Goal: Information Seeking & Learning: Learn about a topic

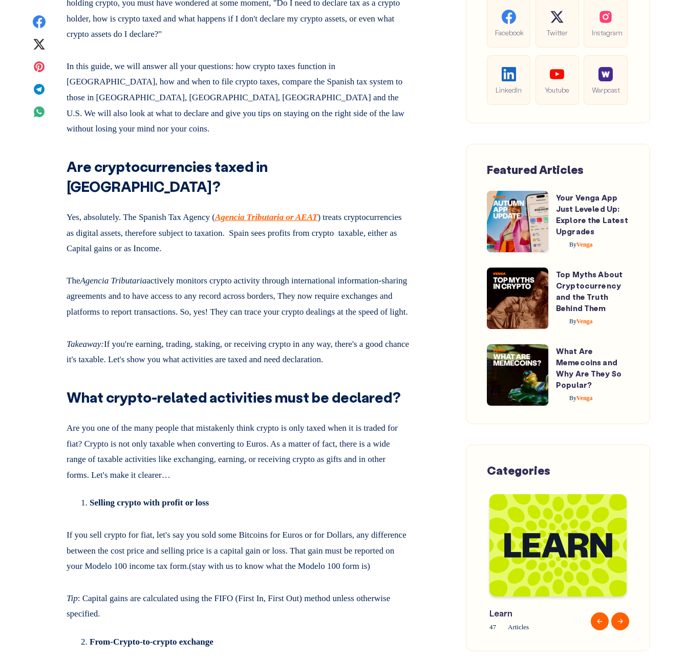
scroll to position [588, 0]
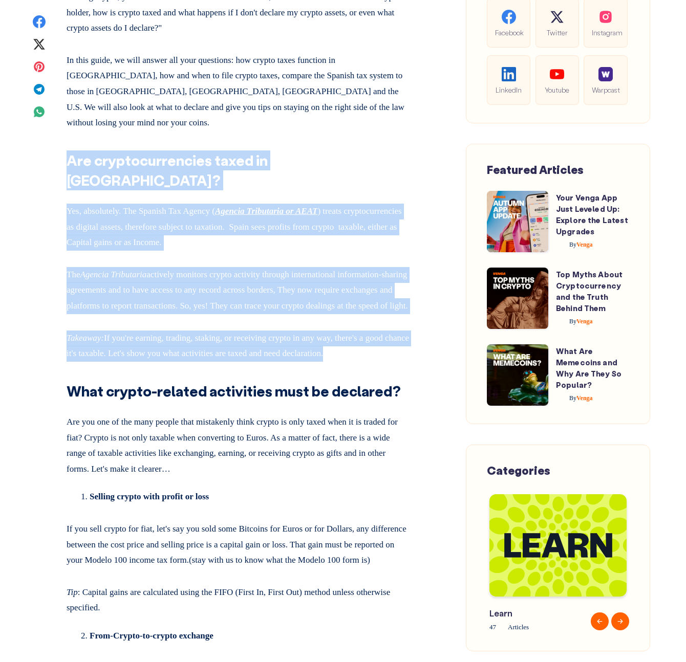
drag, startPoint x: 315, startPoint y: 320, endPoint x: 385, endPoint y: 95, distance: 236.3
drag, startPoint x: 385, startPoint y: 95, endPoint x: 413, endPoint y: 313, distance: 220.2
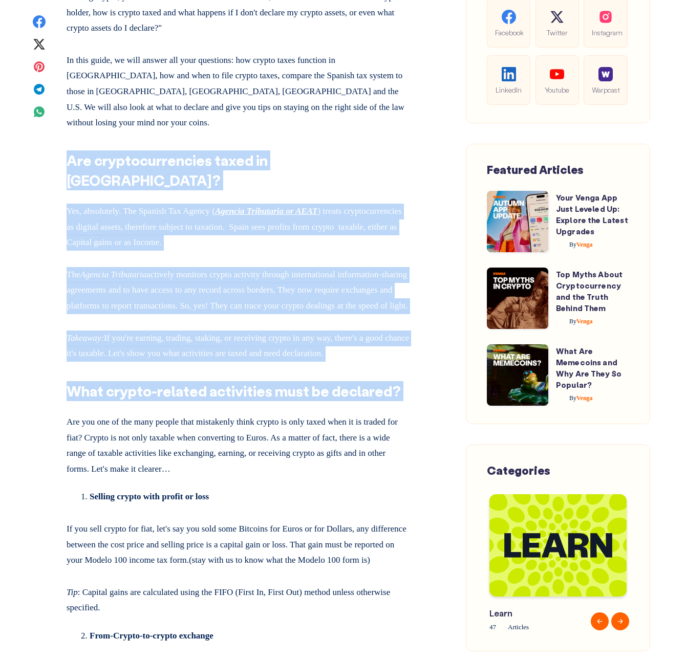
drag, startPoint x: 383, startPoint y: 91, endPoint x: 409, endPoint y: 369, distance: 279.1
drag, startPoint x: 375, startPoint y: 107, endPoint x: 407, endPoint y: 344, distance: 238.6
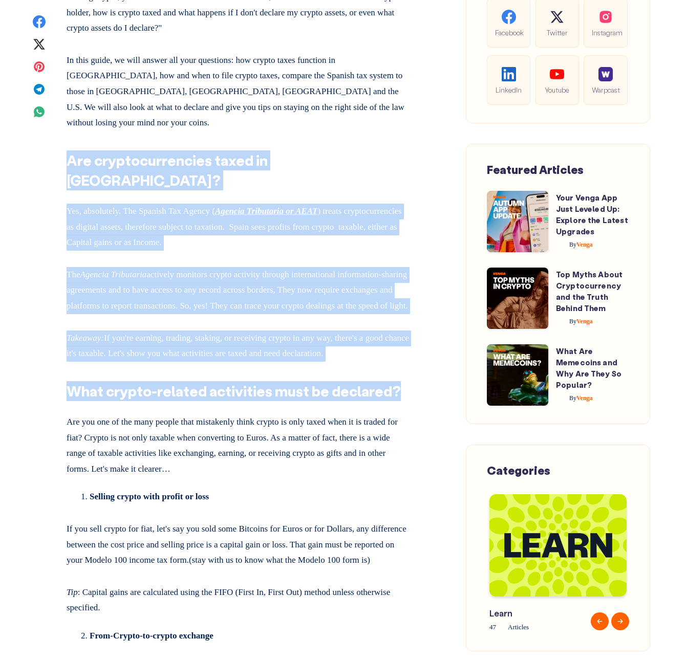
click at [407, 374] on h2 "What crypto-related activities must be declared?" at bounding box center [238, 388] width 343 height 28
drag, startPoint x: 407, startPoint y: 344, endPoint x: 386, endPoint y: 85, distance: 259.3
click at [386, 85] on p "In this guide, we will answer all your questions: how crypto taxes function in …" at bounding box center [238, 90] width 343 height 82
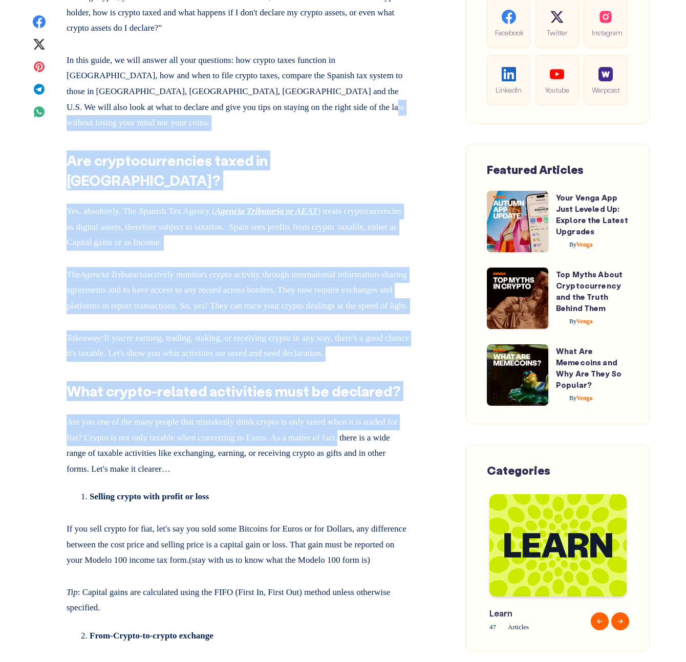
drag, startPoint x: 386, startPoint y: 85, endPoint x: 402, endPoint y: 396, distance: 310.5
click at [402, 410] on p "Are you one of the many people that mistakenly think crypto is only taxed when …" at bounding box center [238, 443] width 343 height 67
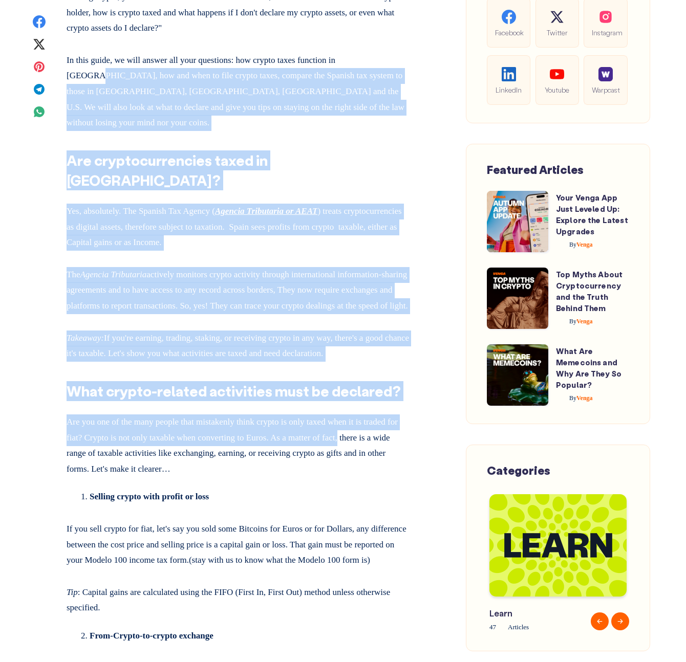
drag, startPoint x: 402, startPoint y: 396, endPoint x: 395, endPoint y: 26, distance: 369.5
click at [380, 200] on p "Yes, absolutely. The Spanish Tax Agency ( Agencia Tributaria or AEAT ) treats c…" at bounding box center [238, 225] width 343 height 51
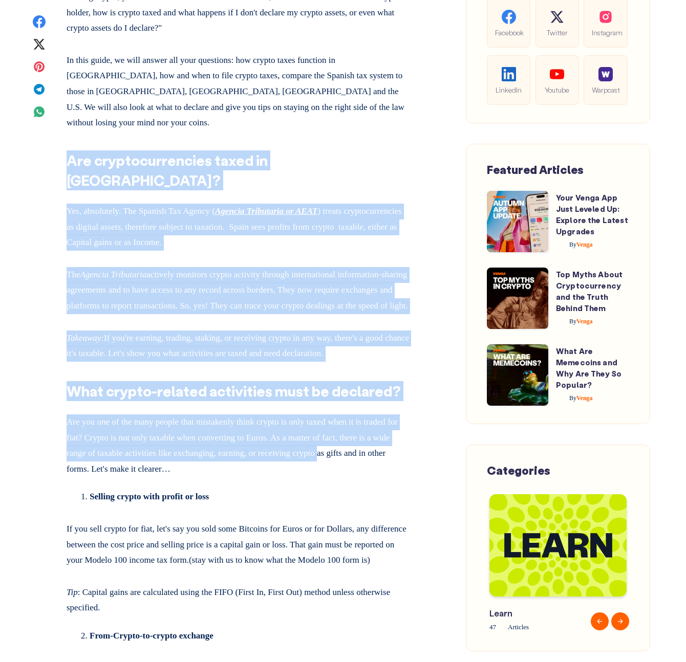
drag, startPoint x: 387, startPoint y: 101, endPoint x: 399, endPoint y: 406, distance: 305.2
click at [399, 410] on p "Are you one of the many people that mistakenly think crypto is only taxed when …" at bounding box center [238, 443] width 343 height 67
drag, startPoint x: 382, startPoint y: 429, endPoint x: 410, endPoint y: 110, distance: 320.5
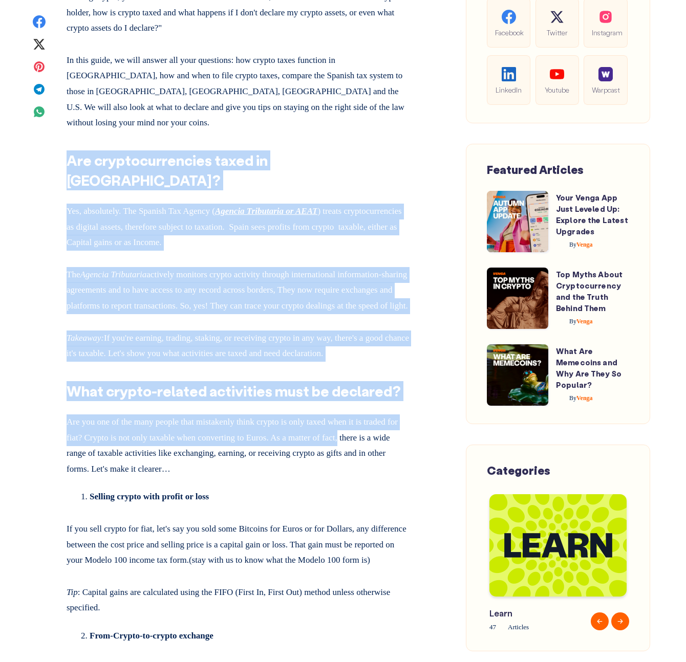
drag, startPoint x: 410, startPoint y: 110, endPoint x: 409, endPoint y: 398, distance: 288.6
click at [409, 410] on p "Are you one of the many people that mistakenly think crypto is only taxed when …" at bounding box center [238, 443] width 343 height 67
drag, startPoint x: 393, startPoint y: 430, endPoint x: 419, endPoint y: 76, distance: 355.6
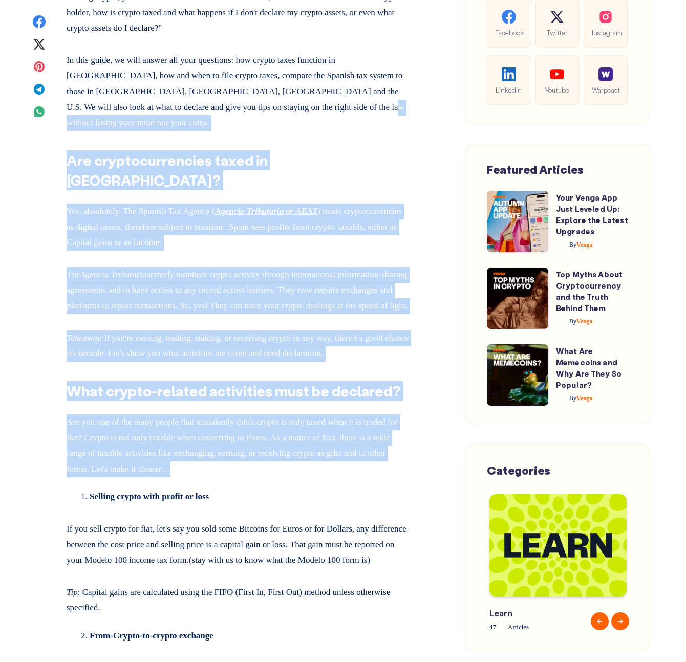
drag, startPoint x: 419, startPoint y: 76, endPoint x: 401, endPoint y: 421, distance: 345.9
click at [401, 421] on p "Are you one of the many people that mistakenly think crypto is only taxed when …" at bounding box center [238, 443] width 343 height 67
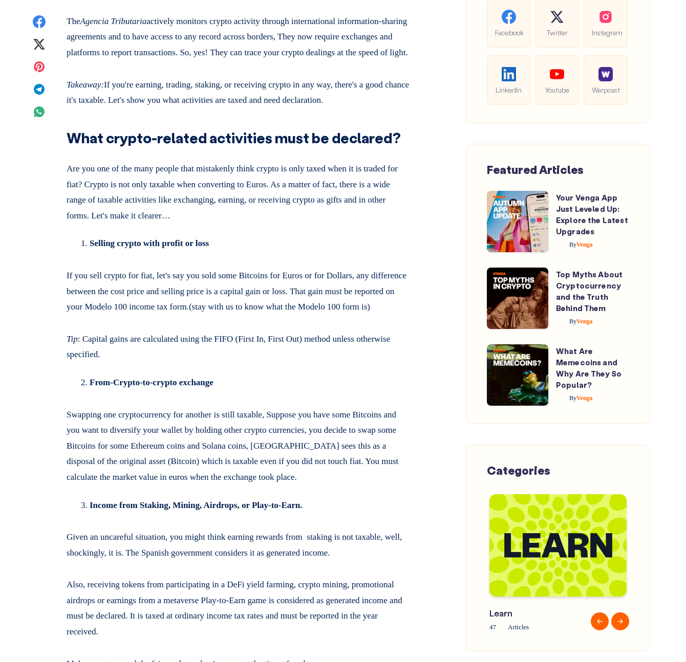
scroll to position [860, 0]
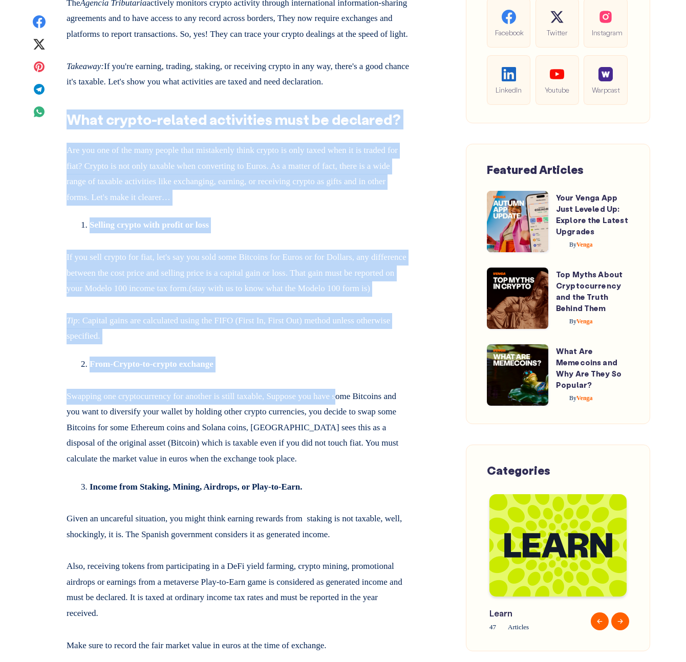
drag, startPoint x: 383, startPoint y: 57, endPoint x: 364, endPoint y: 369, distance: 312.7
click at [363, 385] on p "Swapping one cryptocurrency for another is still taxable, Suppose you have some…" at bounding box center [238, 426] width 343 height 82
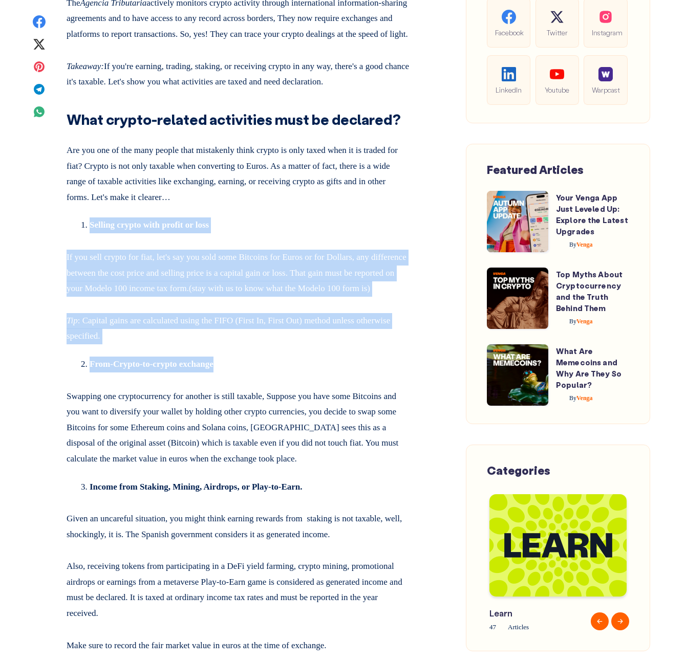
drag, startPoint x: 342, startPoint y: 164, endPoint x: 348, endPoint y: 337, distance: 173.1
click at [348, 357] on li "From-Crypto-to-crypto exchange" at bounding box center [250, 365] width 320 height 16
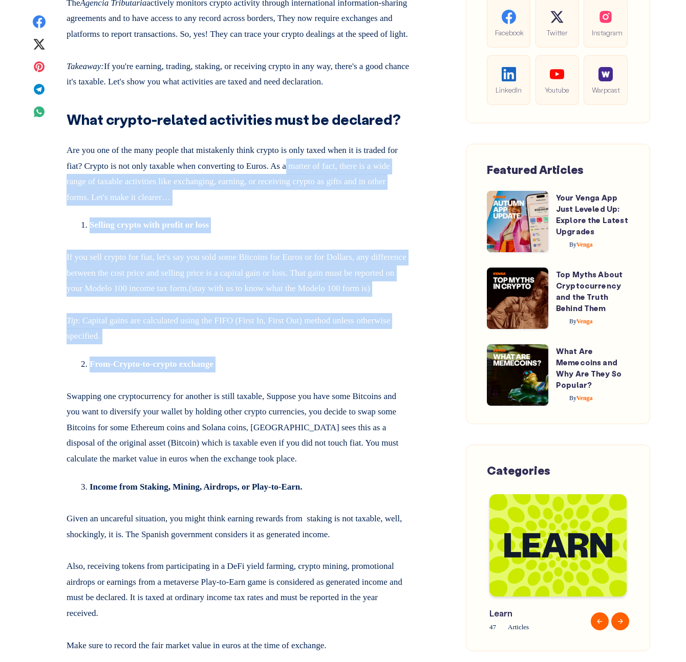
drag, startPoint x: 348, startPoint y: 337, endPoint x: 345, endPoint y: 122, distance: 214.9
click at [345, 139] on p "Are you one of the many people that mistakenly think crypto is only taxed when …" at bounding box center [238, 172] width 343 height 67
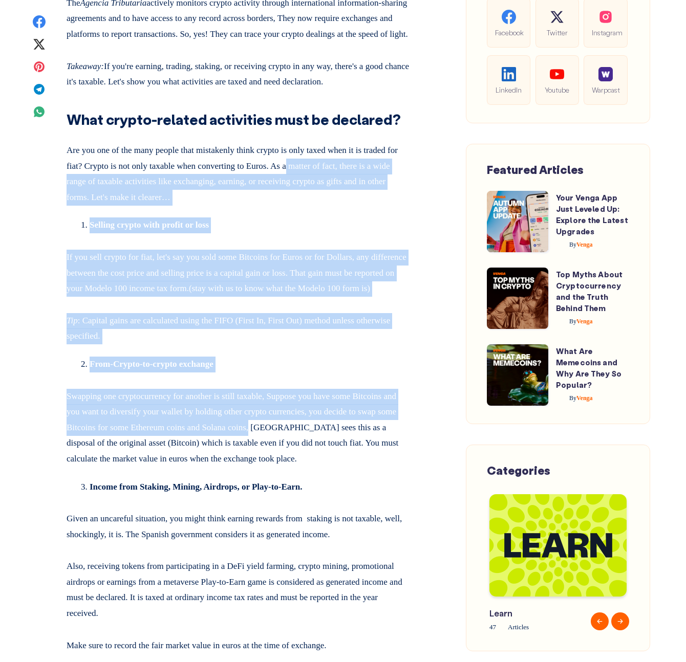
drag, startPoint x: 345, startPoint y: 122, endPoint x: 348, endPoint y: 395, distance: 273.3
click at [348, 395] on p "Swapping one cryptocurrency for another is still taxable, Suppose you have some…" at bounding box center [238, 426] width 343 height 82
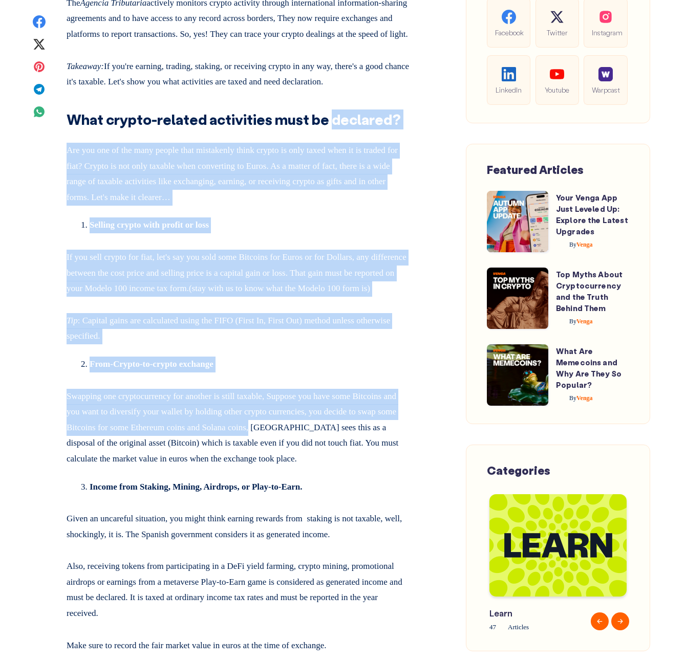
drag, startPoint x: 348, startPoint y: 395, endPoint x: 375, endPoint y: 67, distance: 329.0
click at [375, 110] on strong "What crypto-related activities must be declared?" at bounding box center [234, 119] width 334 height 18
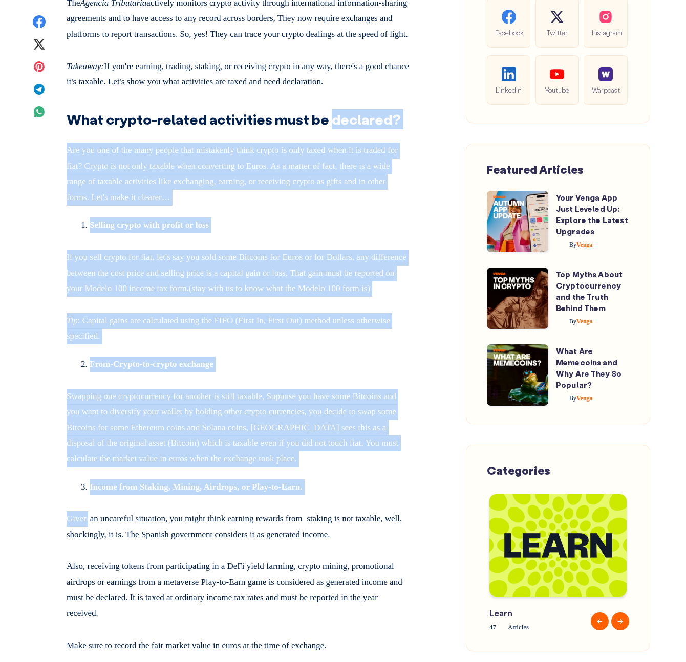
drag, startPoint x: 375, startPoint y: 67, endPoint x: 375, endPoint y: 474, distance: 406.8
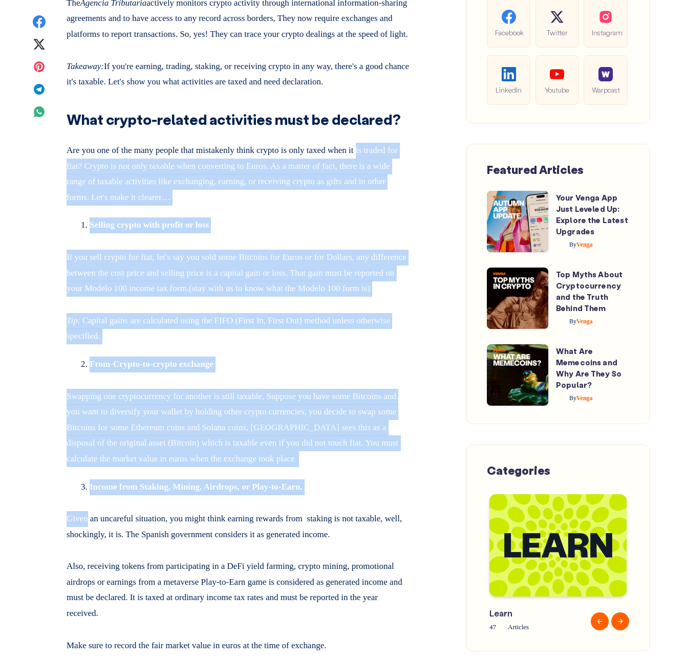
drag, startPoint x: 375, startPoint y: 474, endPoint x: 385, endPoint y: 104, distance: 370.1
click at [385, 139] on p "Are you one of the many people that mistakenly think crypto is only taxed when …" at bounding box center [238, 172] width 343 height 67
drag, startPoint x: 385, startPoint y: 104, endPoint x: 385, endPoint y: 432, distance: 328.0
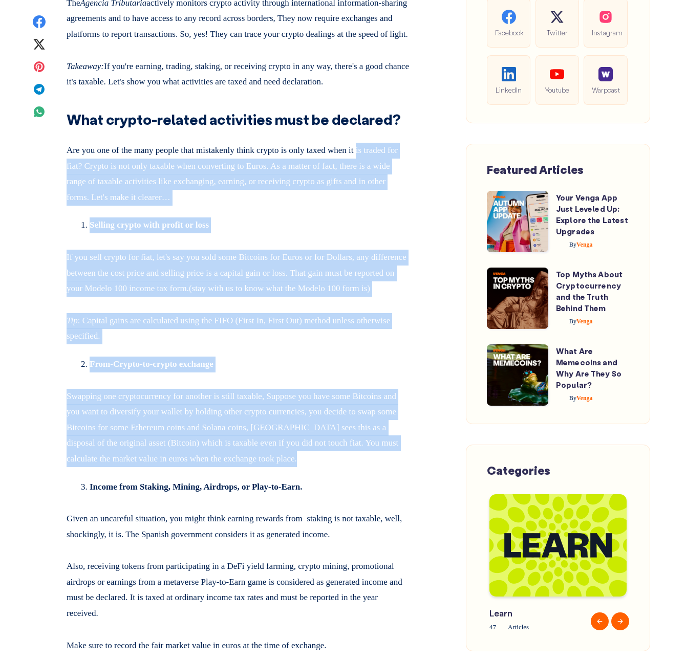
click at [385, 432] on p "Swapping one cryptocurrency for another is still taxable, Suppose you have some…" at bounding box center [238, 426] width 343 height 82
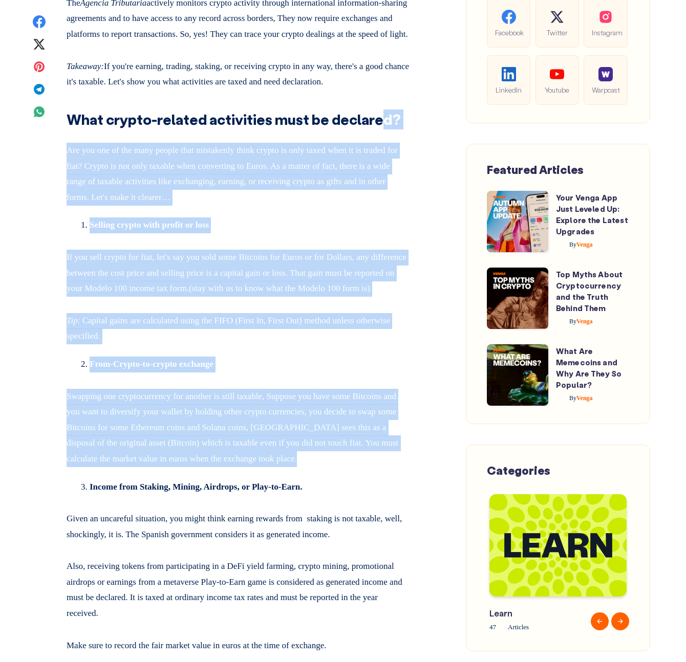
drag, startPoint x: 378, startPoint y: 449, endPoint x: 378, endPoint y: 79, distance: 370.0
click at [378, 110] on strong "What crypto-related activities must be declared?" at bounding box center [234, 119] width 334 height 18
drag, startPoint x: 379, startPoint y: 83, endPoint x: 382, endPoint y: 467, distance: 383.3
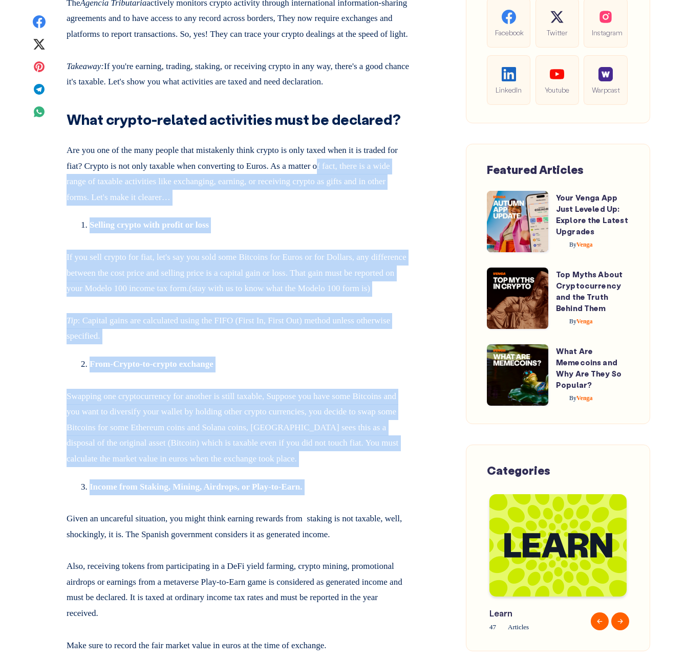
drag, startPoint x: 382, startPoint y: 467, endPoint x: 380, endPoint y: 111, distance: 355.6
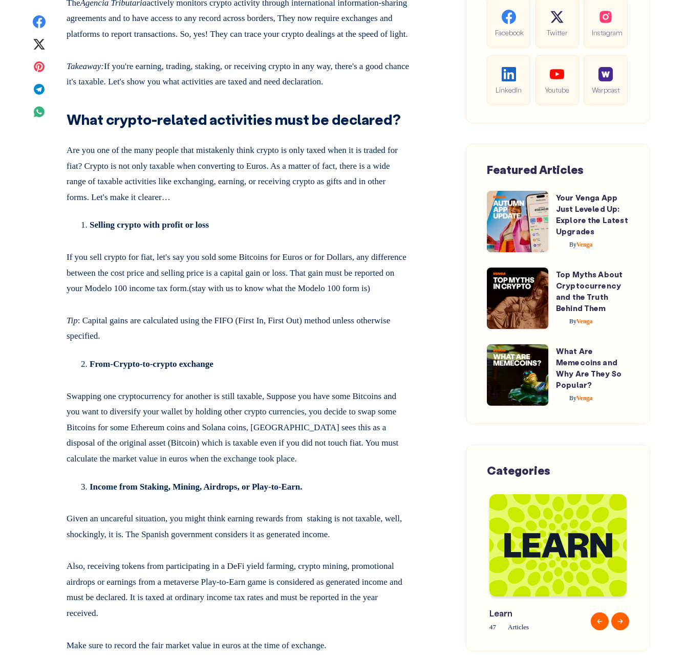
click at [380, 139] on p "Are you one of the many people that mistakenly think crypto is only taxed when …" at bounding box center [238, 172] width 343 height 67
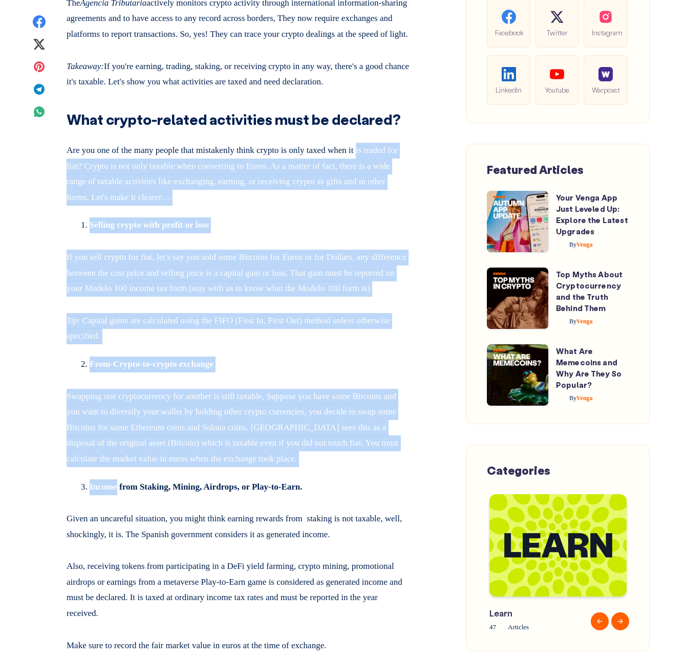
drag, startPoint x: 380, startPoint y: 111, endPoint x: 380, endPoint y: 455, distance: 344.4
click at [380, 479] on li "Income from Staking, Mining, Airdrops, or Play‑to‑Earn." at bounding box center [250, 487] width 320 height 16
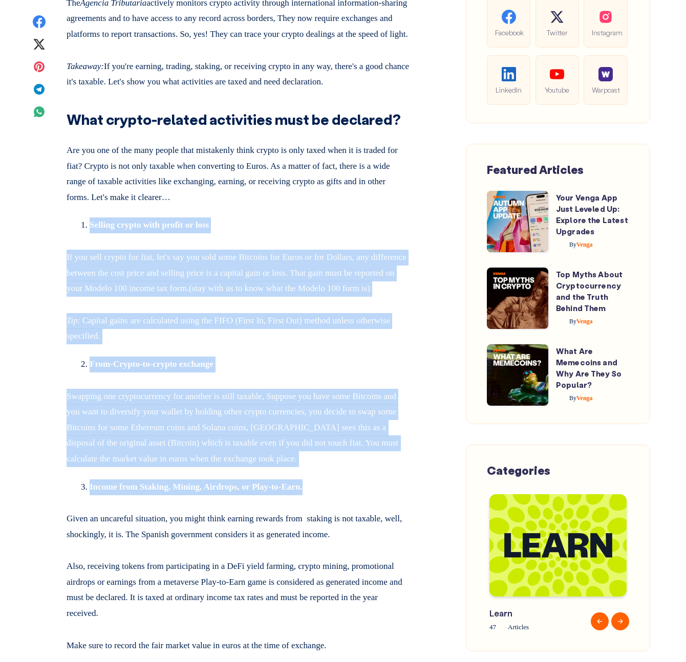
drag, startPoint x: 380, startPoint y: 455, endPoint x: 391, endPoint y: 156, distance: 300.1
click at [391, 156] on p "Are you one of the many people that mistakenly think crypto is only taxed when …" at bounding box center [238, 172] width 343 height 67
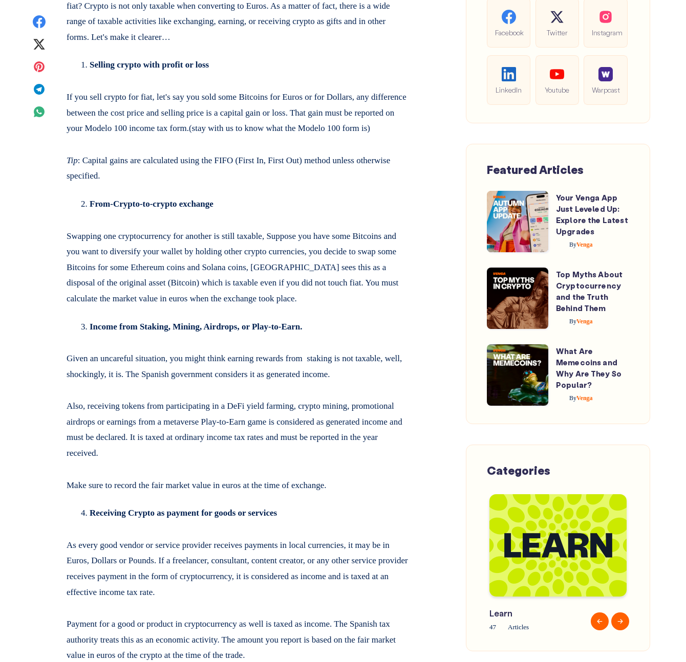
scroll to position [1021, 0]
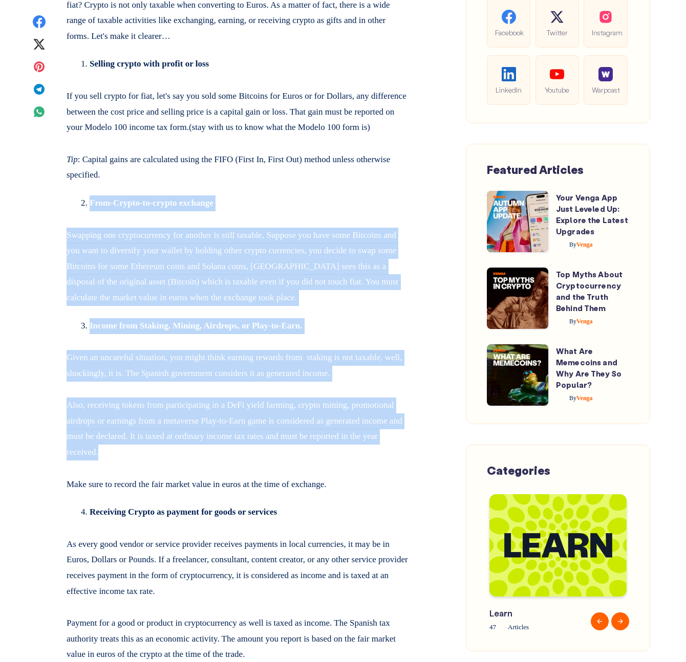
drag, startPoint x: 391, startPoint y: 156, endPoint x: 379, endPoint y: 431, distance: 275.5
click at [379, 431] on p "Also, receiving tokens from participating in a DeFi yield farming, crypto minin…" at bounding box center [238, 426] width 343 height 67
drag, startPoint x: 379, startPoint y: 431, endPoint x: 402, endPoint y: 143, distance: 288.4
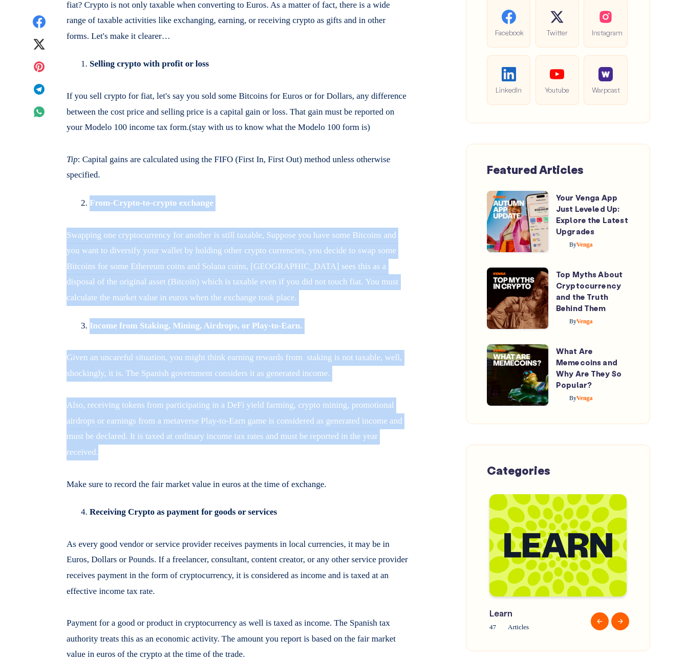
click at [402, 148] on p "Tip : Capital gains are calculated using the FIFO (First In, First Out) method …" at bounding box center [238, 165] width 343 height 35
drag, startPoint x: 402, startPoint y: 143, endPoint x: 398, endPoint y: 483, distance: 339.3
click at [398, 505] on li "Receiving Crypto as payment for goods or services" at bounding box center [250, 513] width 320 height 16
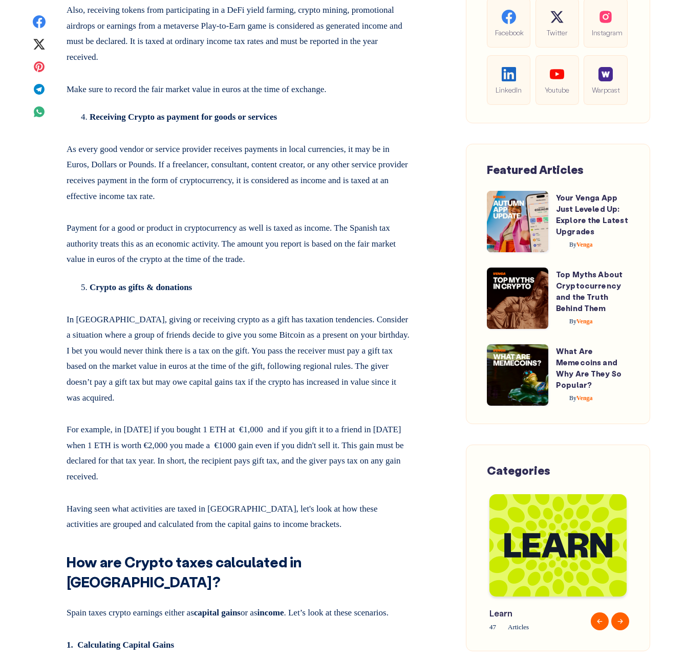
scroll to position [1422, 0]
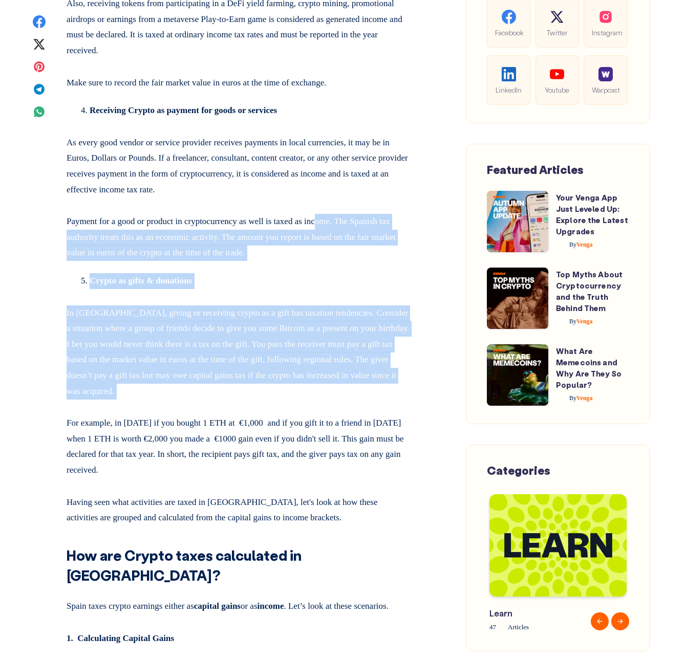
drag, startPoint x: 290, startPoint y: 371, endPoint x: 343, endPoint y: 199, distance: 180.8
click at [343, 210] on p "Payment for a good or product in cryptocurrency as well is taxed as income. The…" at bounding box center [238, 235] width 343 height 51
drag, startPoint x: 343, startPoint y: 199, endPoint x: 327, endPoint y: 401, distance: 202.7
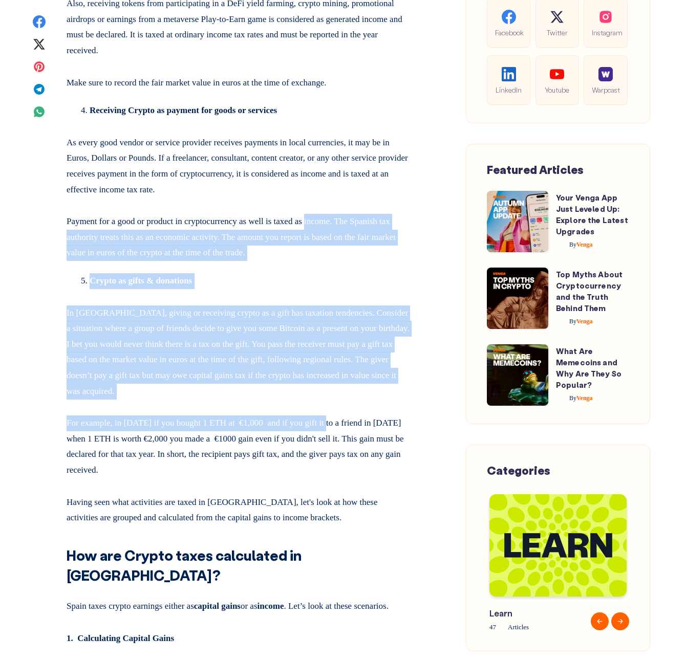
click at [327, 411] on p "For example, in [DATE] if you bought 1 ETH at €1,000 and if you gift it to a fr…" at bounding box center [238, 444] width 343 height 67
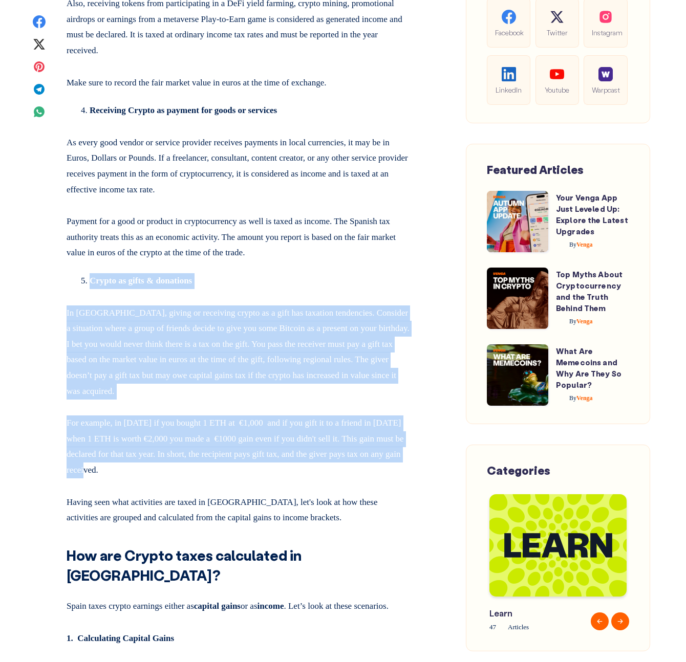
drag, startPoint x: 304, startPoint y: 437, endPoint x: 328, endPoint y: 212, distance: 226.4
click at [328, 212] on p "Payment for a good or product in cryptocurrency as well is taxed as income. The…" at bounding box center [238, 235] width 343 height 51
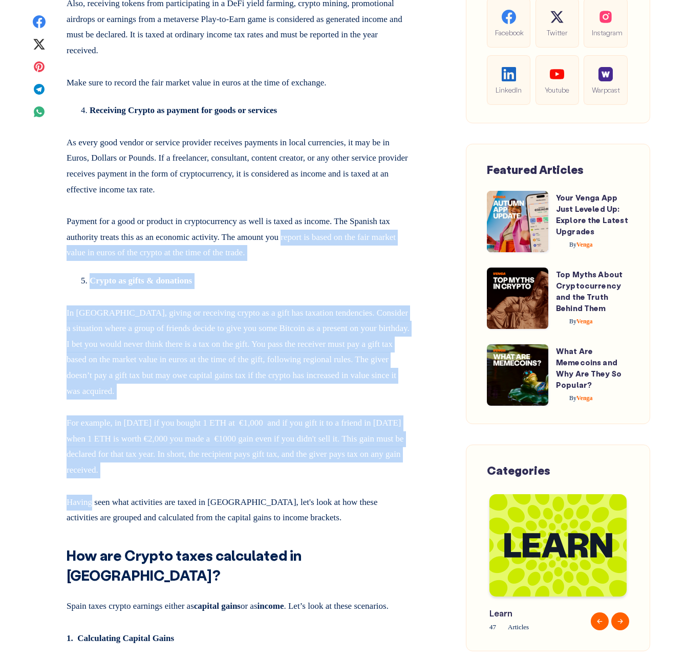
drag, startPoint x: 328, startPoint y: 212, endPoint x: 328, endPoint y: 461, distance: 249.2
click at [328, 491] on p "Having seen what activities are taxed in [GEOGRAPHIC_DATA], let's look at how t…" at bounding box center [238, 508] width 343 height 35
drag, startPoint x: 328, startPoint y: 461, endPoint x: 346, endPoint y: 167, distance: 294.8
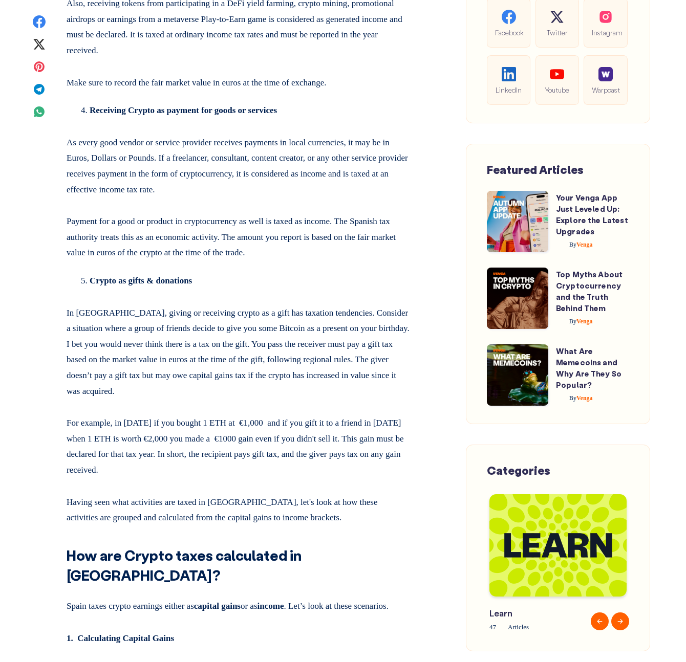
click at [346, 167] on p "As every good vendor or service provider receives payments in local currencies,…" at bounding box center [238, 164] width 343 height 67
drag, startPoint x: 346, startPoint y: 167, endPoint x: 351, endPoint y: 490, distance: 323.4
click at [351, 491] on p "Having seen what activities are taxed in [GEOGRAPHIC_DATA], let's look at how t…" at bounding box center [238, 508] width 343 height 35
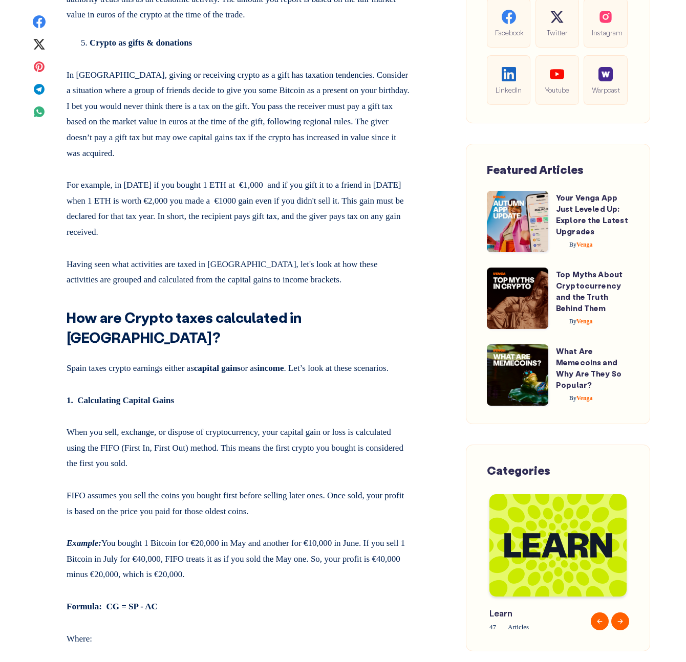
scroll to position [1736, 0]
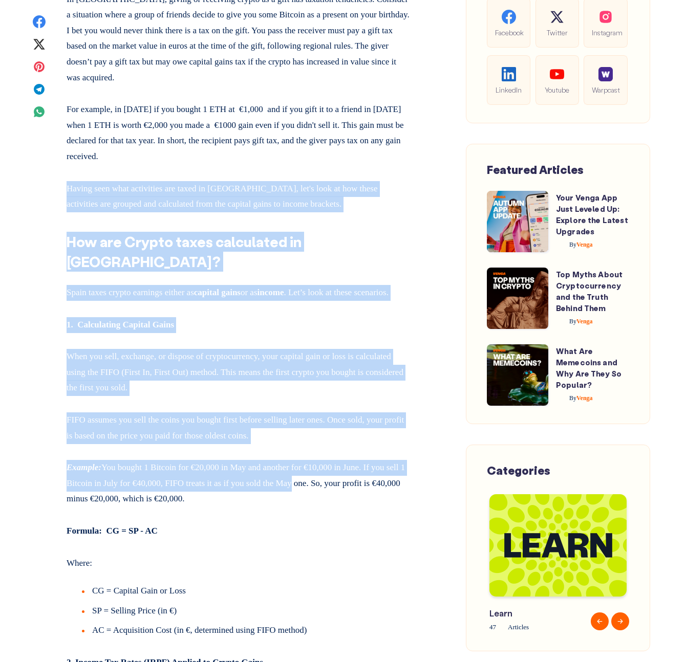
drag, startPoint x: 316, startPoint y: 140, endPoint x: 323, endPoint y: 451, distance: 310.7
click at [323, 456] on p "Example: You bought 1 Bitcoin for €20,000 in May and another for €10,000 in Jun…" at bounding box center [238, 481] width 343 height 51
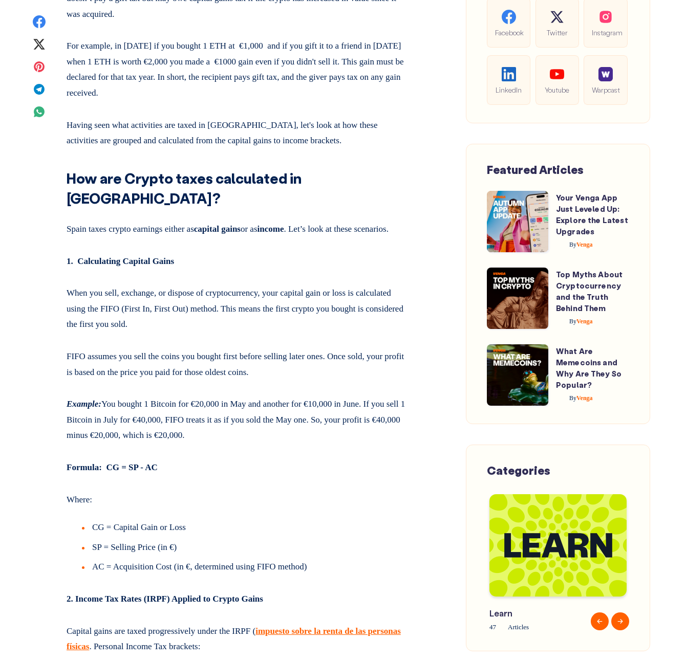
scroll to position [1805, 0]
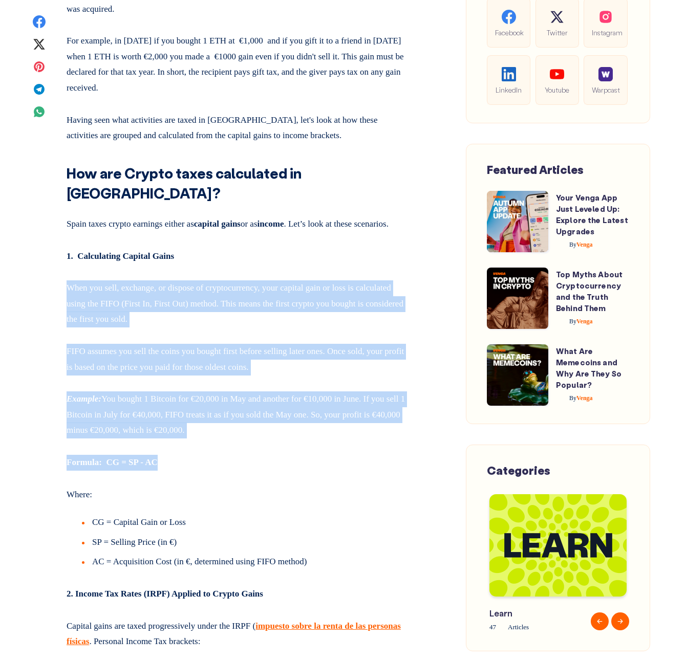
drag, startPoint x: 261, startPoint y: 223, endPoint x: 302, endPoint y: 436, distance: 217.8
click at [302, 451] on p "Formula: CG = SP - AC" at bounding box center [238, 461] width 343 height 20
drag, startPoint x: 302, startPoint y: 436, endPoint x: 302, endPoint y: 169, distance: 267.1
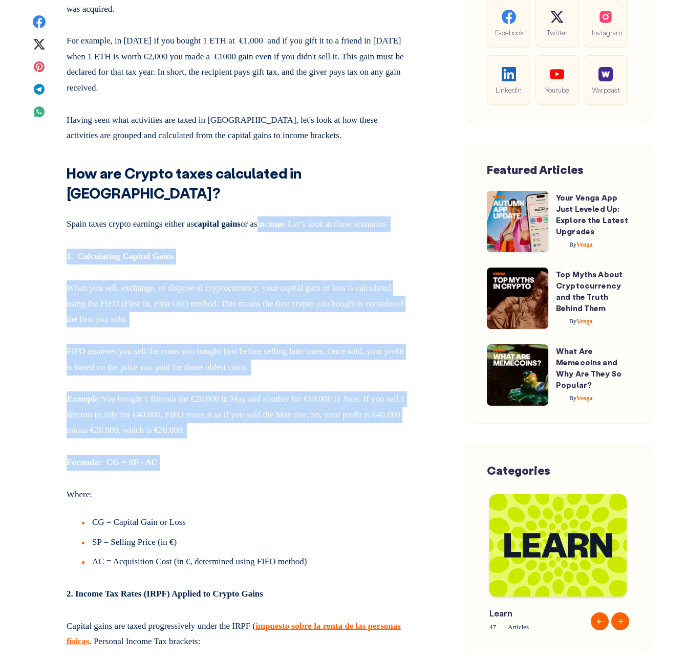
click at [284, 219] on strong "income" at bounding box center [270, 224] width 27 height 10
drag, startPoint x: 302, startPoint y: 169, endPoint x: 305, endPoint y: 434, distance: 264.6
click at [305, 451] on p "Formula: CG = SP - AC" at bounding box center [238, 461] width 343 height 20
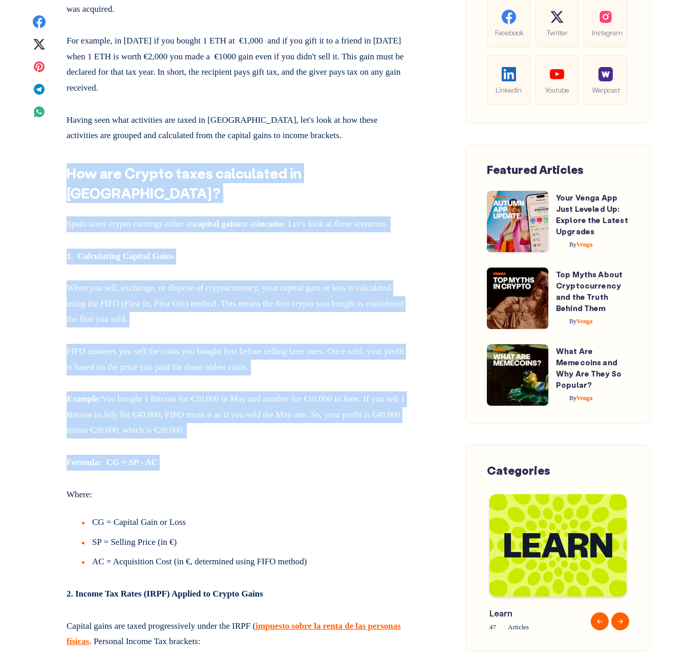
drag, startPoint x: 305, startPoint y: 434, endPoint x: 291, endPoint y: 127, distance: 307.3
click at [291, 156] on h2 "How are Crypto taxes calculated in [GEOGRAPHIC_DATA]?" at bounding box center [238, 180] width 343 height 48
drag, startPoint x: 291, startPoint y: 127, endPoint x: 294, endPoint y: 435, distance: 308.1
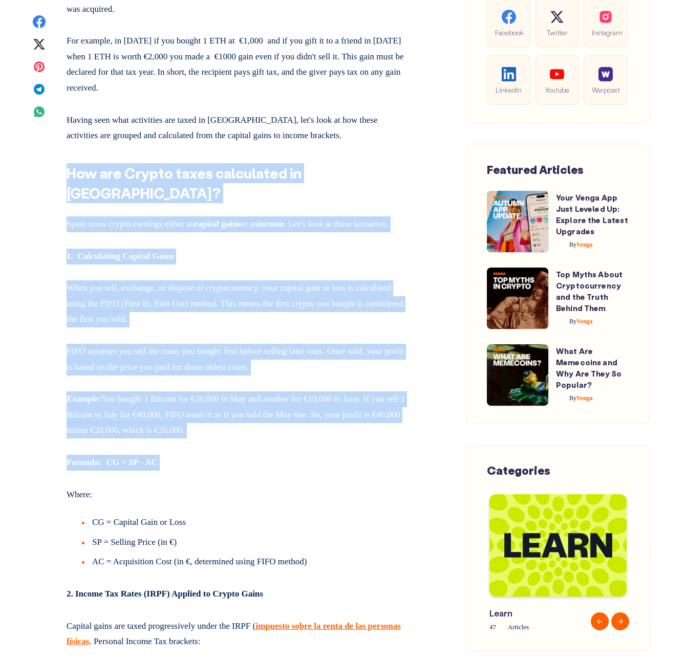
click at [294, 451] on p "Formula: CG = SP - AC" at bounding box center [238, 461] width 343 height 20
drag, startPoint x: 294, startPoint y: 435, endPoint x: 294, endPoint y: 129, distance: 306.0
click at [294, 156] on h2 "How are Crypto taxes calculated in [GEOGRAPHIC_DATA]?" at bounding box center [238, 180] width 343 height 48
drag, startPoint x: 294, startPoint y: 129, endPoint x: 294, endPoint y: 455, distance: 325.9
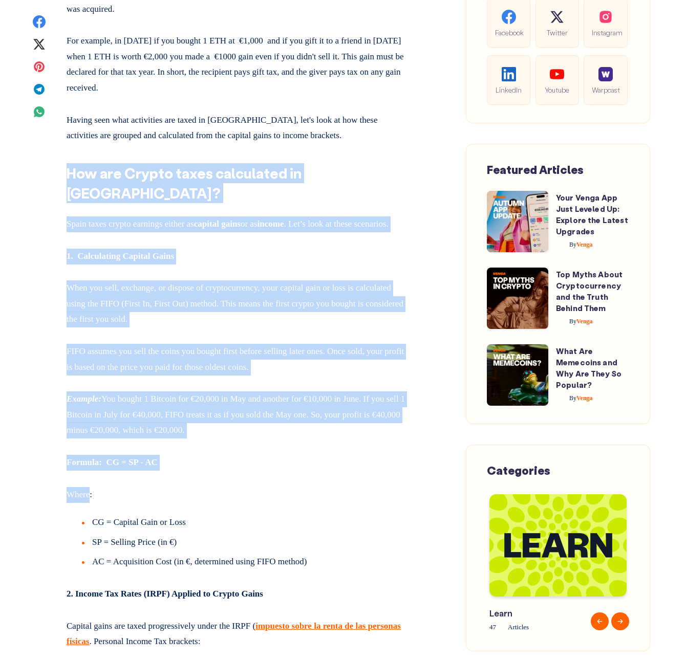
click at [294, 483] on p "Where:" at bounding box center [238, 493] width 343 height 20
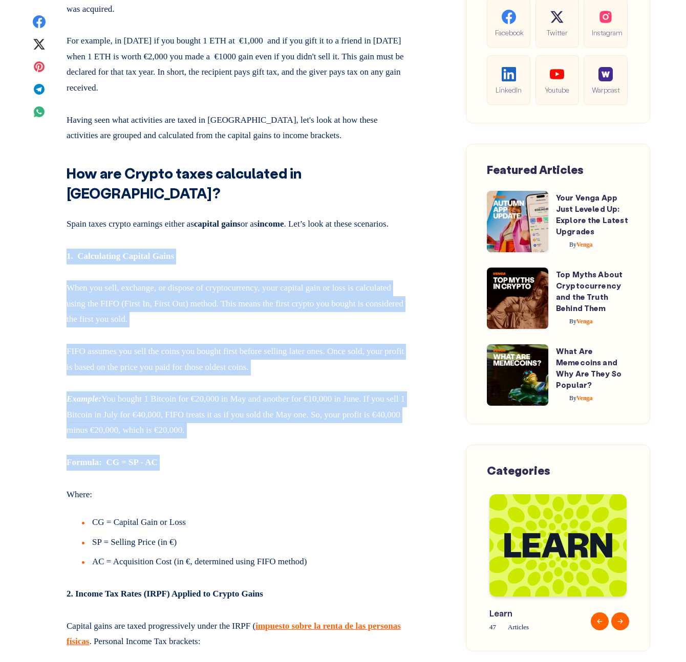
drag, startPoint x: 307, startPoint y: 194, endPoint x: 307, endPoint y: 440, distance: 246.1
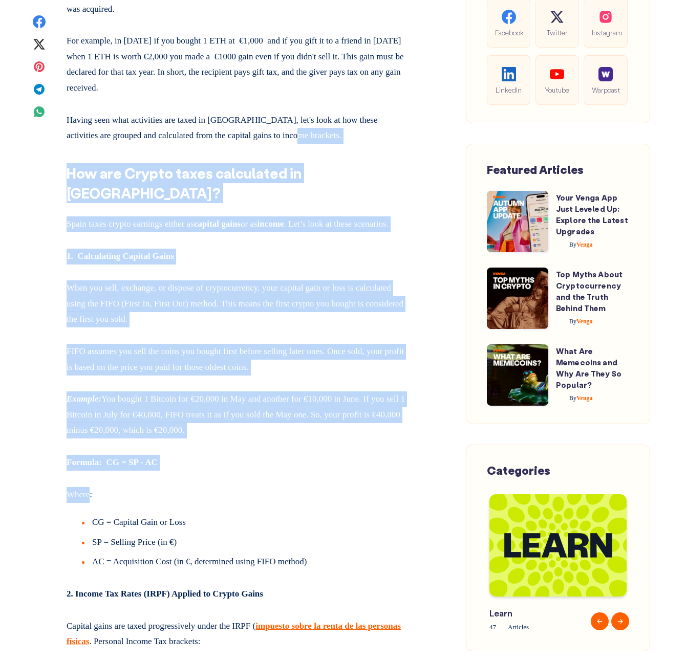
drag, startPoint x: 307, startPoint y: 440, endPoint x: 323, endPoint y: 110, distance: 330.4
click at [323, 110] on p "Having seen what activities are taxed in [GEOGRAPHIC_DATA], let's look at how t…" at bounding box center [238, 125] width 343 height 35
drag, startPoint x: 323, startPoint y: 110, endPoint x: 323, endPoint y: 458, distance: 347.9
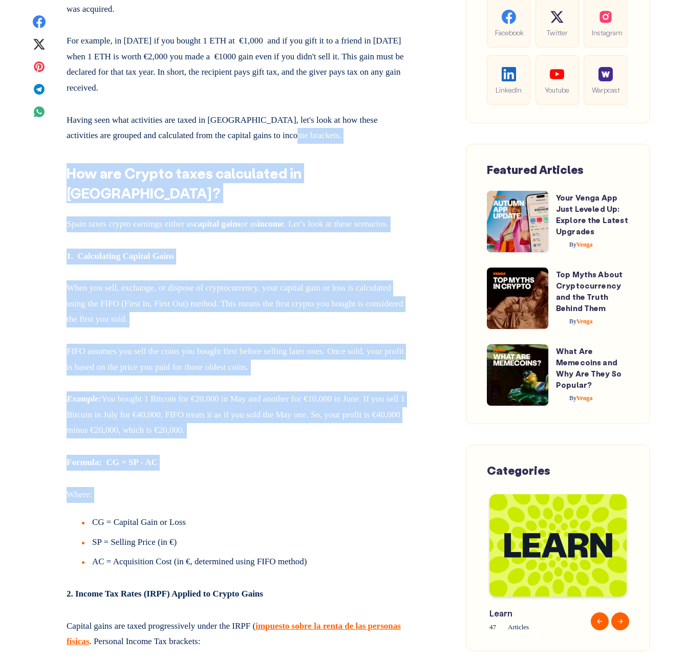
click at [323, 483] on p "Where:" at bounding box center [238, 493] width 343 height 20
drag, startPoint x: 323, startPoint y: 458, endPoint x: 327, endPoint y: 97, distance: 361.3
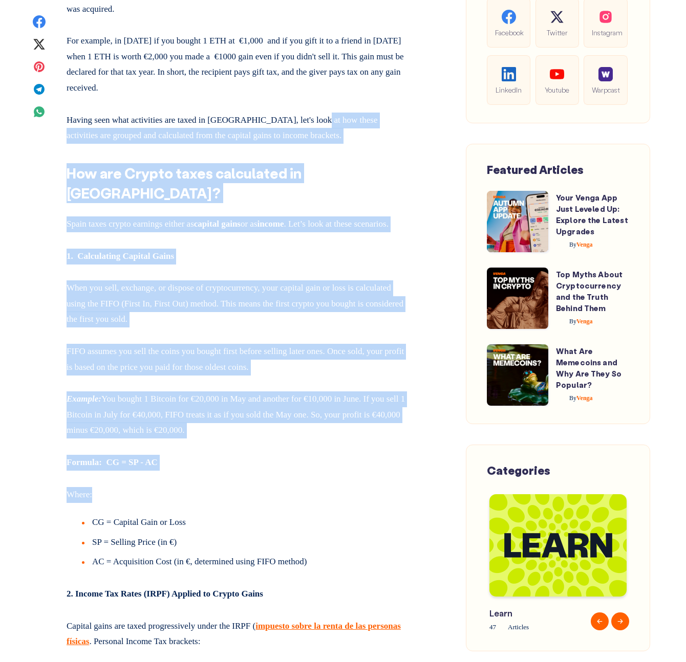
click at [327, 108] on p "Having seen what activities are taxed in [GEOGRAPHIC_DATA], let's look at how t…" at bounding box center [238, 125] width 343 height 35
drag, startPoint x: 327, startPoint y: 97, endPoint x: 329, endPoint y: 462, distance: 365.3
click at [329, 483] on p "Where:" at bounding box center [238, 493] width 343 height 20
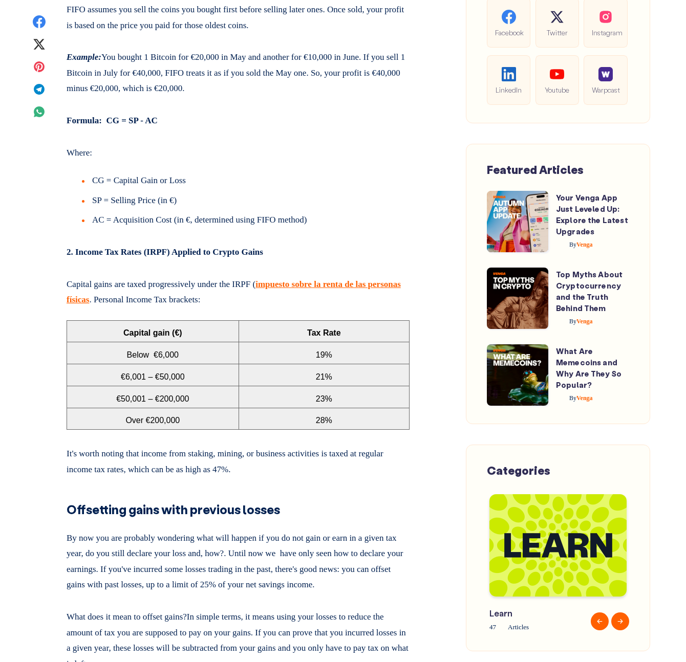
scroll to position [2155, 0]
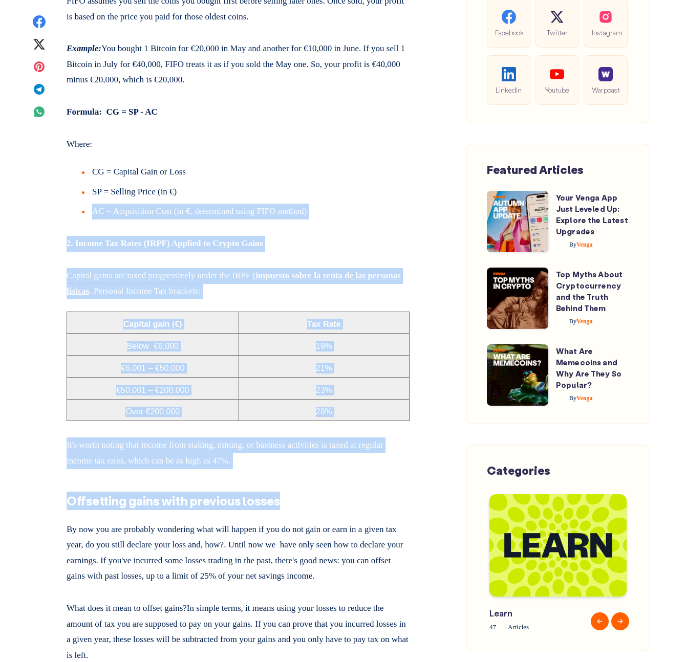
drag, startPoint x: 329, startPoint y: 462, endPoint x: 344, endPoint y: 143, distance: 319.1
click at [345, 164] on li "CG = Capital Gain or Loss" at bounding box center [245, 174] width 327 height 20
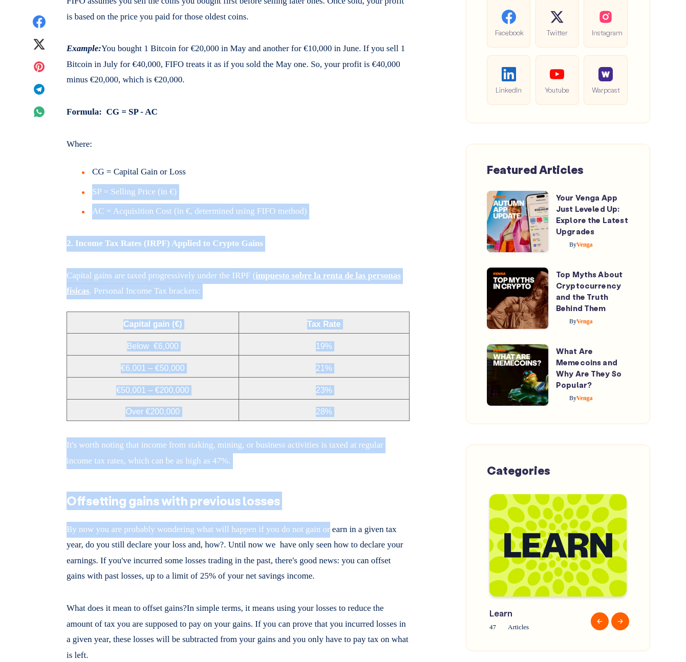
drag, startPoint x: 345, startPoint y: 134, endPoint x: 345, endPoint y: 507, distance: 373.5
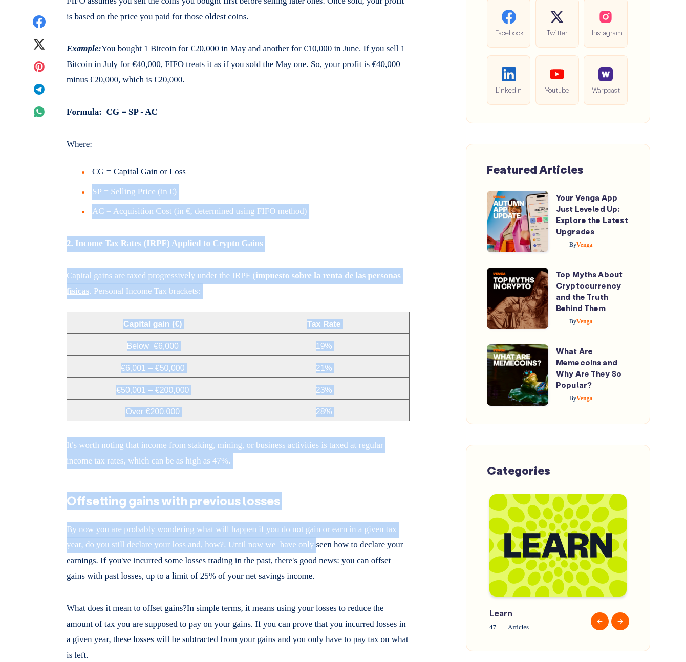
click at [345, 518] on p "By now you are probably wondering what will happen if you do not gain or earn i…" at bounding box center [238, 551] width 343 height 67
drag, startPoint x: 315, startPoint y: 566, endPoint x: 372, endPoint y: 179, distance: 392.1
click at [372, 204] on li "AC = Acquisition Cost (in €, determined using FIFO method)" at bounding box center [245, 212] width 327 height 16
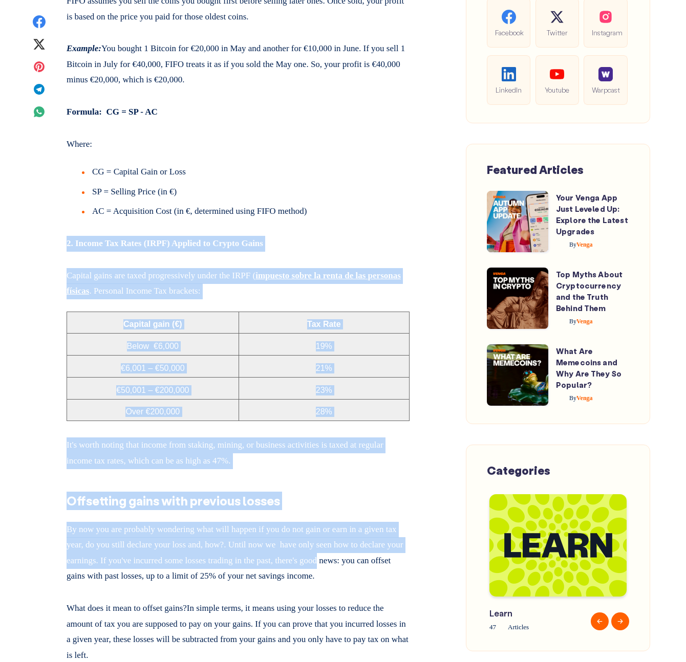
drag, startPoint x: 372, startPoint y: 179, endPoint x: 371, endPoint y: 536, distance: 357.7
click at [371, 536] on p "By now you are probably wondering what will happen if you do not gain or earn i…" at bounding box center [238, 551] width 343 height 67
drag, startPoint x: 349, startPoint y: 568, endPoint x: 374, endPoint y: 168, distance: 400.9
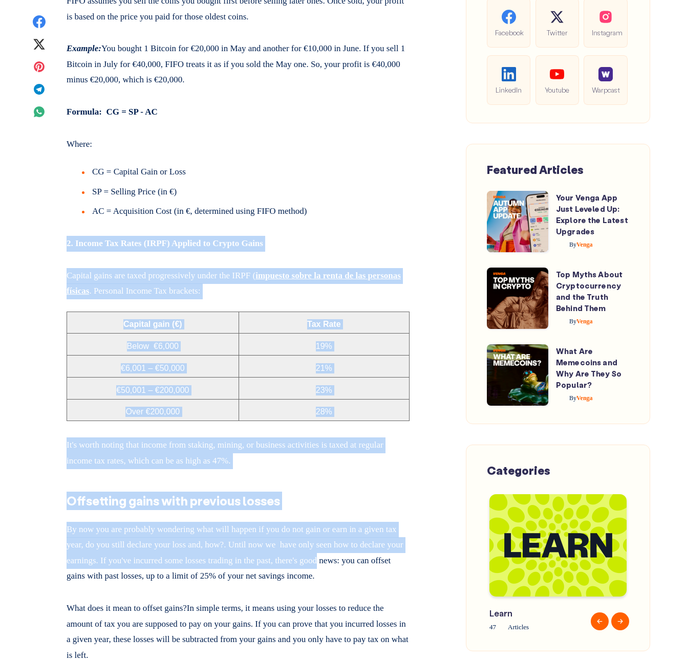
click at [374, 184] on li "SP = Selling Price (in €)" at bounding box center [245, 194] width 327 height 20
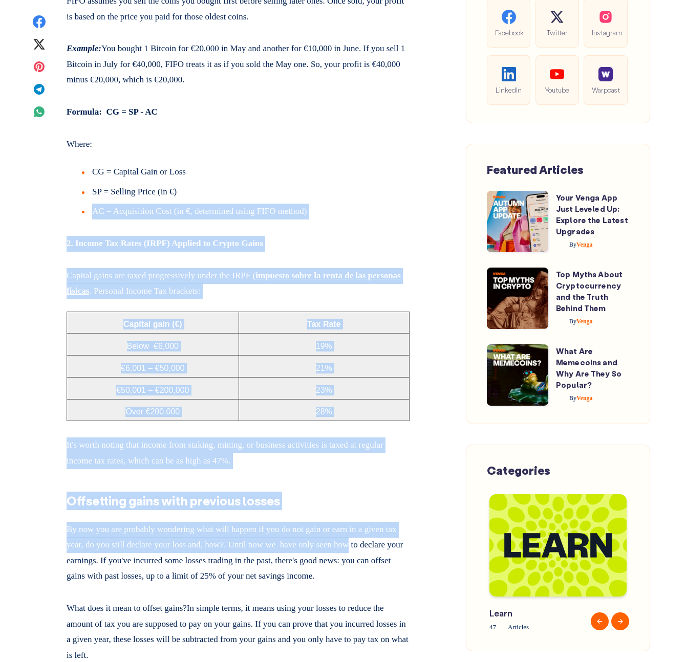
drag, startPoint x: 374, startPoint y: 168, endPoint x: 374, endPoint y: 512, distance: 343.9
click at [374, 518] on p "By now you are probably wondering what will happen if you do not gain or earn i…" at bounding box center [238, 551] width 343 height 67
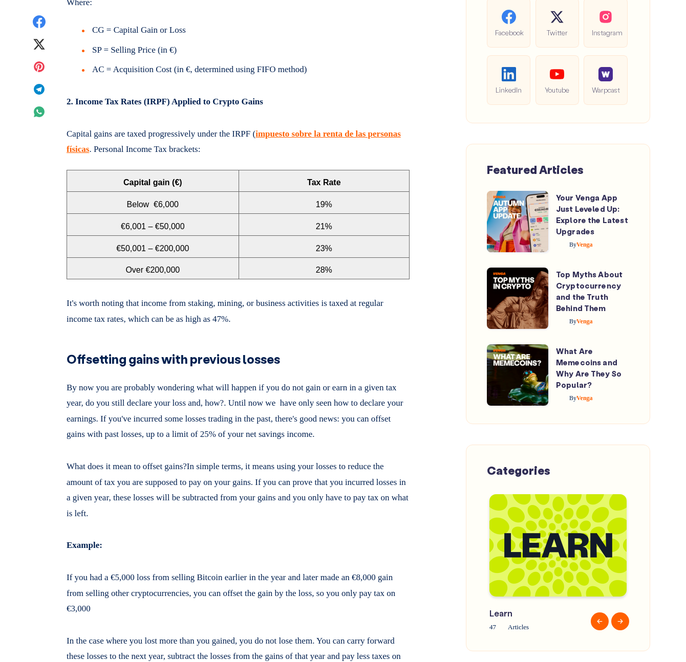
scroll to position [2299, 0]
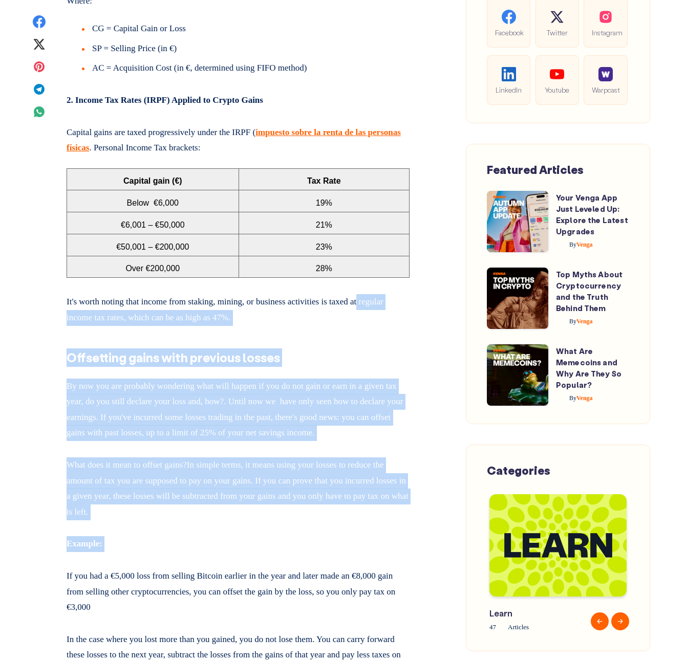
drag, startPoint x: 351, startPoint y: 537, endPoint x: 383, endPoint y: 270, distance: 269.1
click at [383, 290] on p "It's worth noting that income from staking, mining, or business activities is t…" at bounding box center [238, 307] width 343 height 35
drag, startPoint x: 383, startPoint y: 270, endPoint x: 383, endPoint y: 550, distance: 279.4
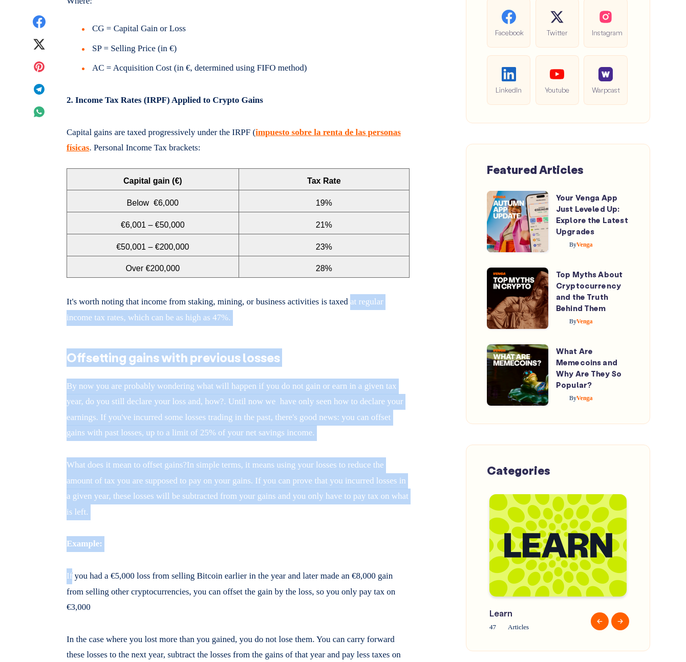
click at [383, 564] on p "If you had a €5,000 loss from selling Bitcoin earlier in the year and later mad…" at bounding box center [238, 589] width 343 height 51
drag, startPoint x: 383, startPoint y: 550, endPoint x: 301, endPoint y: 266, distance: 295.6
click at [301, 290] on p "It's worth noting that income from staking, mining, or business activities is t…" at bounding box center [238, 307] width 343 height 35
drag, startPoint x: 301, startPoint y: 266, endPoint x: 345, endPoint y: 516, distance: 253.6
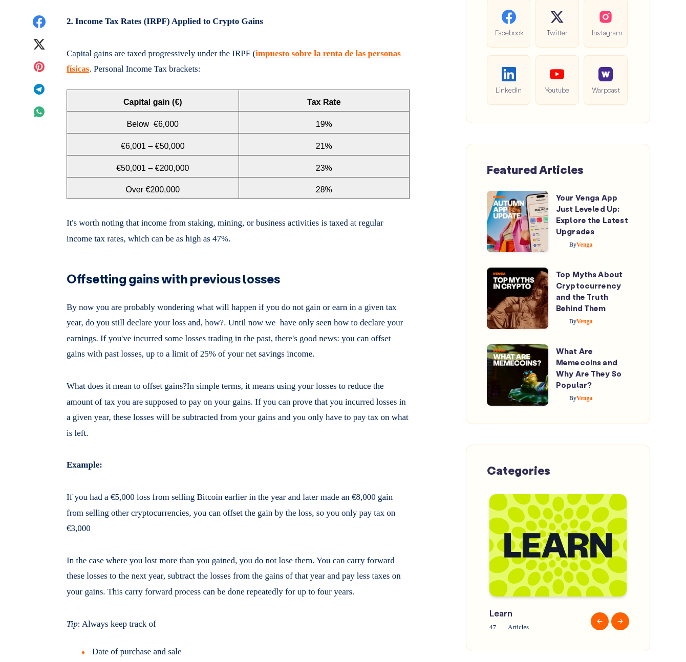
scroll to position [2379, 0]
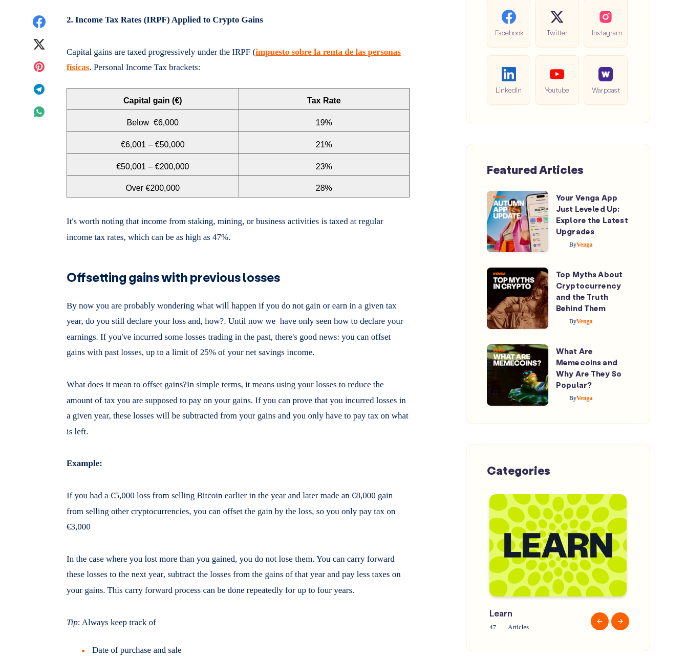
click at [68, 210] on p "It's worth noting that income from staking, mining, or business activities is t…" at bounding box center [238, 227] width 343 height 35
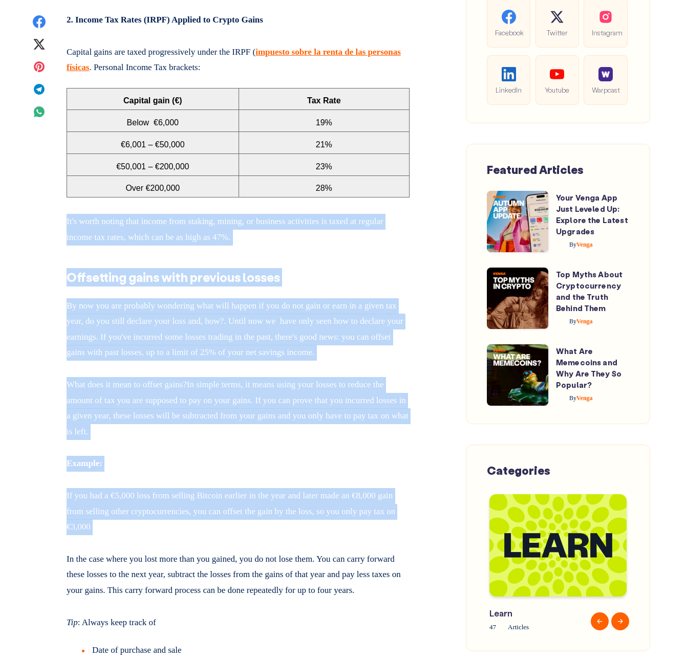
drag, startPoint x: 68, startPoint y: 189, endPoint x: 335, endPoint y: 510, distance: 417.9
click at [335, 510] on p "If you had a €5,000 loss from selling Bitcoin earlier in the year and later mad…" at bounding box center [238, 509] width 343 height 51
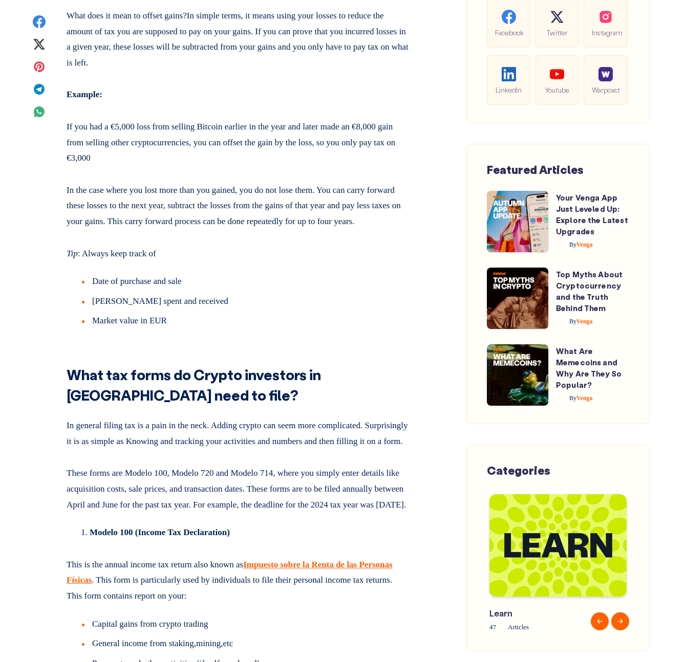
scroll to position [2799, 0]
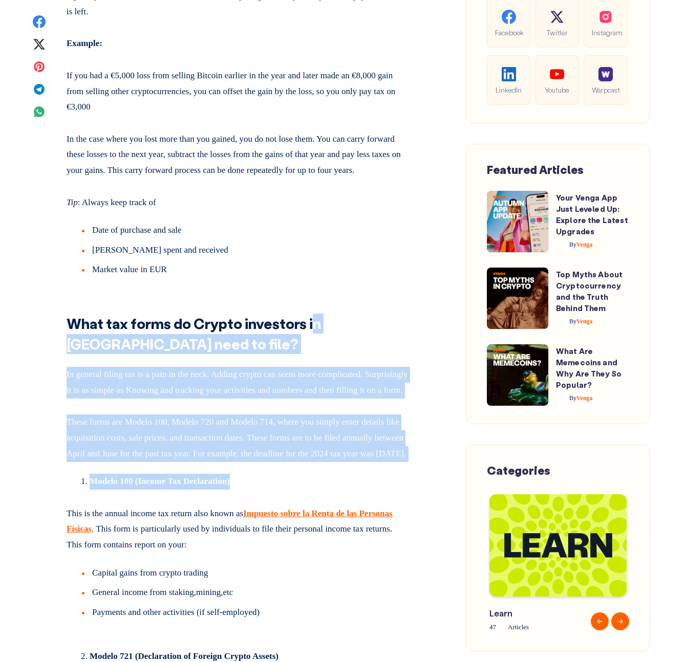
drag, startPoint x: 308, startPoint y: 510, endPoint x: 312, endPoint y: 317, distance: 192.9
click at [312, 315] on strong "What tax forms do Crypto investors in [GEOGRAPHIC_DATA] need to file?" at bounding box center [194, 333] width 254 height 38
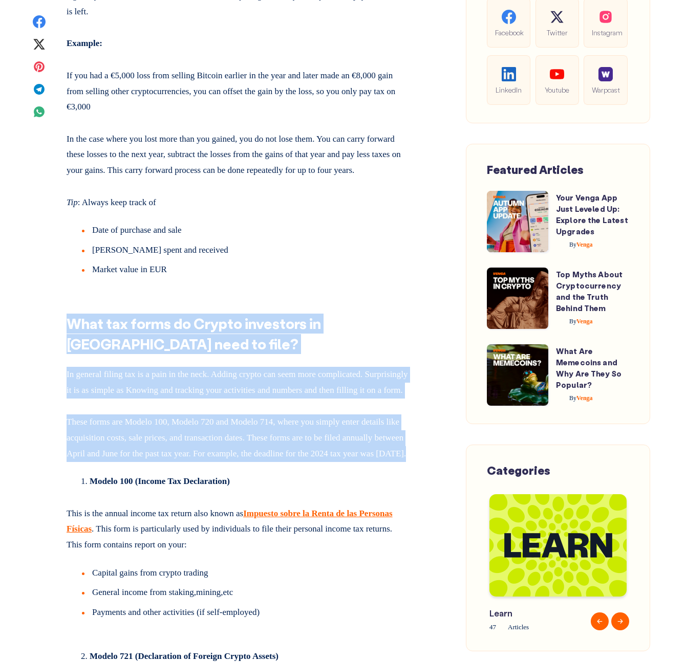
drag, startPoint x: 330, startPoint y: 505, endPoint x: 311, endPoint y: 294, distance: 212.2
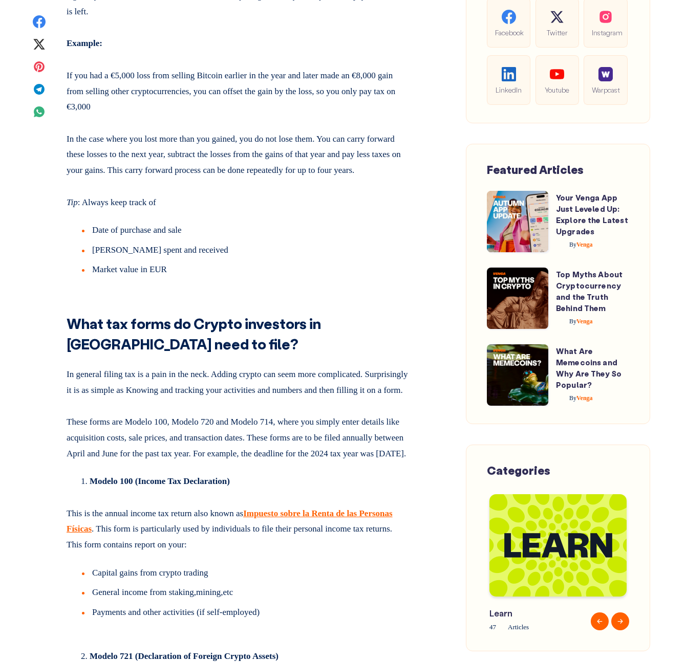
drag, startPoint x: 311, startPoint y: 296, endPoint x: 351, endPoint y: 488, distance: 196.0
click at [351, 462] on p "These forms are Modelo 100, Modelo 720 and Modelo 714, where you simply enter d…" at bounding box center [238, 435] width 343 height 51
drag, startPoint x: 351, startPoint y: 488, endPoint x: 319, endPoint y: 308, distance: 183.4
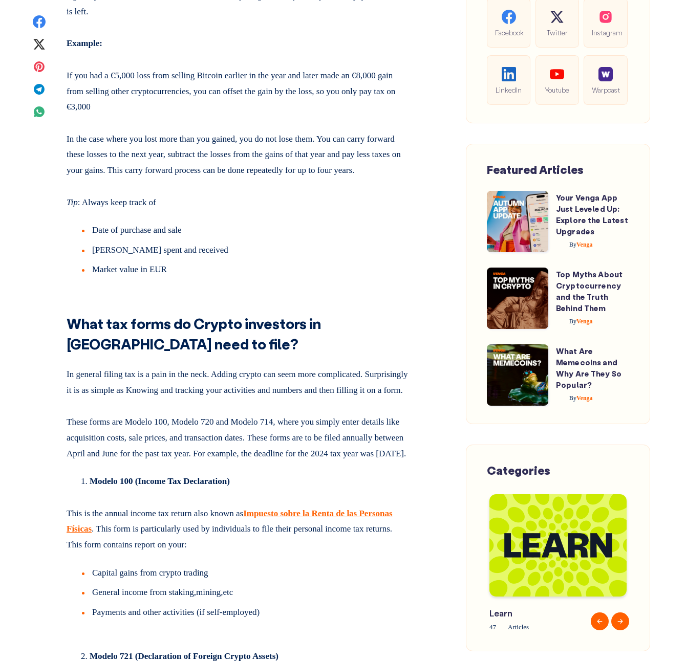
click at [319, 308] on h2 "What tax forms do Crypto investors in [GEOGRAPHIC_DATA] need to file?" at bounding box center [238, 331] width 343 height 48
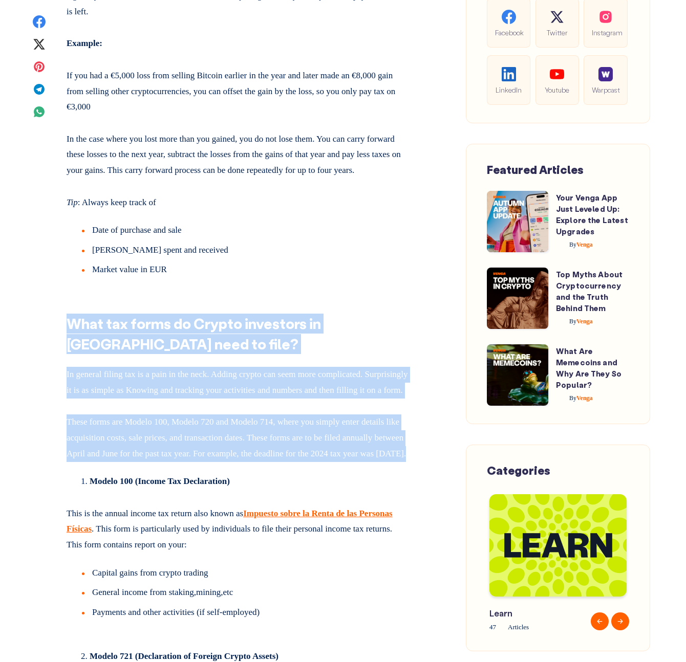
drag, startPoint x: 319, startPoint y: 308, endPoint x: 353, endPoint y: 484, distance: 179.1
click at [353, 462] on p "These forms are Modelo 100, Modelo 720 and Modelo 714, where you simply enter d…" at bounding box center [238, 435] width 343 height 51
drag, startPoint x: 353, startPoint y: 484, endPoint x: 311, endPoint y: 289, distance: 198.9
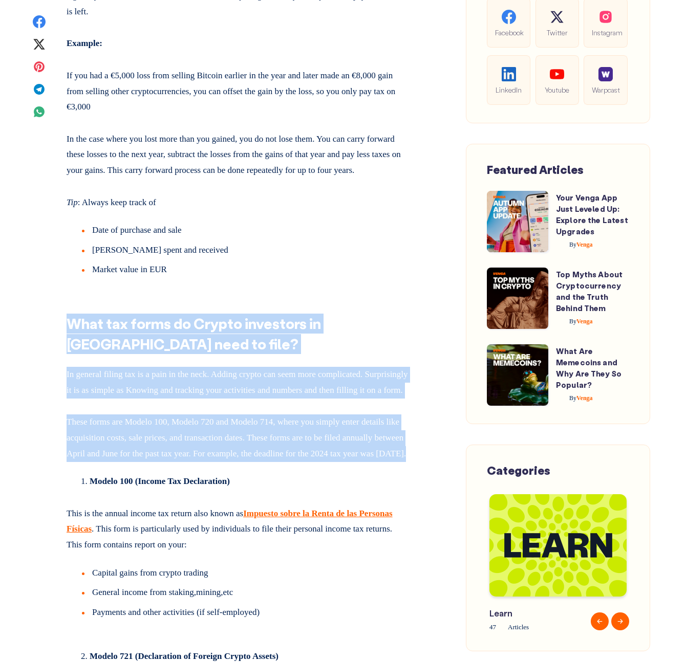
drag, startPoint x: 311, startPoint y: 289, endPoint x: 379, endPoint y: 504, distance: 224.9
drag, startPoint x: 379, startPoint y: 504, endPoint x: 316, endPoint y: 300, distance: 213.0
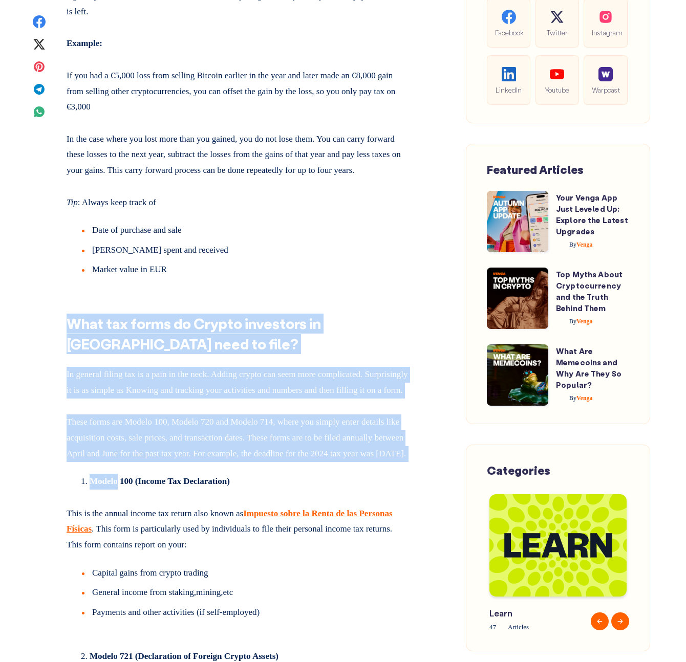
drag, startPoint x: 316, startPoint y: 300, endPoint x: 378, endPoint y: 508, distance: 217.1
click at [378, 490] on li "Modelo 100 (Income Tax Declaration)" at bounding box center [250, 482] width 320 height 16
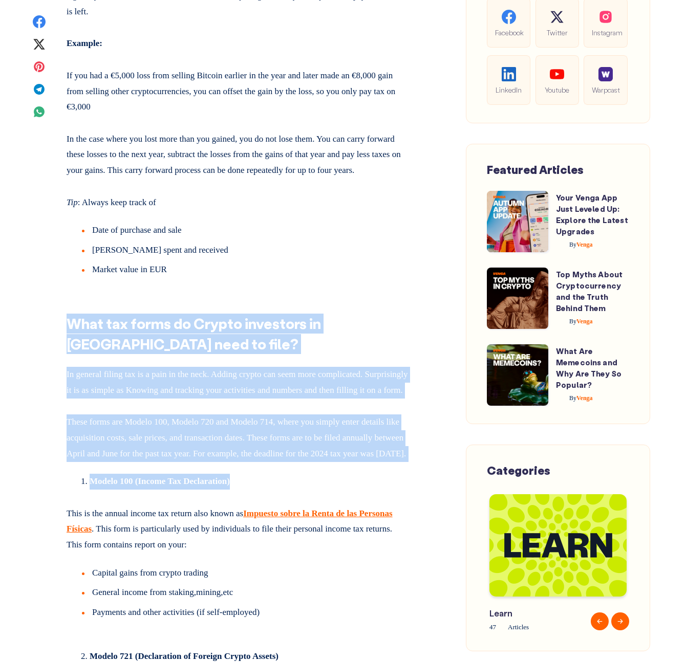
drag, startPoint x: 377, startPoint y: 508, endPoint x: 300, endPoint y: 289, distance: 231.6
drag, startPoint x: 300, startPoint y: 289, endPoint x: 404, endPoint y: 519, distance: 251.9
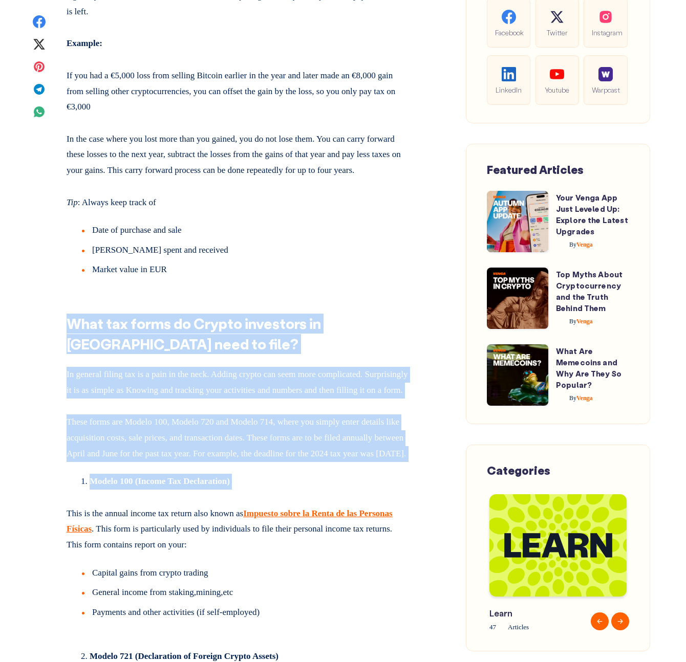
click at [404, 490] on li "Modelo 100 (Income Tax Declaration)" at bounding box center [250, 482] width 320 height 16
drag, startPoint x: 404, startPoint y: 519, endPoint x: 339, endPoint y: 312, distance: 217.2
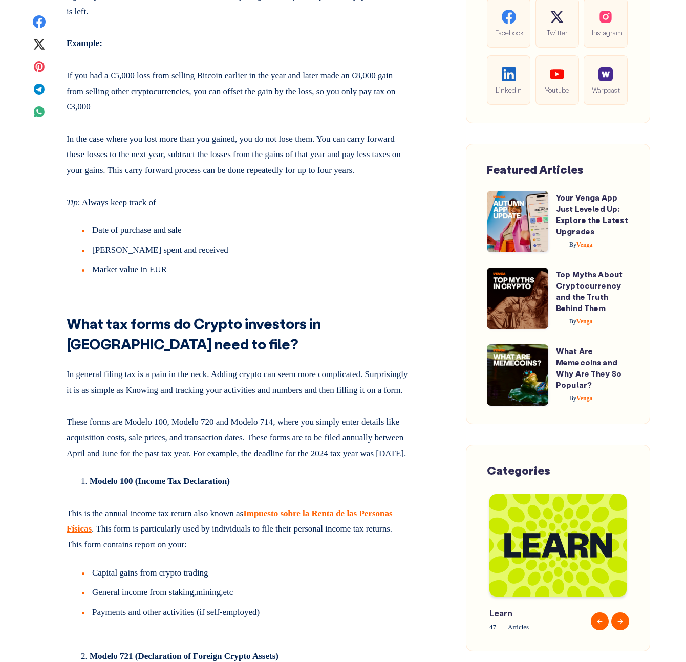
click at [339, 312] on h2 "What tax forms do Crypto investors in [GEOGRAPHIC_DATA] need to file?" at bounding box center [238, 331] width 343 height 48
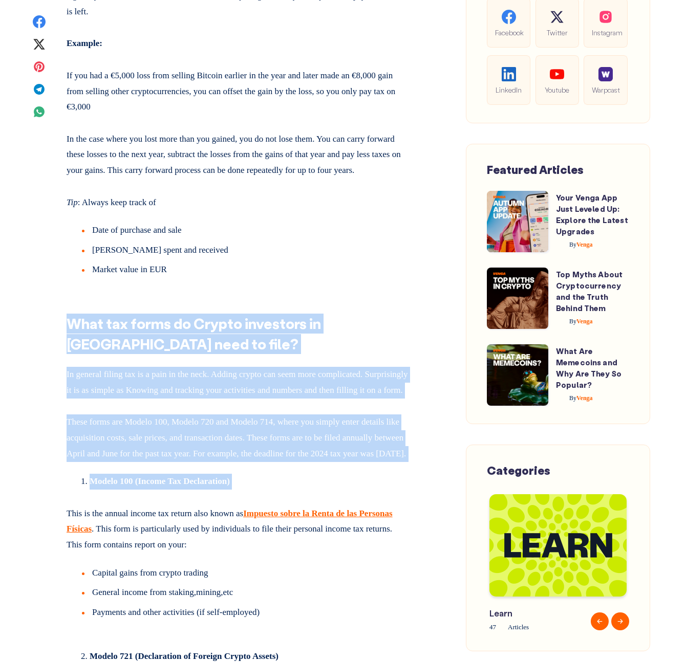
drag, startPoint x: 339, startPoint y: 312, endPoint x: 386, endPoint y: 520, distance: 214.1
click at [386, 490] on li "Modelo 100 (Income Tax Declaration)" at bounding box center [250, 482] width 320 height 16
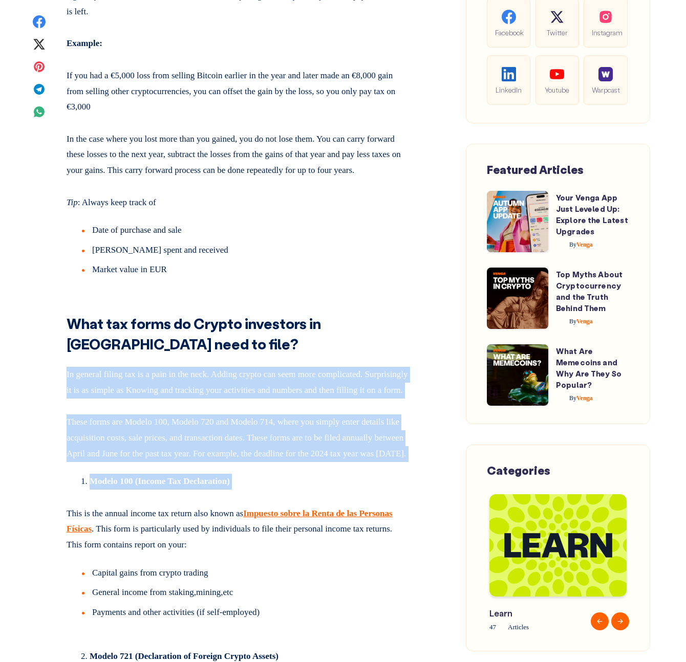
drag, startPoint x: 276, startPoint y: 523, endPoint x: 239, endPoint y: 357, distance: 169.8
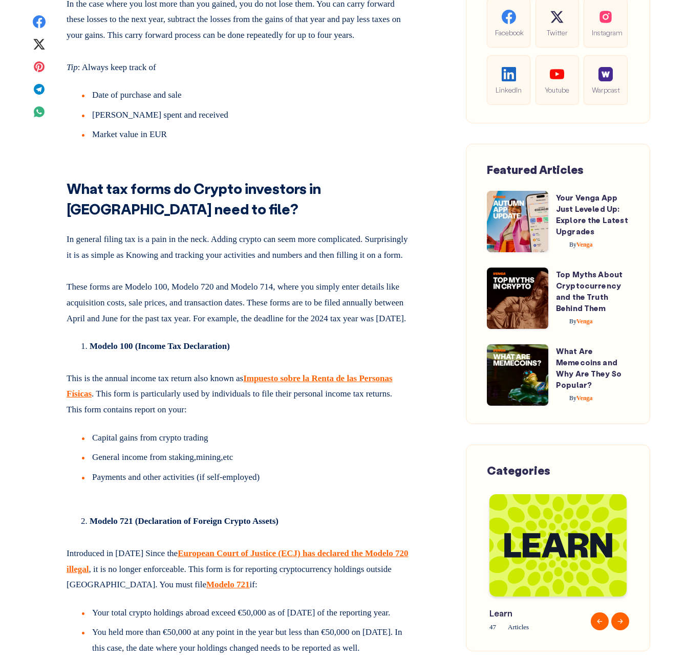
scroll to position [2945, 0]
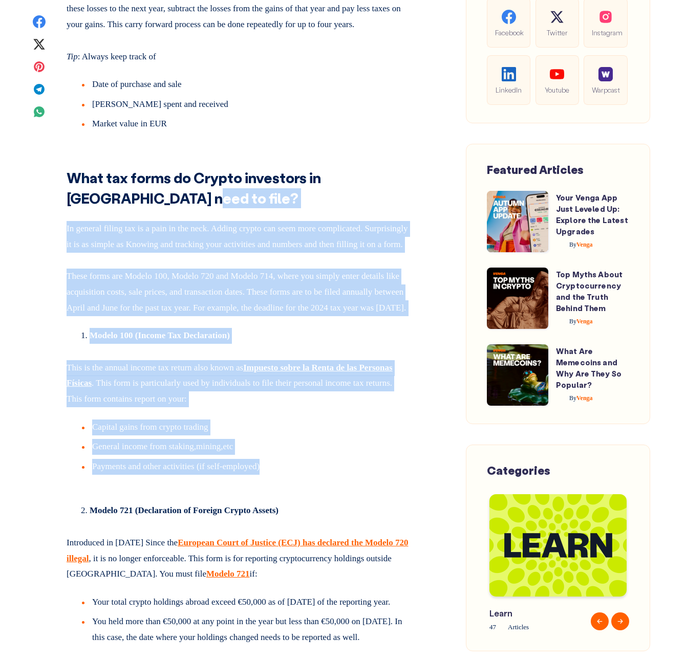
drag, startPoint x: 285, startPoint y: 505, endPoint x: 212, endPoint y: 192, distance: 321.1
click at [212, 190] on h2 "What tax forms do Crypto investors in [GEOGRAPHIC_DATA] need to file?" at bounding box center [238, 185] width 343 height 48
drag, startPoint x: 212, startPoint y: 190, endPoint x: 307, endPoint y: 497, distance: 321.3
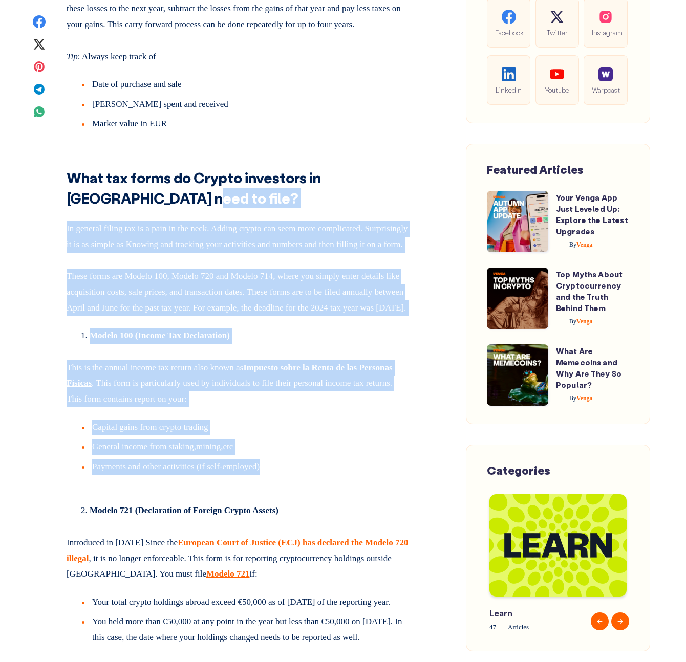
click at [307, 475] on li "Payments and other activities (if self-employed)" at bounding box center [245, 467] width 327 height 16
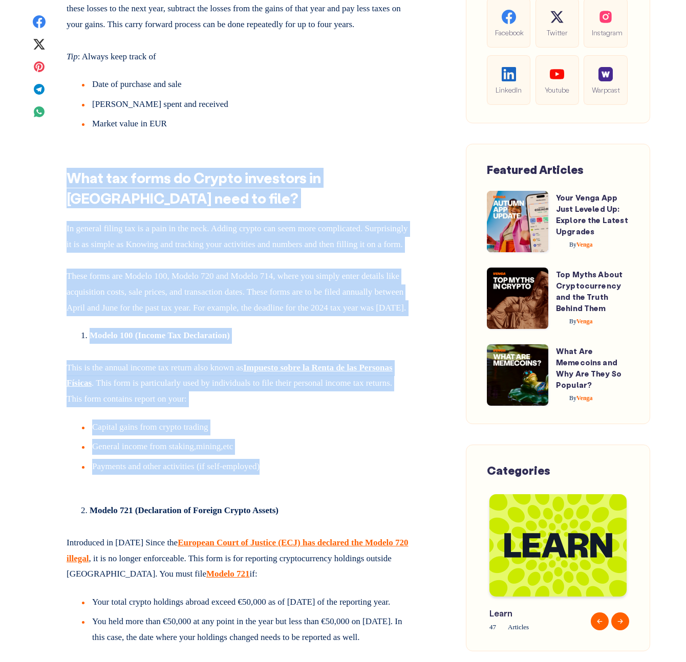
drag, startPoint x: 307, startPoint y: 497, endPoint x: 60, endPoint y: 171, distance: 409.0
drag, startPoint x: 60, startPoint y: 171, endPoint x: 349, endPoint y: 499, distance: 437.6
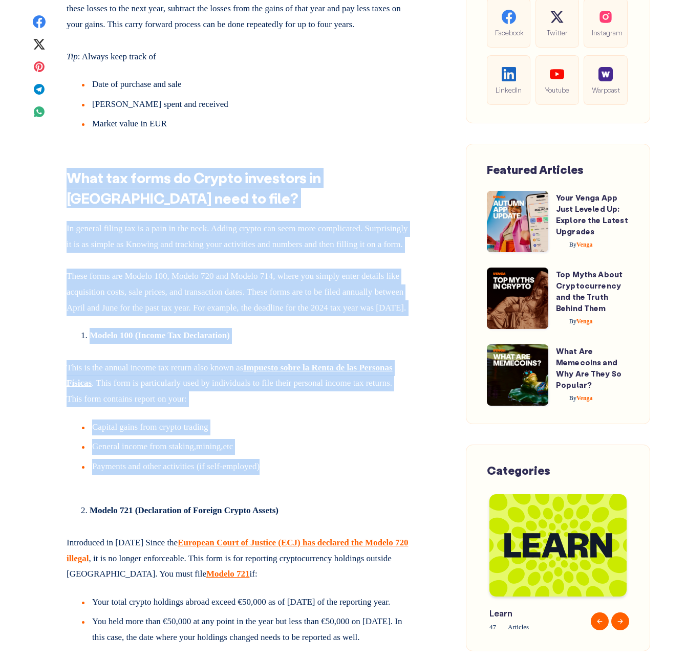
click at [349, 475] on li "Payments and other activities (if self-employed)" at bounding box center [245, 467] width 327 height 16
drag, startPoint x: 338, startPoint y: 484, endPoint x: 65, endPoint y: 176, distance: 410.7
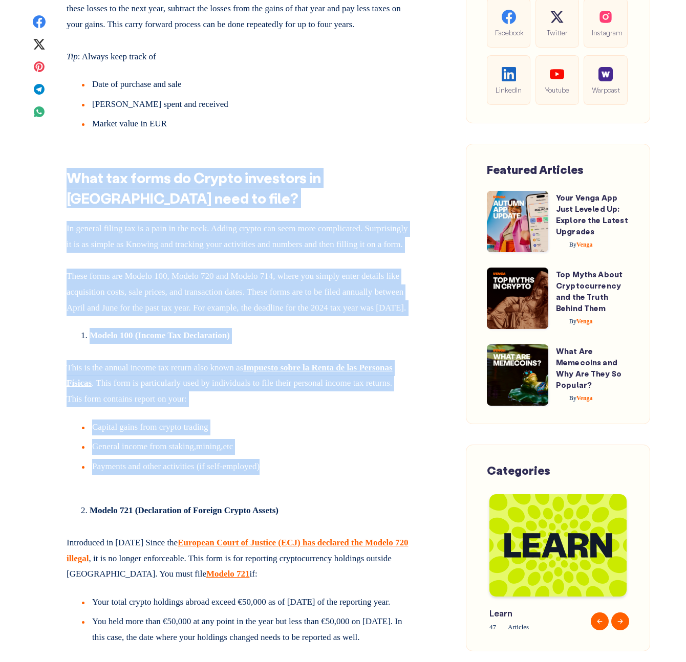
drag, startPoint x: 65, startPoint y: 176, endPoint x: 341, endPoint y: 513, distance: 435.6
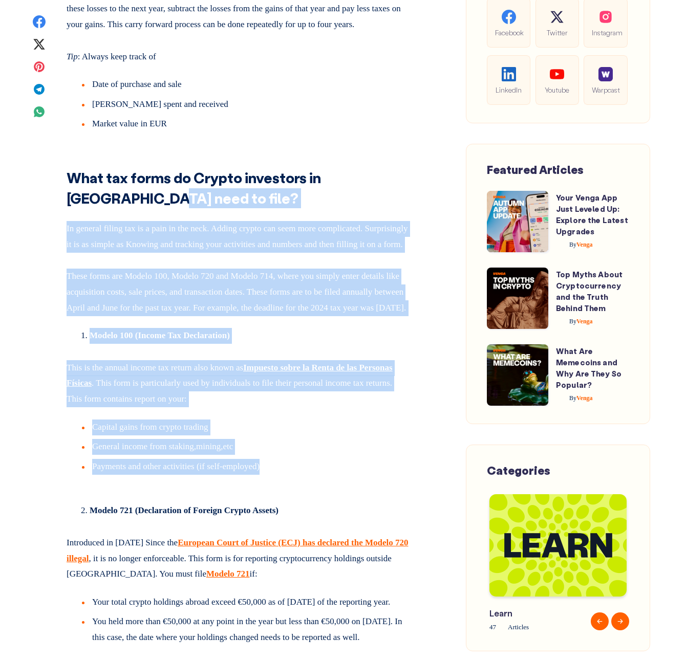
drag, startPoint x: 341, startPoint y: 513, endPoint x: 82, endPoint y: 189, distance: 415.1
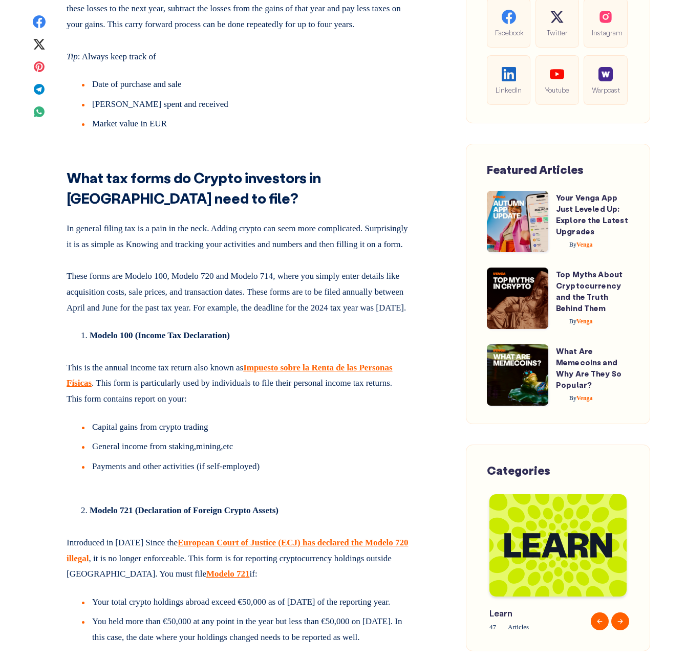
click at [71, 168] on strong "What tax forms do Crypto investors in [GEOGRAPHIC_DATA] need to file?" at bounding box center [194, 187] width 254 height 38
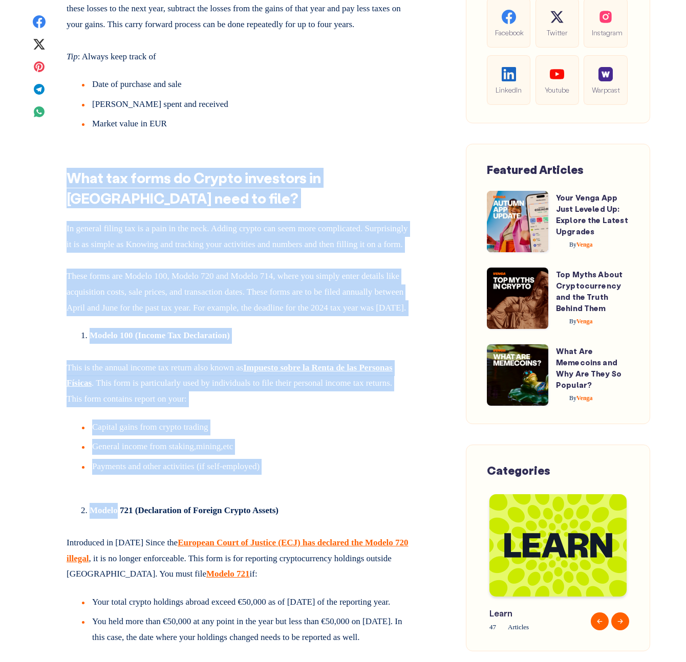
drag, startPoint x: 71, startPoint y: 168, endPoint x: 385, endPoint y: 526, distance: 476.1
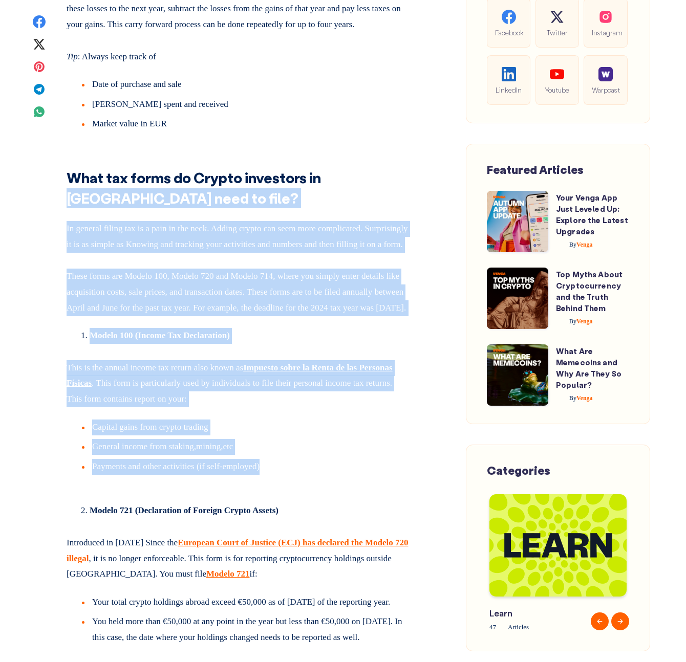
drag, startPoint x: 375, startPoint y: 519, endPoint x: 317, endPoint y: 172, distance: 352.2
click at [317, 172] on strong "What tax forms do Crypto investors in [GEOGRAPHIC_DATA] need to file?" at bounding box center [194, 187] width 254 height 38
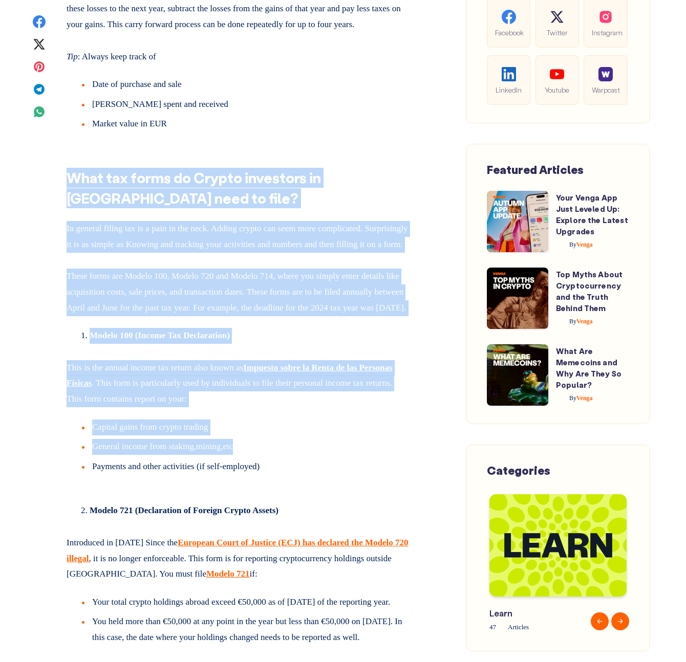
drag, startPoint x: 284, startPoint y: 129, endPoint x: 349, endPoint y: 488, distance: 364.6
click at [349, 459] on li "General income from staking,mining,etc" at bounding box center [245, 449] width 327 height 20
drag, startPoint x: 352, startPoint y: 514, endPoint x: 341, endPoint y: 129, distance: 384.4
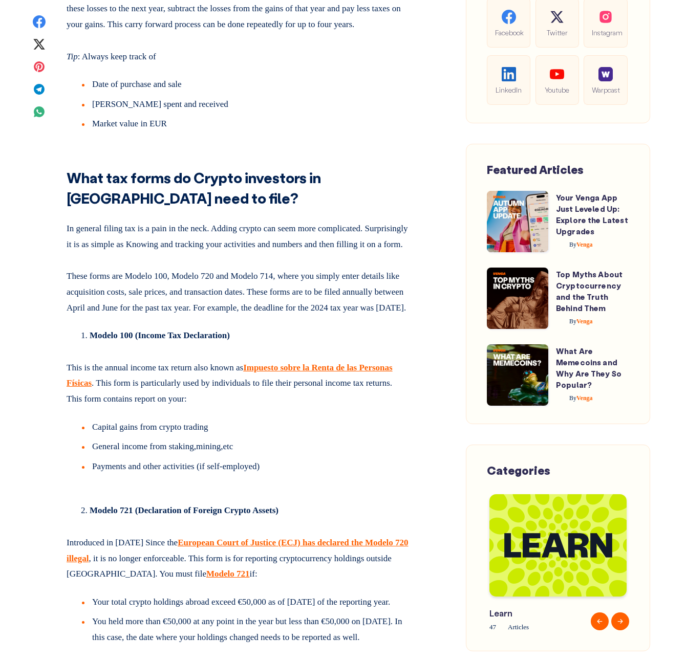
click at [341, 129] on li "Market value in EUR" at bounding box center [245, 124] width 327 height 16
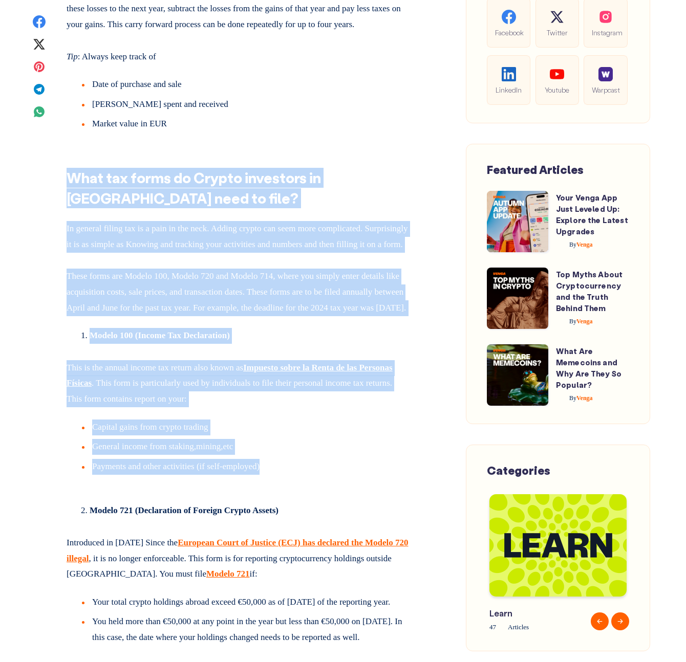
drag, startPoint x: 341, startPoint y: 129, endPoint x: 365, endPoint y: 493, distance: 364.6
click at [365, 475] on li "Payments and other activities (if self-employed)" at bounding box center [245, 467] width 327 height 16
drag, startPoint x: 365, startPoint y: 493, endPoint x: 359, endPoint y: 144, distance: 349.5
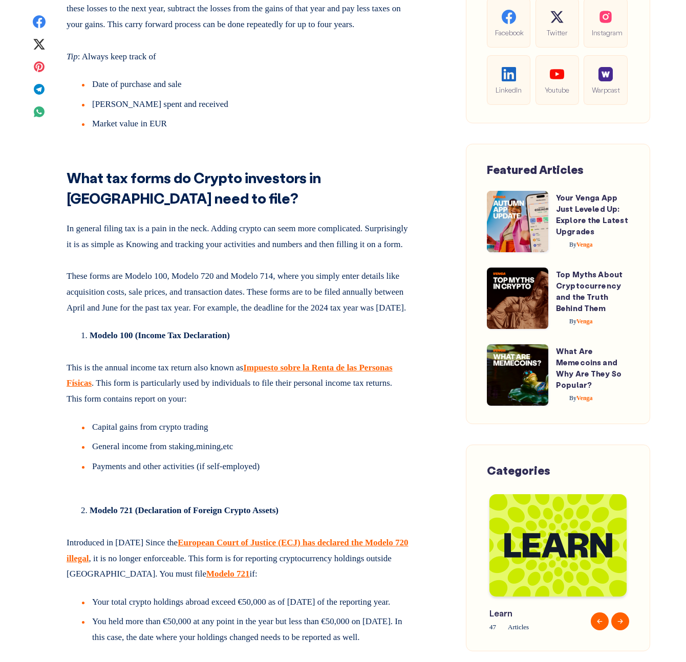
click at [359, 144] on p at bounding box center [238, 146] width 343 height 4
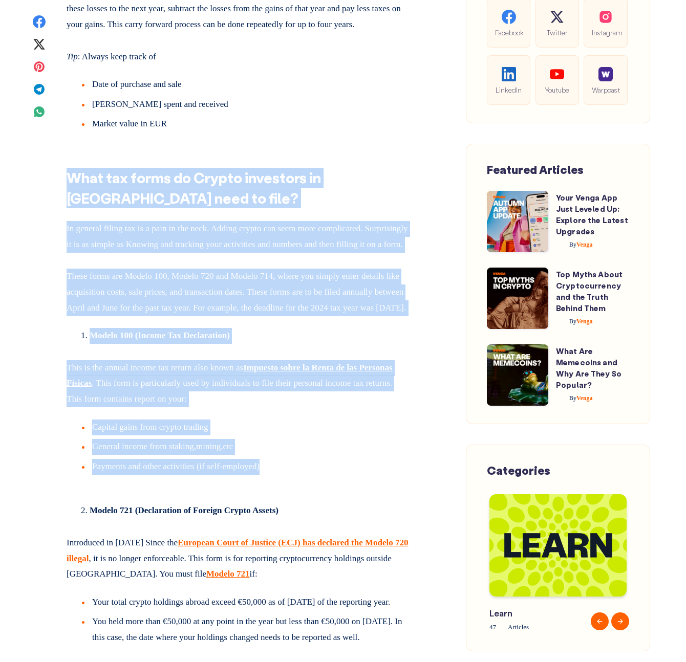
drag, startPoint x: 359, startPoint y: 144, endPoint x: 371, endPoint y: 494, distance: 350.2
click at [371, 475] on li "Payments and other activities (if self-employed)" at bounding box center [245, 467] width 327 height 16
drag, startPoint x: 371, startPoint y: 494, endPoint x: 361, endPoint y: 129, distance: 365.0
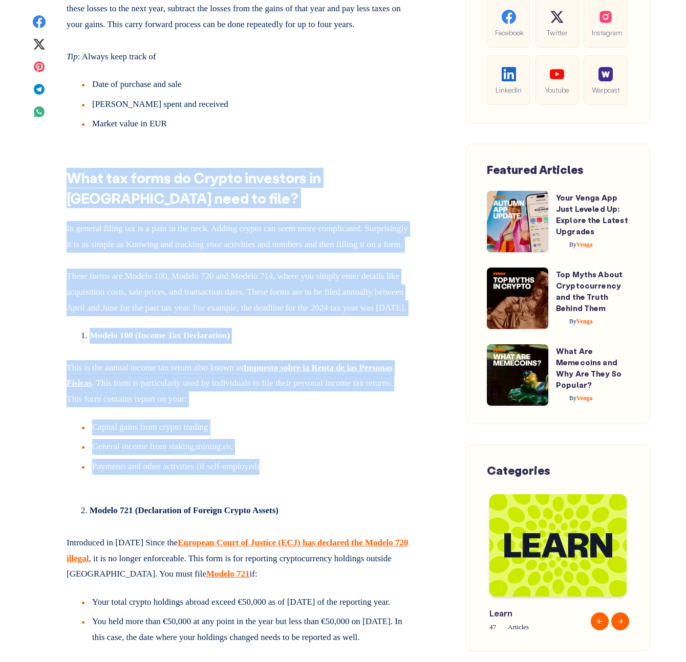
click at [361, 128] on li "Market value in EUR" at bounding box center [245, 124] width 327 height 16
drag, startPoint x: 361, startPoint y: 128, endPoint x: 377, endPoint y: 501, distance: 373.4
click at [377, 475] on li "Payments and other activities (if self-employed)" at bounding box center [245, 467] width 327 height 16
drag
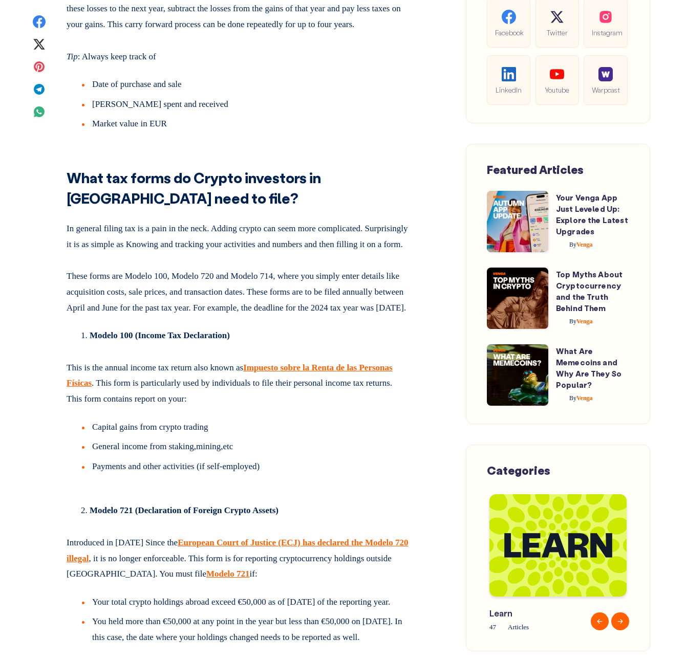
click at [356, 148] on p at bounding box center [238, 146] width 343 height 4
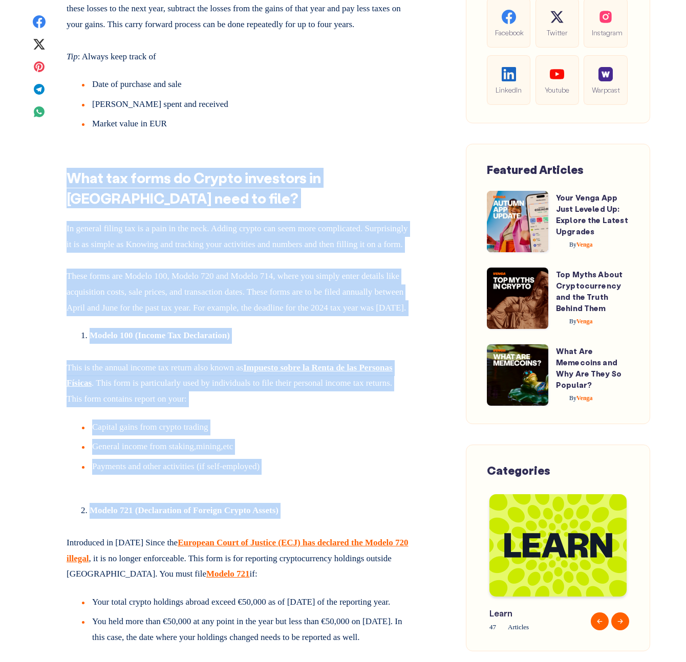
click at [379, 519] on li "Modelo 721 (Declaration of Foreign Crypto Assets)" at bounding box center [250, 511] width 320 height 16
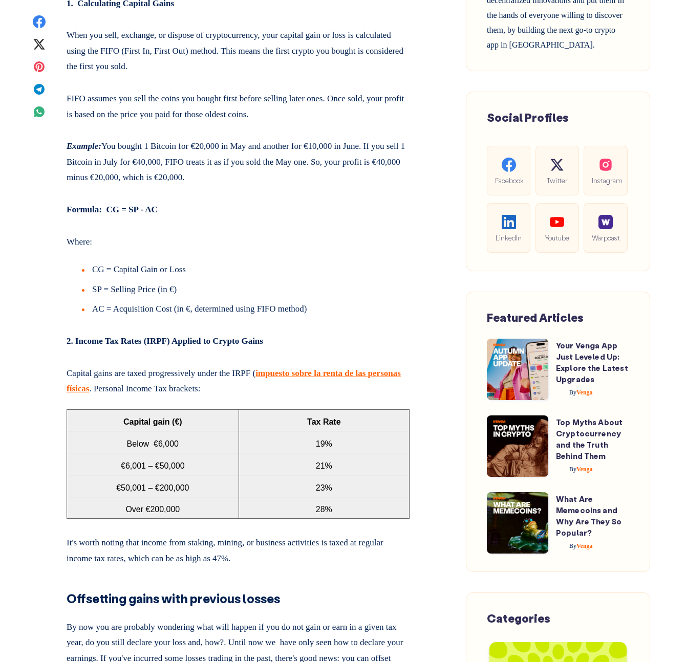
scroll to position [2060, 0]
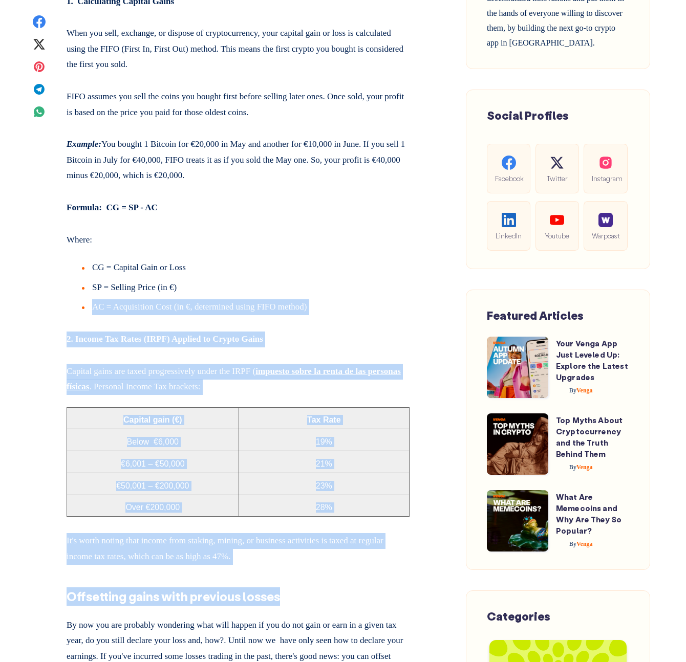
click at [325, 260] on li "CG = Capital Gain or Loss" at bounding box center [245, 270] width 327 height 20
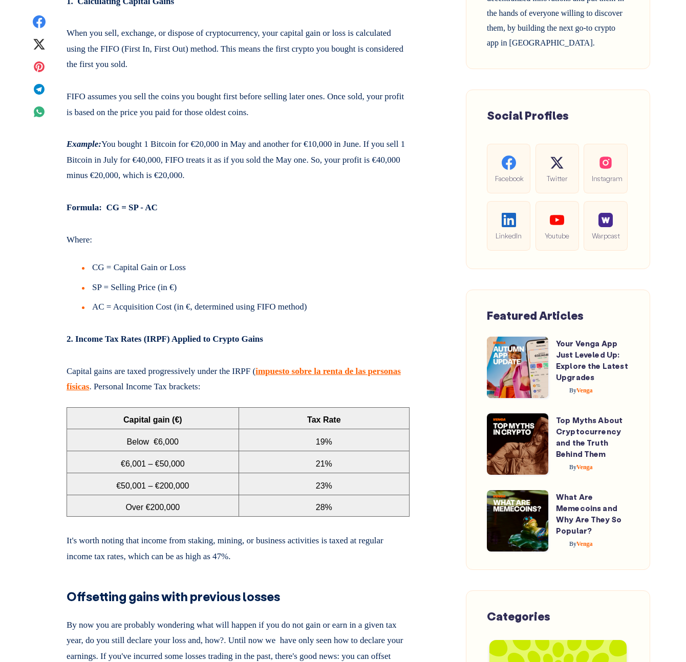
click at [329, 529] on p "It's worth noting that income from staking, mining, or business activities is t…" at bounding box center [238, 546] width 343 height 35
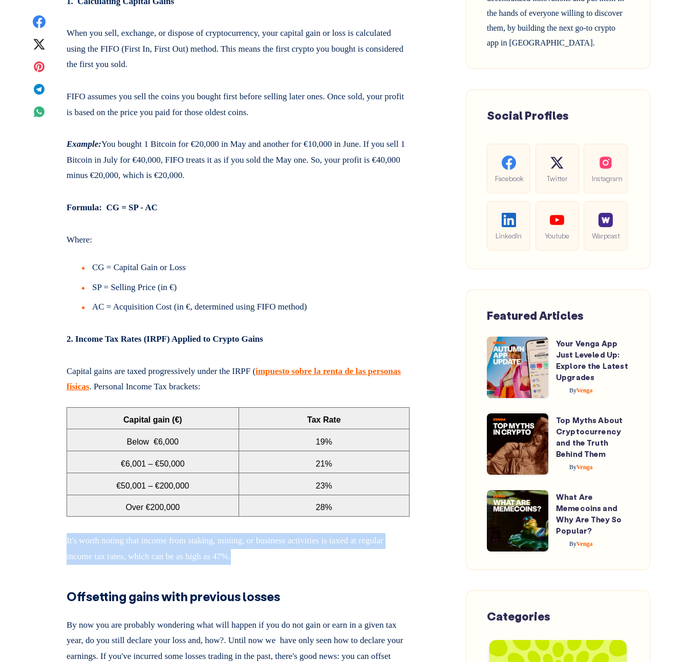
drag, startPoint x: 324, startPoint y: 541, endPoint x: 307, endPoint y: 489, distance: 55.5
drag, startPoint x: 307, startPoint y: 489, endPoint x: 321, endPoint y: 535, distance: 48.1
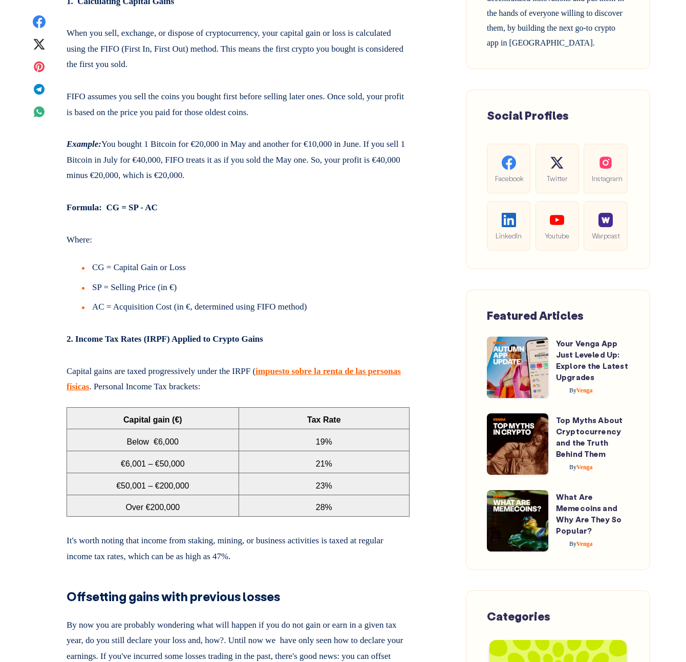
click at [159, 334] on strong "2. Income Tax Rates (IRPF) Applied to Crypto Gains" at bounding box center [165, 339] width 196 height 10
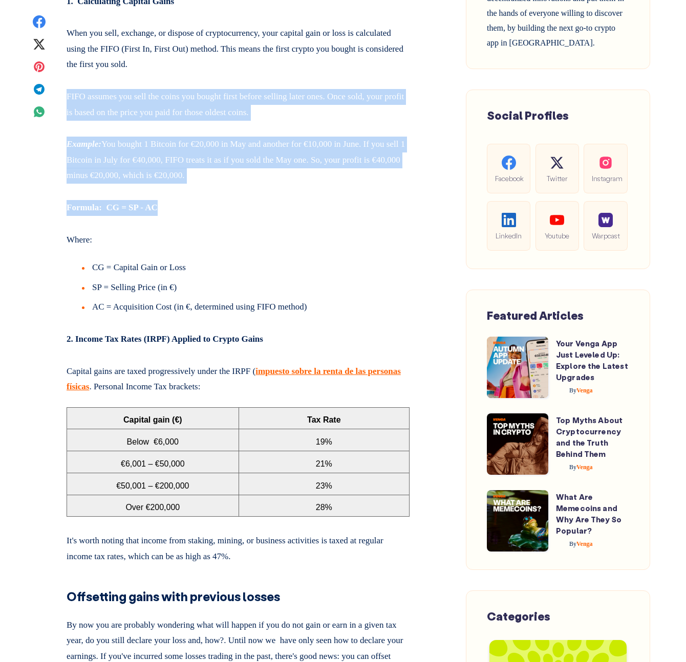
drag, startPoint x: 398, startPoint y: 169, endPoint x: 385, endPoint y: 42, distance: 127.5
drag, startPoint x: 385, startPoint y: 41, endPoint x: 390, endPoint y: 221, distance: 179.1
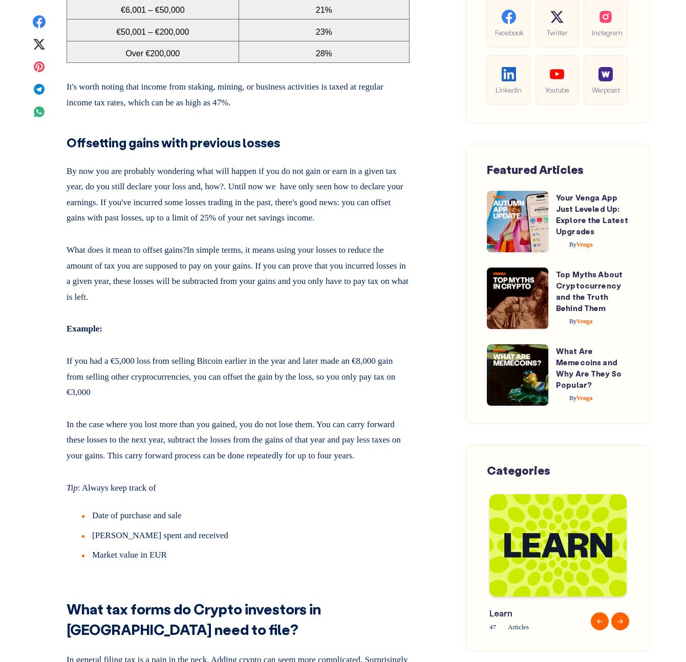
scroll to position [2518, 0]
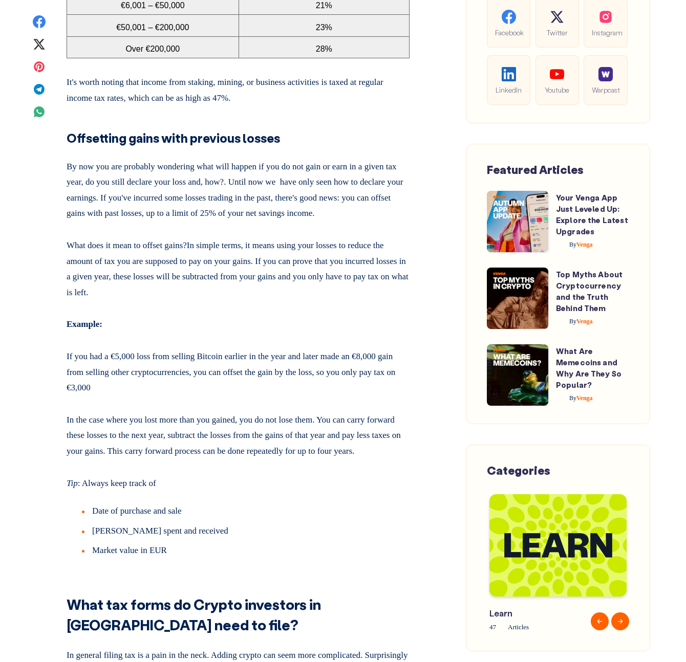
drag, startPoint x: 345, startPoint y: 286, endPoint x: 317, endPoint y: 82, distance: 205.6
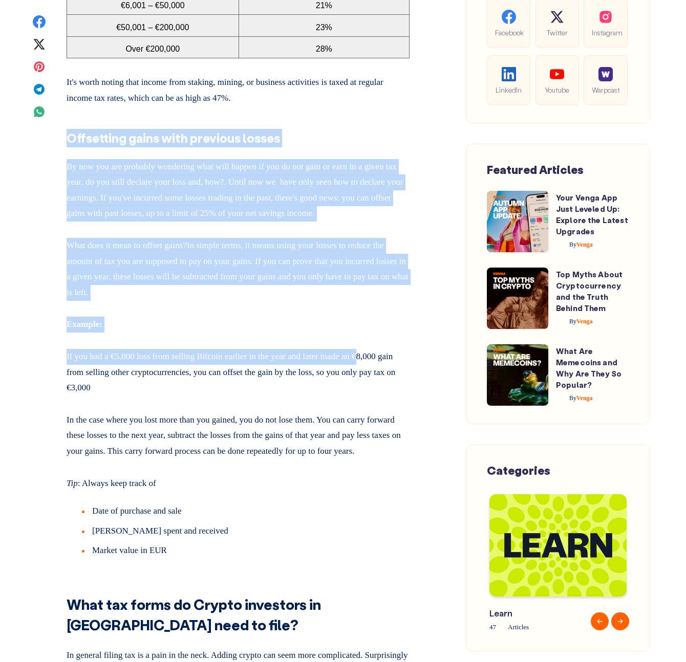
drag, startPoint x: 317, startPoint y: 82, endPoint x: 376, endPoint y: 344, distance: 268.4
click at [376, 345] on p "If you had a €5,000 loss from selling Bitcoin earlier in the year and later mad…" at bounding box center [238, 370] width 343 height 51
drag, startPoint x: 376, startPoint y: 344, endPoint x: 354, endPoint y: 72, distance: 272.6
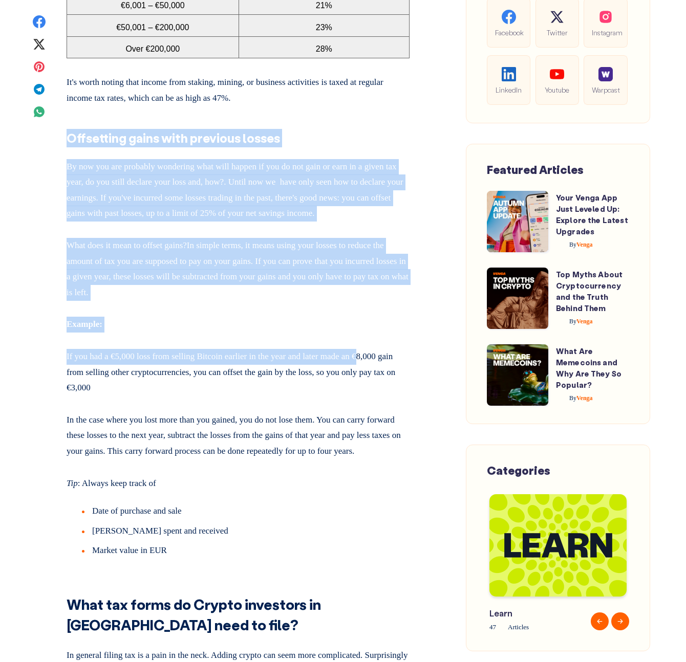
click at [354, 72] on p "It's worth noting that income from staking, mining, or business activities is t…" at bounding box center [238, 88] width 343 height 35
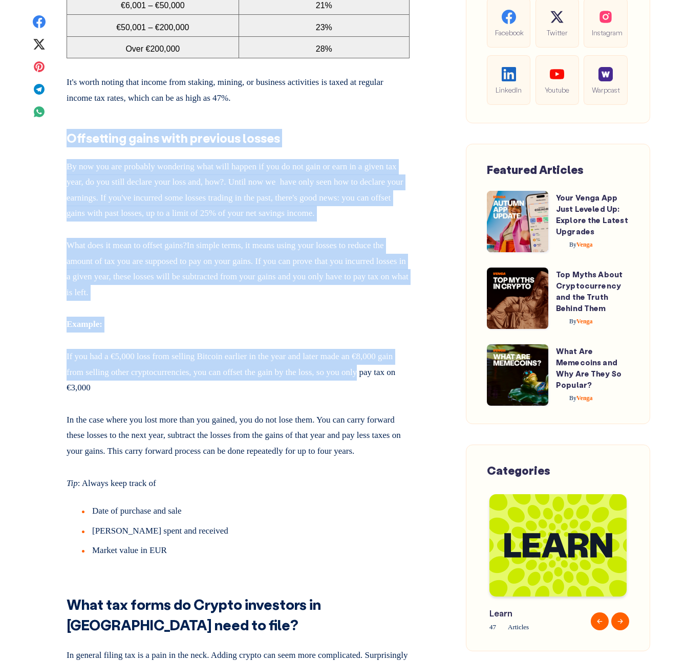
drag, startPoint x: 354, startPoint y: 72, endPoint x: 403, endPoint y: 355, distance: 287.3
click at [403, 355] on p "If you had a €5,000 loss from selling Bitcoin earlier in the year and later mad…" at bounding box center [238, 370] width 343 height 51
drag, startPoint x: 380, startPoint y: 360, endPoint x: 373, endPoint y: 90, distance: 270.3
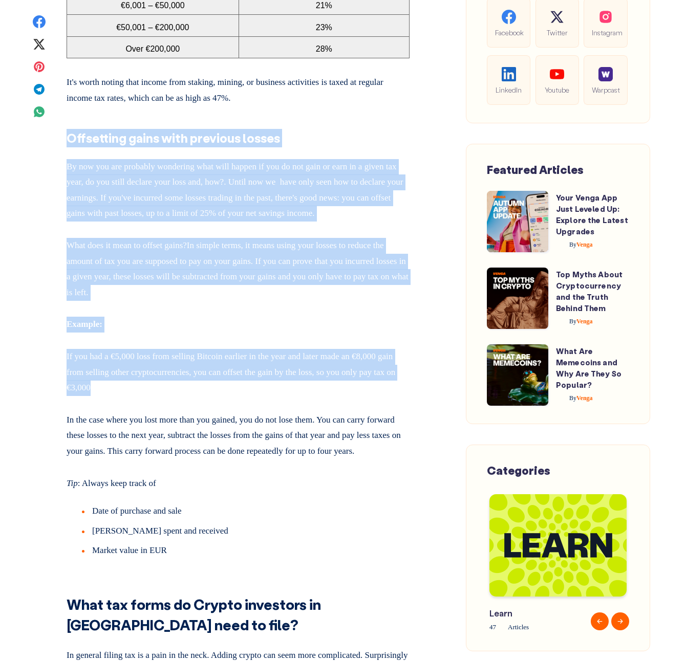
click at [373, 118] on h3 "Offsetting gains with previous losses" at bounding box center [238, 132] width 343 height 29
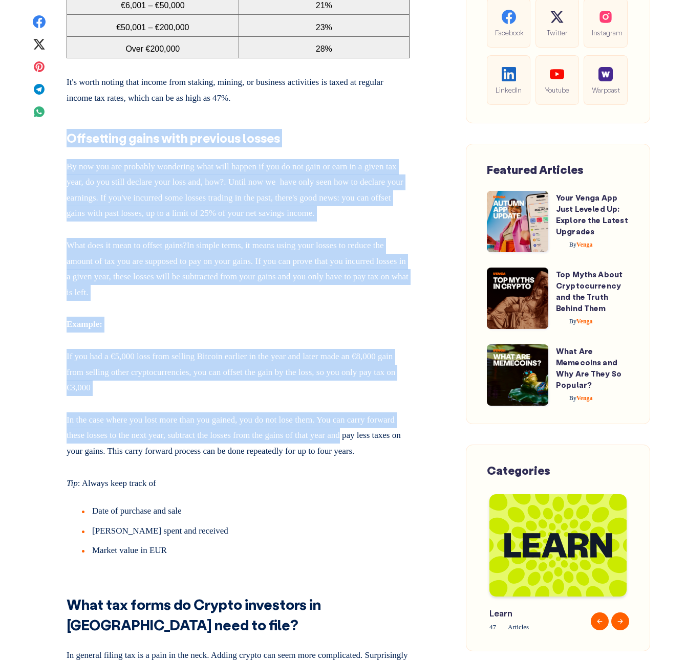
drag, startPoint x: 373, startPoint y: 90, endPoint x: 405, endPoint y: 428, distance: 339.8
click at [405, 428] on p "In the case where you lost more than you gained, you do not lose them. You can …" at bounding box center [238, 433] width 343 height 51
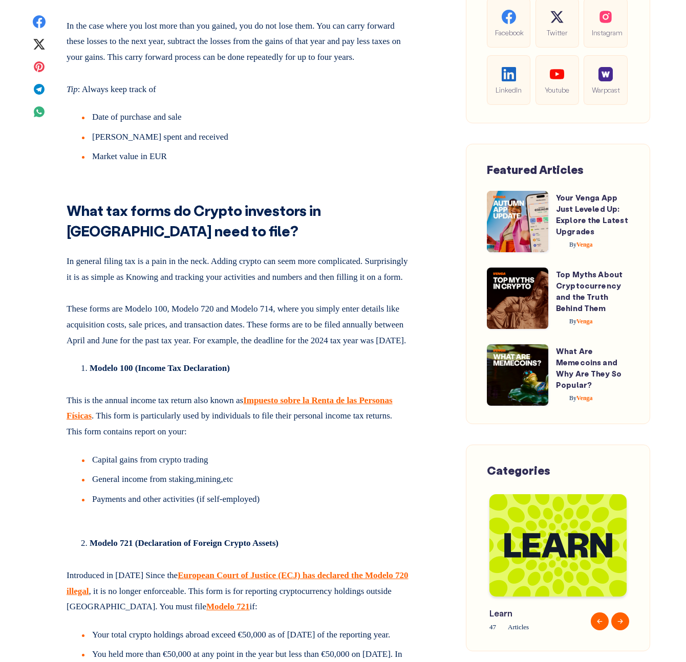
scroll to position [2972, 0]
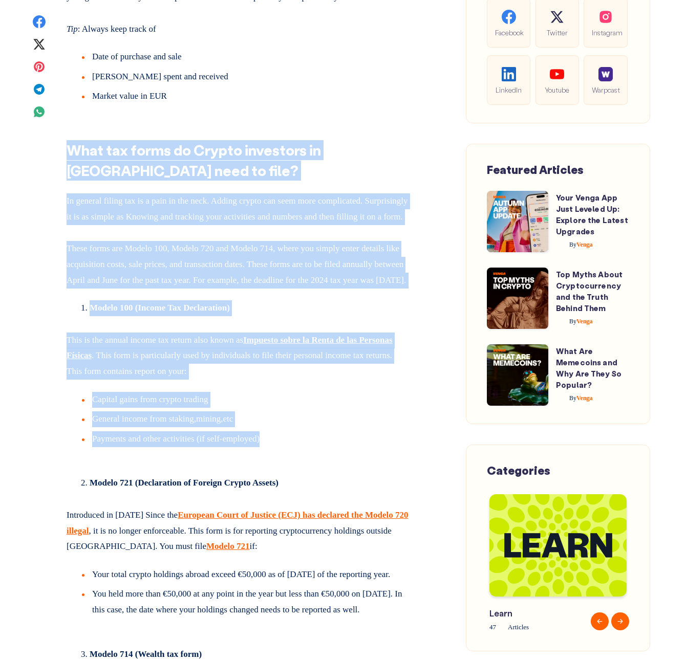
drag, startPoint x: 356, startPoint y: 136, endPoint x: 392, endPoint y: 498, distance: 363.5
drag, startPoint x: 392, startPoint y: 498, endPoint x: 343, endPoint y: 69, distance: 431.5
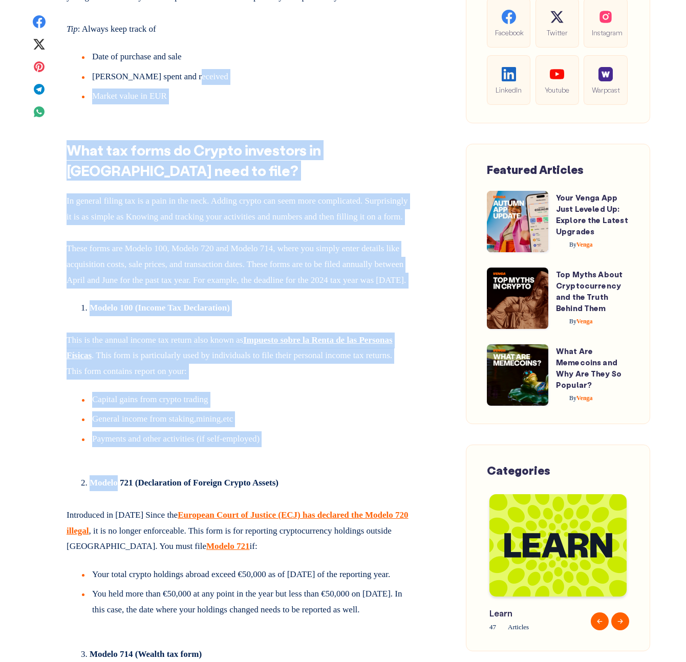
click at [343, 69] on li "[PERSON_NAME] spent and received" at bounding box center [245, 79] width 327 height 20
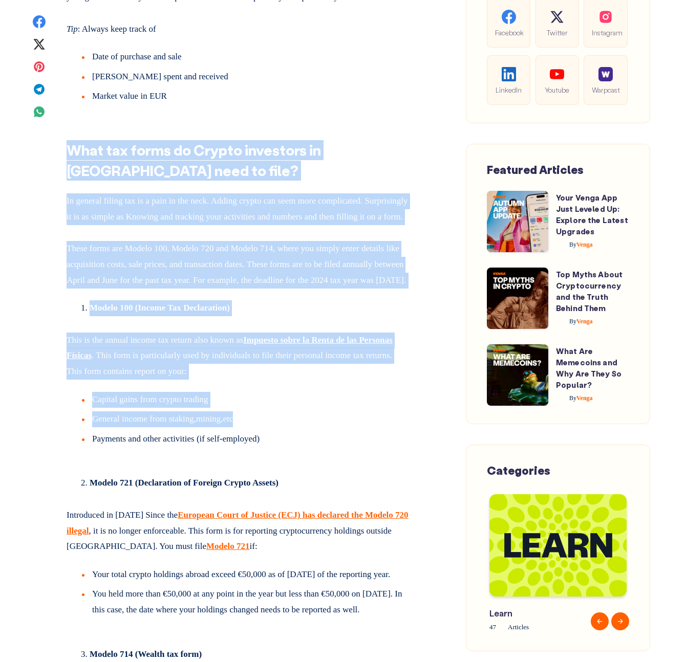
drag, startPoint x: 342, startPoint y: 92, endPoint x: 370, endPoint y: 453, distance: 362.8
click at [370, 431] on li "General income from staking,mining,etc" at bounding box center [245, 421] width 327 height 20
drag, startPoint x: 370, startPoint y: 453, endPoint x: 323, endPoint y: 121, distance: 335.3
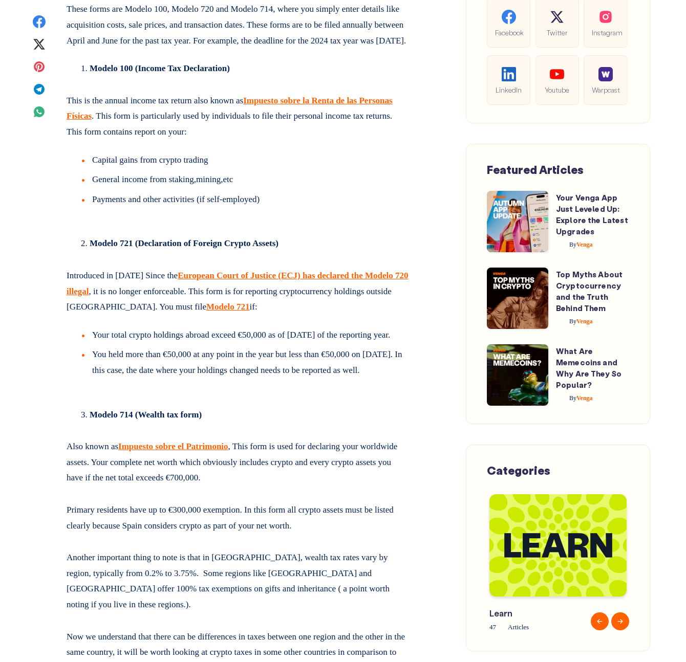
scroll to position [3214, 0]
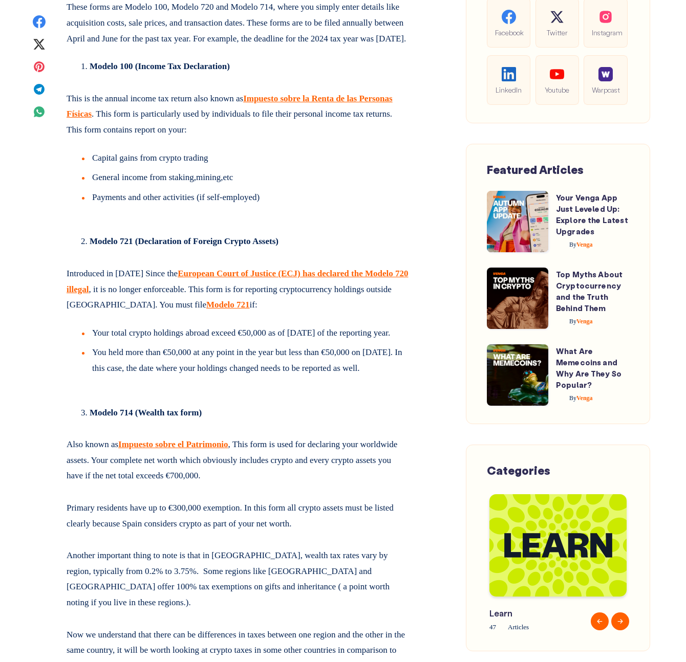
drag, startPoint x: 398, startPoint y: 279, endPoint x: 363, endPoint y: 61, distance: 221.2
click at [363, 61] on div "Cryptocurrencies have increasingly gained their place at the heart of global fi…" at bounding box center [238, 654] width 343 height 6677
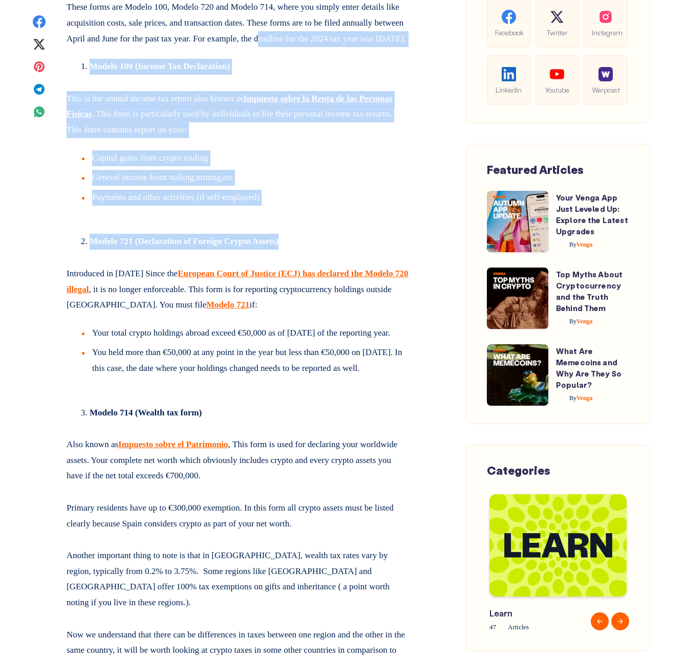
click at [363, 47] on p "These forms are Modelo 100, Modelo 720 and Modelo 714, where you simply enter d…" at bounding box center [238, 20] width 343 height 51
drag, startPoint x: 363, startPoint y: 61, endPoint x: 408, endPoint y: 283, distance: 227.0
click at [408, 283] on div "Cryptocurrencies have increasingly gained their place at the heart of global fi…" at bounding box center [238, 654] width 343 height 6677
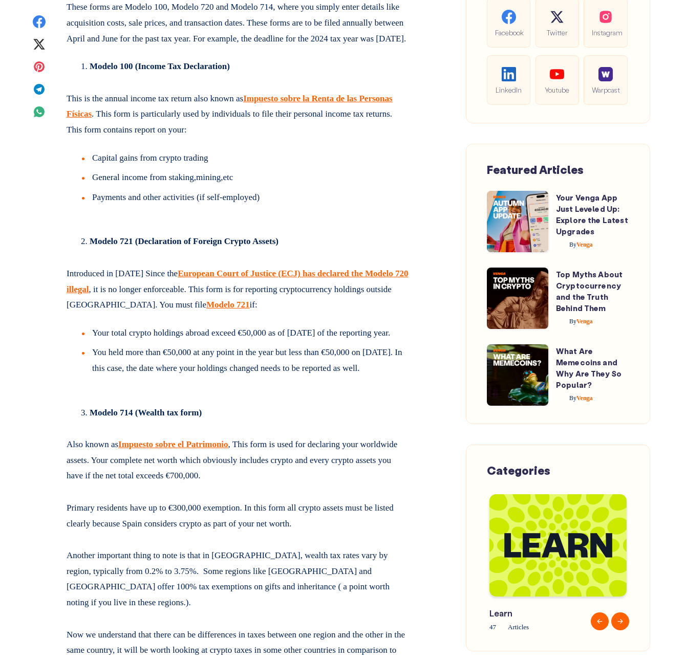
click at [408, 282] on div "Cryptocurrencies have increasingly gained their place at the heart of global fi…" at bounding box center [238, 654] width 343 height 6677
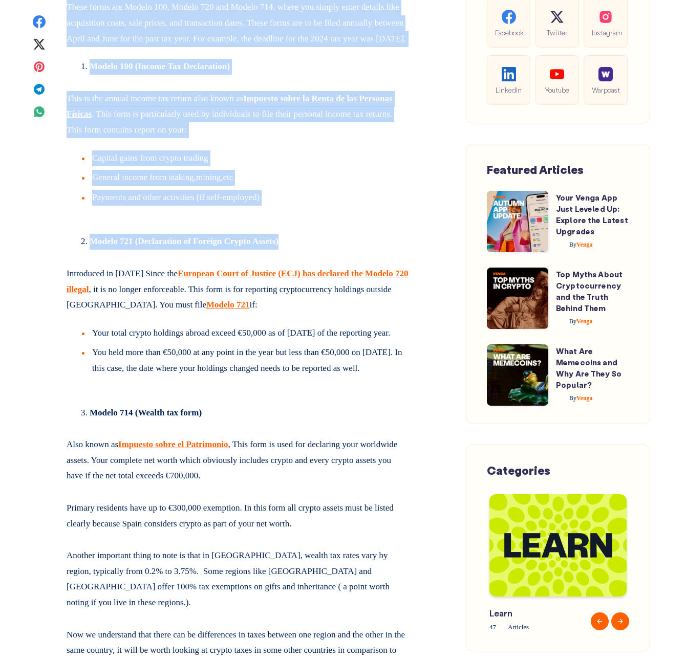
drag, startPoint x: 381, startPoint y: 242, endPoint x: 60, endPoint y: 19, distance: 390.9
click at [60, 19] on article "Venga - Blog Cover - Crypto taxes in [GEOGRAPHIC_DATA] Crypto Taxes in [GEOGRAP…" at bounding box center [238, 486] width 404 height 7196
click at [71, 25] on p "These forms are Modelo 100, Modelo 720 and Modelo 714, where you simply enter d…" at bounding box center [238, 20] width 343 height 51
drag, startPoint x: 71, startPoint y: 25, endPoint x: 430, endPoint y: 282, distance: 441.5
click at [429, 281] on article "Venga - Blog Cover - Crypto taxes in [GEOGRAPHIC_DATA] Crypto Taxes in [GEOGRAP…" at bounding box center [238, 486] width 404 height 7196
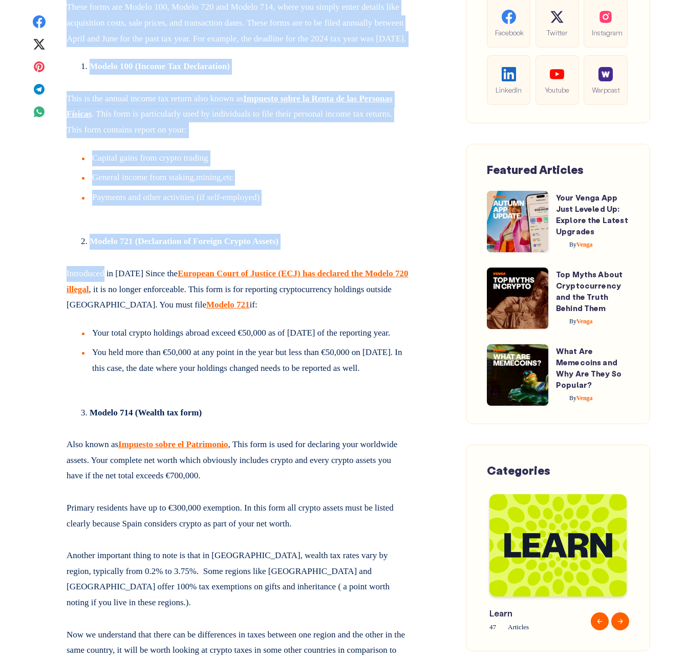
click at [430, 282] on article "Venga - Blog Cover - Crypto taxes in [GEOGRAPHIC_DATA] Crypto Taxes in [GEOGRAP…" at bounding box center [238, 486] width 404 height 7196
drag, startPoint x: 418, startPoint y: 275, endPoint x: 67, endPoint y: 27, distance: 430.6
click at [67, 27] on article "Venga - Blog Cover - Crypto taxes in [GEOGRAPHIC_DATA] Crypto Taxes in [GEOGRAP…" at bounding box center [238, 486] width 404 height 7196
click at [67, 27] on p "These forms are Modelo 100, Modelo 720 and Modelo 714, where you simply enter d…" at bounding box center [238, 20] width 343 height 51
drag, startPoint x: 67, startPoint y: 27, endPoint x: 396, endPoint y: 266, distance: 406.9
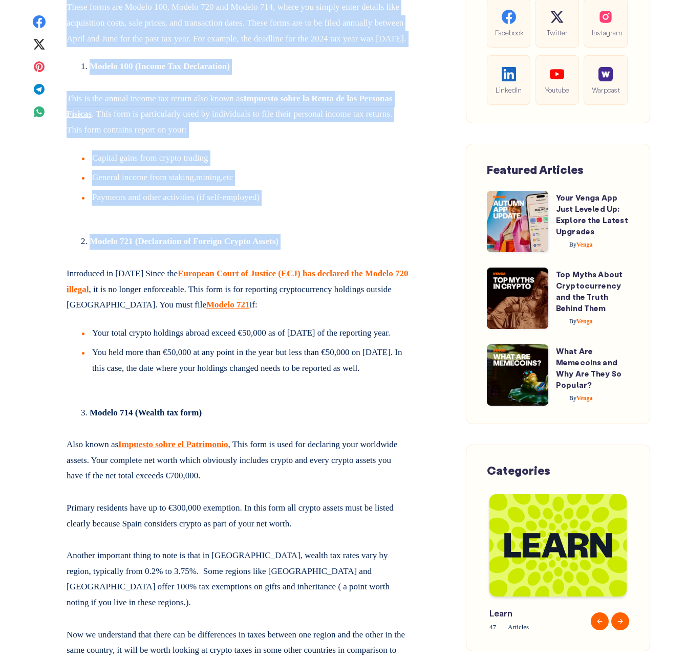
click at [395, 266] on div "Cryptocurrencies have increasingly gained their place at the heart of global fi…" at bounding box center [238, 654] width 343 height 6677
click at [396, 250] on li "Modelo 721 (Declaration of Foreign Crypto Assets)" at bounding box center [250, 242] width 320 height 16
drag, startPoint x: 396, startPoint y: 266, endPoint x: 75, endPoint y: 28, distance: 399.0
click at [75, 28] on div "Cryptocurrencies have increasingly gained their place at the heart of global fi…" at bounding box center [238, 654] width 343 height 6677
click at [75, 28] on p "These forms are Modelo 100, Modelo 720 and Modelo 714, where you simply enter d…" at bounding box center [238, 20] width 343 height 51
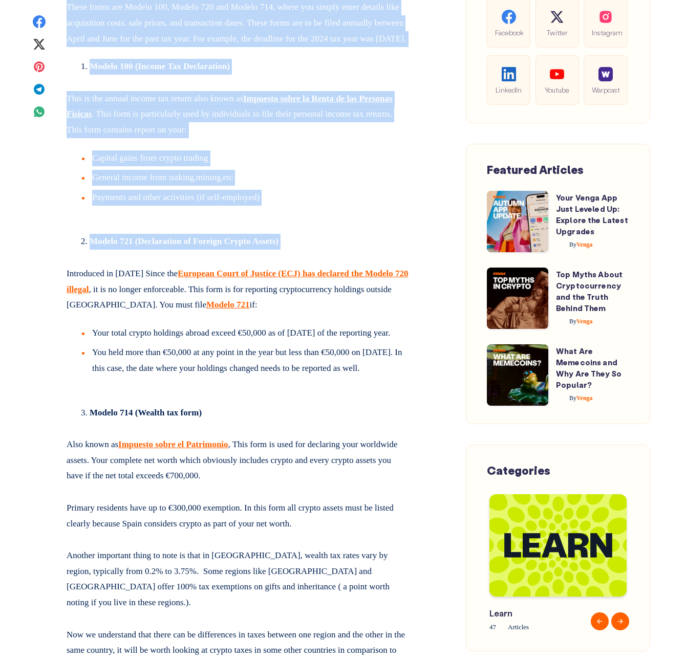
drag, startPoint x: 75, startPoint y: 28, endPoint x: 396, endPoint y: 268, distance: 399.9
click at [396, 268] on div "Cryptocurrencies have increasingly gained their place at the heart of global fi…" at bounding box center [238, 654] width 343 height 6677
click at [396, 250] on li "Modelo 721 (Declaration of Foreign Crypto Assets)" at bounding box center [250, 242] width 320 height 16
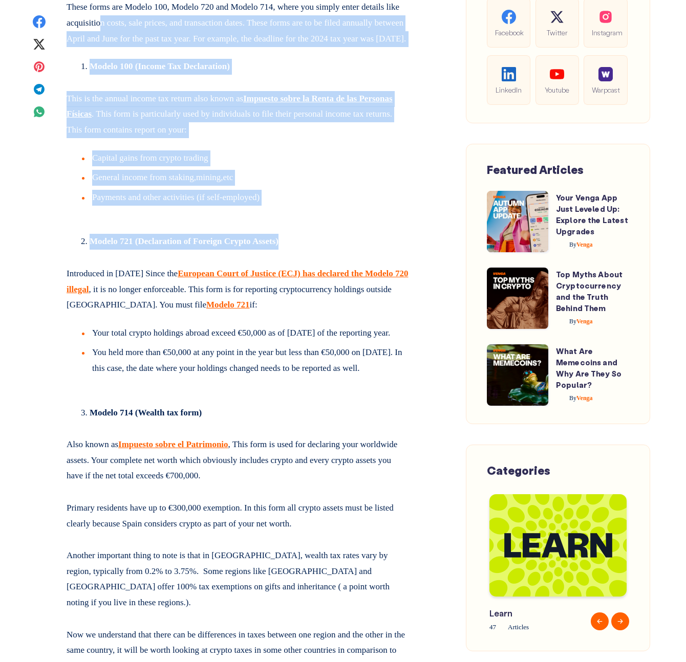
drag, startPoint x: 393, startPoint y: 279, endPoint x: 142, endPoint y: 33, distance: 351.7
click at [143, 33] on div "Cryptocurrencies have increasingly gained their place at the heart of global fi…" at bounding box center [238, 654] width 343 height 6677
click at [141, 32] on p "These forms are Modelo 100, Modelo 720 and Modelo 714, where you simply enter d…" at bounding box center [238, 20] width 343 height 51
drag, startPoint x: 141, startPoint y: 32, endPoint x: 401, endPoint y: 246, distance: 336.2
click at [401, 246] on div "Cryptocurrencies have increasingly gained their place at the heart of global fi…" at bounding box center [238, 654] width 343 height 6677
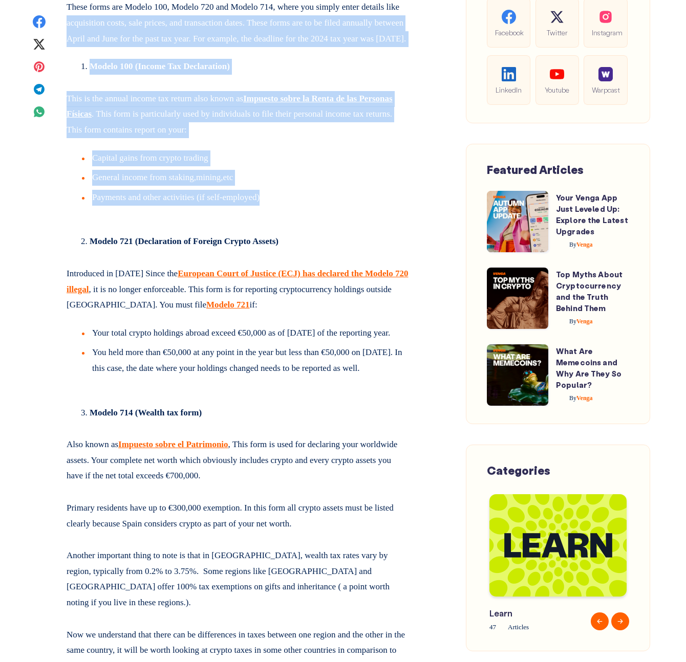
click at [401, 246] on div "Cryptocurrencies have increasingly gained their place at the heart of global fi…" at bounding box center [238, 654] width 343 height 6677
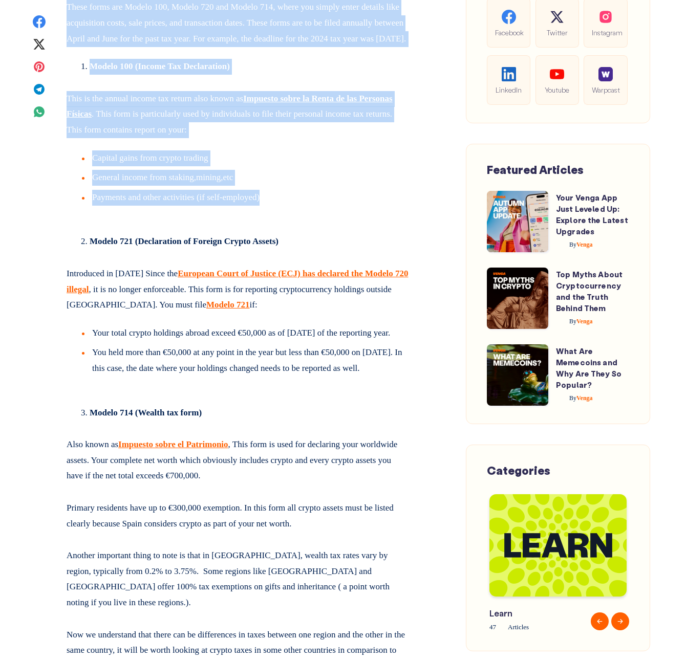
drag, startPoint x: 395, startPoint y: 258, endPoint x: 102, endPoint y: 15, distance: 380.1
click at [102, 15] on div "Cryptocurrencies have increasingly gained their place at the heart of global fi…" at bounding box center [238, 654] width 343 height 6677
click at [98, 26] on p "These forms are Modelo 100, Modelo 720 and Modelo 714, where you simply enter d…" at bounding box center [238, 20] width 343 height 51
drag, startPoint x: 98, startPoint y: 26, endPoint x: 389, endPoint y: 250, distance: 367.4
click at [389, 249] on div "Cryptocurrencies have increasingly gained their place at the heart of global fi…" at bounding box center [238, 654] width 343 height 6677
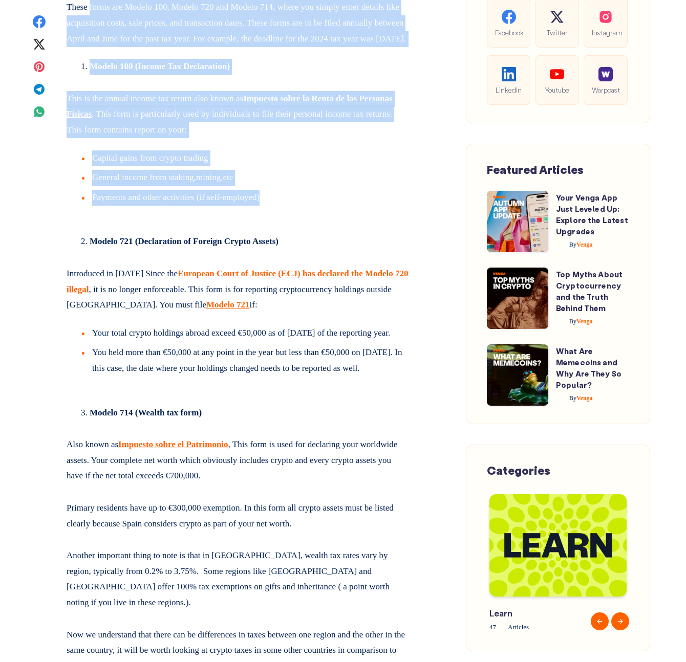
click at [389, 222] on p at bounding box center [238, 219] width 343 height 4
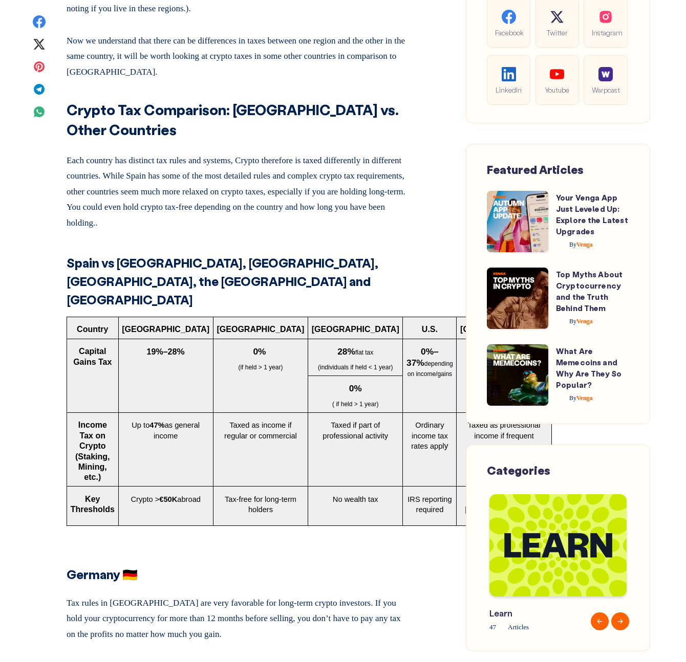
scroll to position [3827, 0]
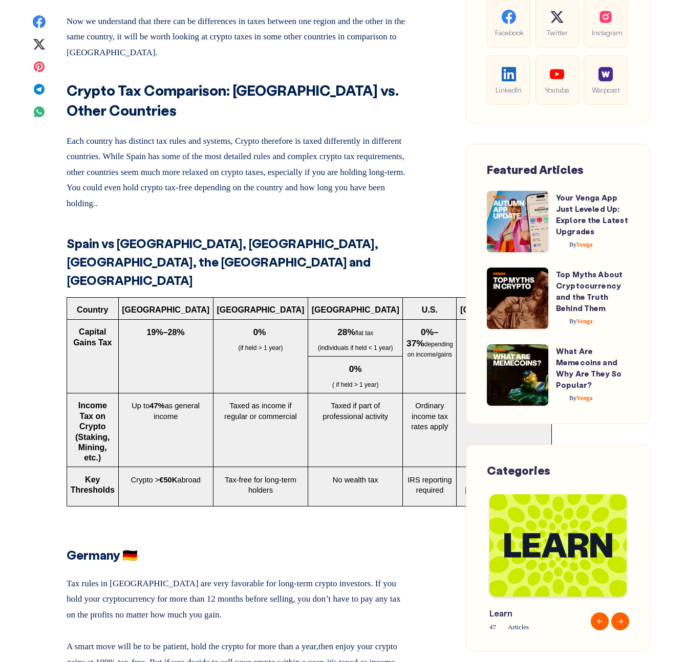
click at [81, 119] on strong "Crypto Tax Comparison: [GEOGRAPHIC_DATA] vs. Other Countries" at bounding box center [233, 100] width 332 height 38
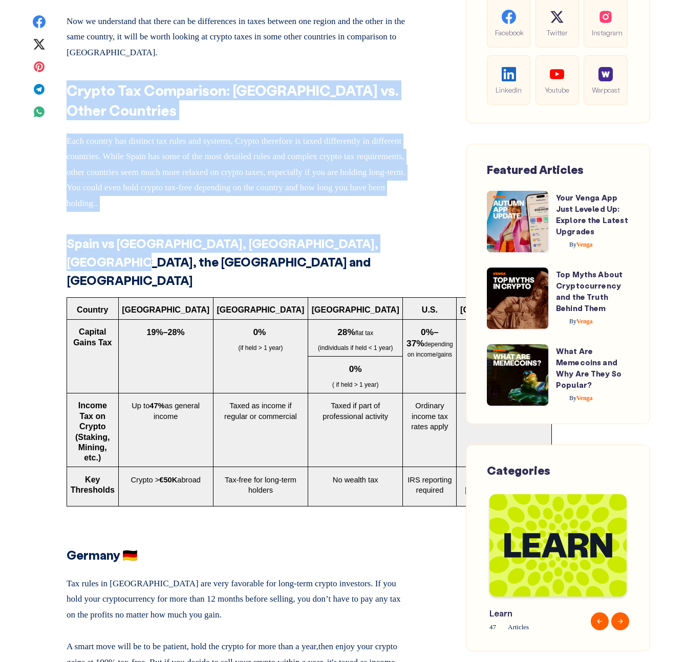
drag, startPoint x: 81, startPoint y: 132, endPoint x: 392, endPoint y: 266, distance: 338.8
click at [392, 265] on div "Cryptocurrencies have increasingly gained their place at the heart of global fi…" at bounding box center [238, 40] width 343 height 6677
click at [378, 266] on strong "Spain vs [GEOGRAPHIC_DATA], [GEOGRAPHIC_DATA], [GEOGRAPHIC_DATA], the [GEOGRAPH…" at bounding box center [223, 261] width 312 height 53
drag, startPoint x: 405, startPoint y: 274, endPoint x: 75, endPoint y: 133, distance: 359.3
click at [75, 133] on div "Cryptocurrencies have increasingly gained their place at the heart of global fi…" at bounding box center [238, 40] width 343 height 6677
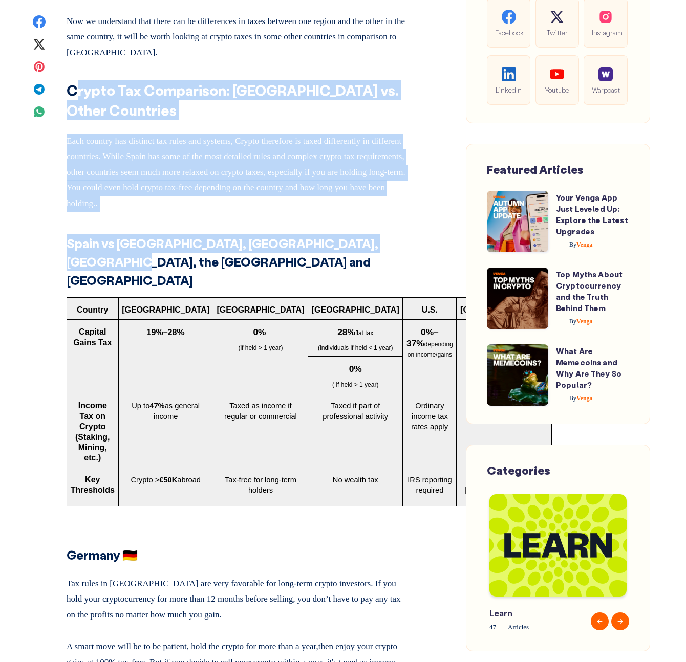
click at [75, 119] on strong "Crypto Tax Comparison: [GEOGRAPHIC_DATA] vs. Other Countries" at bounding box center [233, 100] width 332 height 38
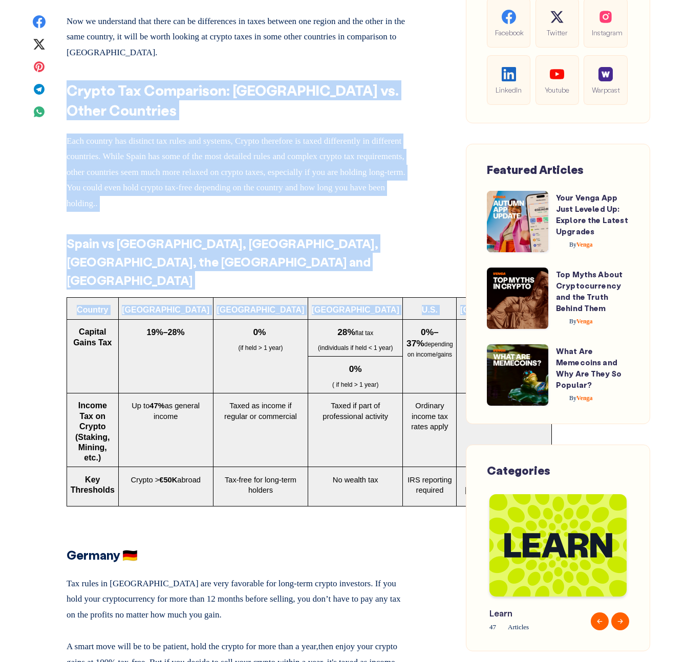
drag, startPoint x: 75, startPoint y: 133, endPoint x: 407, endPoint y: 293, distance: 368.5
click at [406, 293] on div "Cryptocurrencies have increasingly gained their place at the heart of global fi…" at bounding box center [238, 40] width 343 height 6677
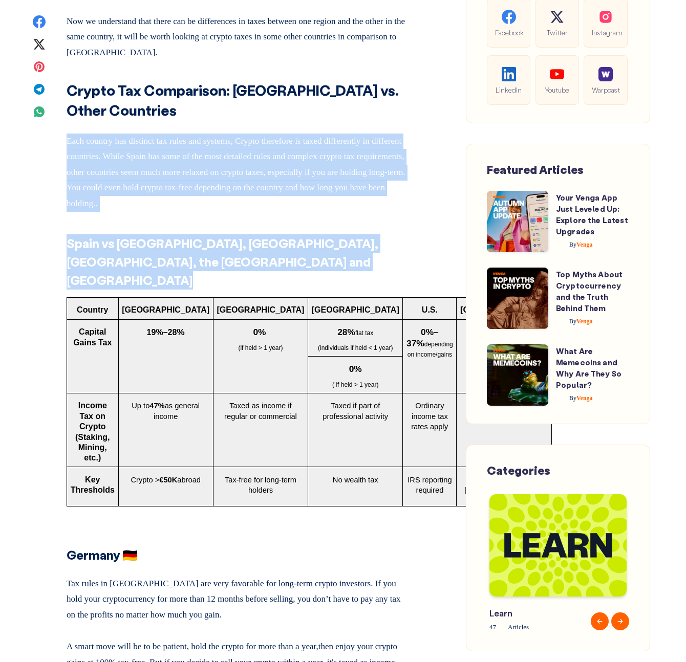
drag, startPoint x: 414, startPoint y: 483, endPoint x: 387, endPoint y: 155, distance: 329.2
click at [406, 256] on h3 "Spain vs [GEOGRAPHIC_DATA], [GEOGRAPHIC_DATA], [GEOGRAPHIC_DATA], the [GEOGRAPH…" at bounding box center [238, 257] width 343 height 66
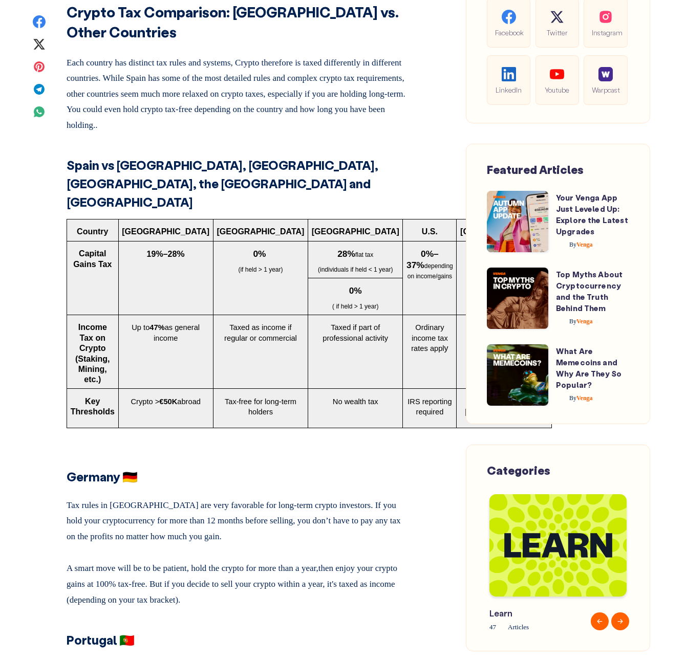
scroll to position [3922, 0]
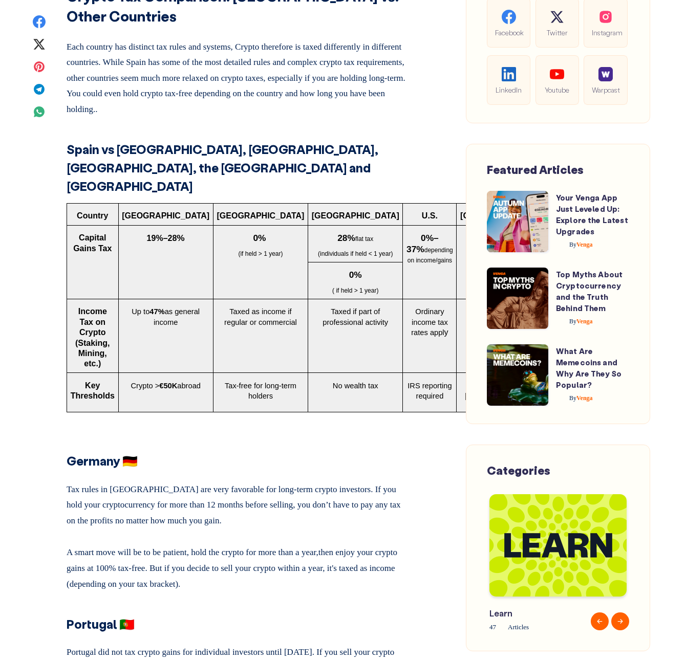
click at [170, 327] on p "Up to 47% as general income" at bounding box center [165, 314] width 87 height 25
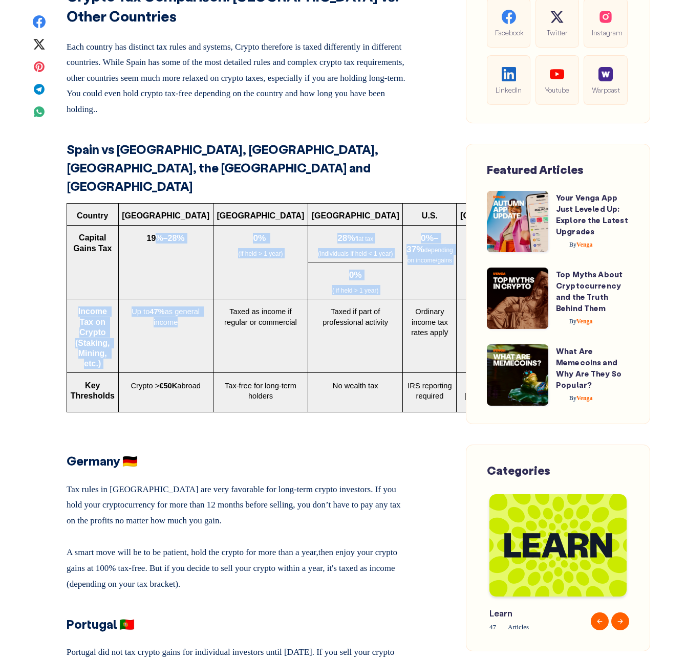
drag, startPoint x: 170, startPoint y: 335, endPoint x: 143, endPoint y: 223, distance: 115.2
click at [144, 223] on tbody "Country [GEOGRAPHIC_DATA] [GEOGRAPHIC_DATA] [GEOGRAPHIC_DATA] U.S. France Capit…" at bounding box center [309, 307] width 485 height 209
click at [143, 229] on p "19%–28 %" at bounding box center [165, 236] width 87 height 15
drag, startPoint x: 143, startPoint y: 223, endPoint x: 165, endPoint y: 341, distance: 119.7
click at [165, 341] on tbody "Country [GEOGRAPHIC_DATA] [GEOGRAPHIC_DATA] [GEOGRAPHIC_DATA] U.S. France Capit…" at bounding box center [309, 307] width 485 height 209
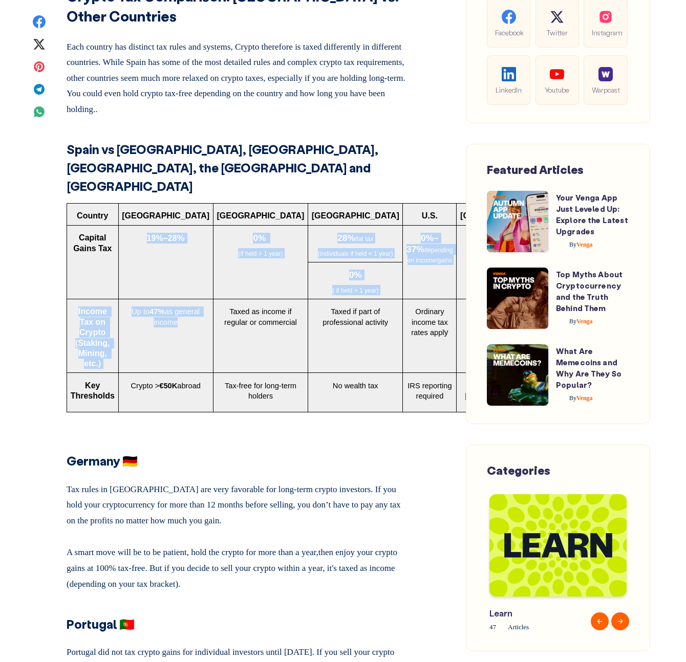
click at [164, 326] on span "as general income" at bounding box center [178, 317] width 48 height 18
drag, startPoint x: 165, startPoint y: 337, endPoint x: 137, endPoint y: 214, distance: 125.5
click at [137, 214] on tbody "Country [GEOGRAPHIC_DATA] [GEOGRAPHIC_DATA] [GEOGRAPHIC_DATA] U.S. France Capit…" at bounding box center [309, 307] width 485 height 209
click at [137, 214] on td "[GEOGRAPHIC_DATA]" at bounding box center [165, 214] width 95 height 22
drag, startPoint x: 173, startPoint y: 393, endPoint x: 152, endPoint y: 357, distance: 42.4
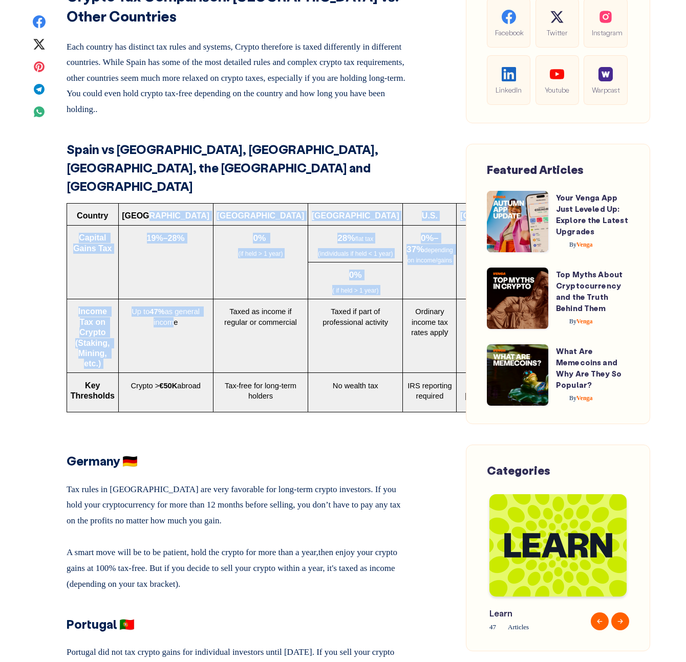
click at [152, 373] on td "Crypto > €50K abroad" at bounding box center [165, 392] width 95 height 39
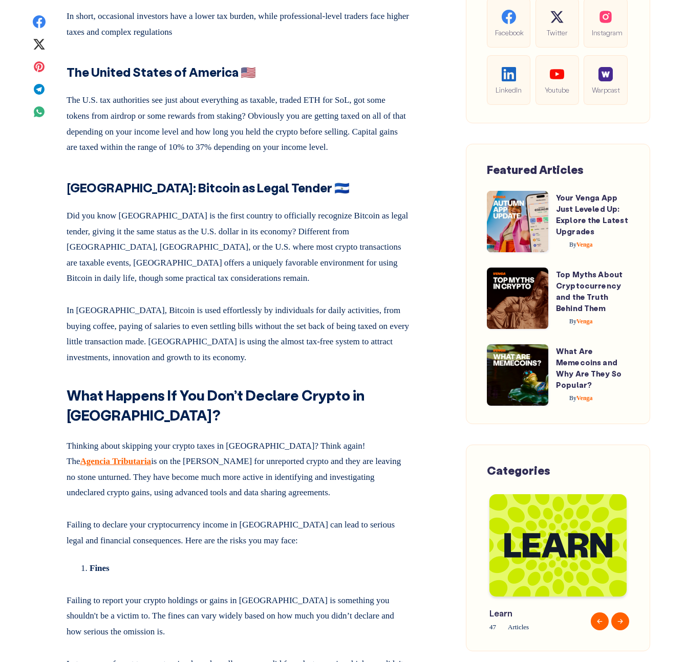
scroll to position [4820, 0]
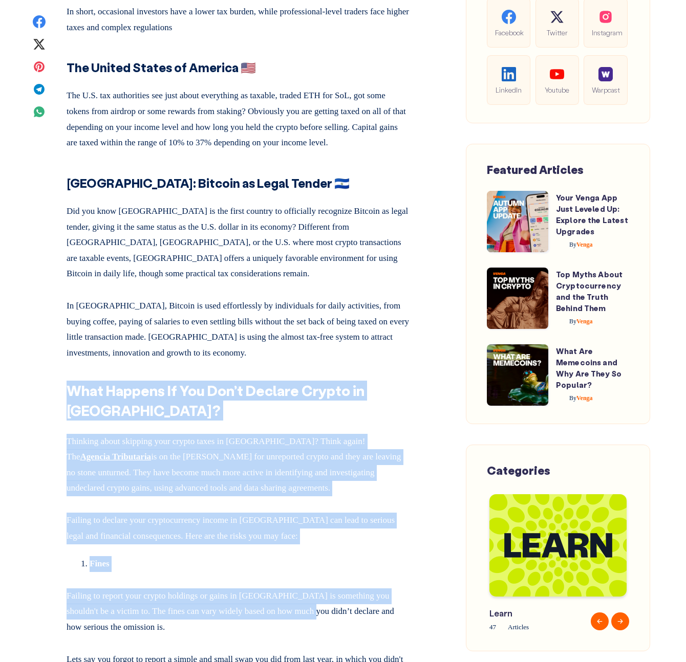
drag, startPoint x: 192, startPoint y: 369, endPoint x: 330, endPoint y: 604, distance: 272.0
click at [330, 604] on p "Failing to report your crypto holdings or gains in [GEOGRAPHIC_DATA] is somethi…" at bounding box center [238, 609] width 343 height 51
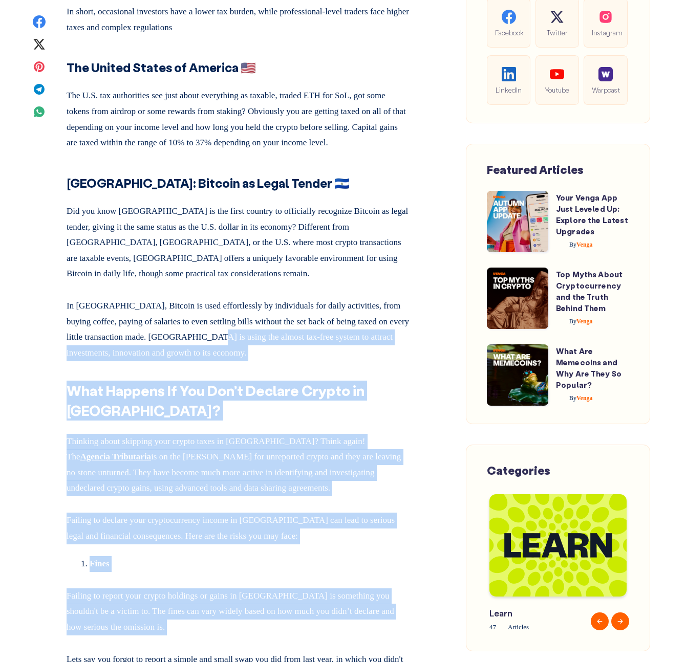
drag, startPoint x: 330, startPoint y: 604, endPoint x: 262, endPoint y: 338, distance: 274.9
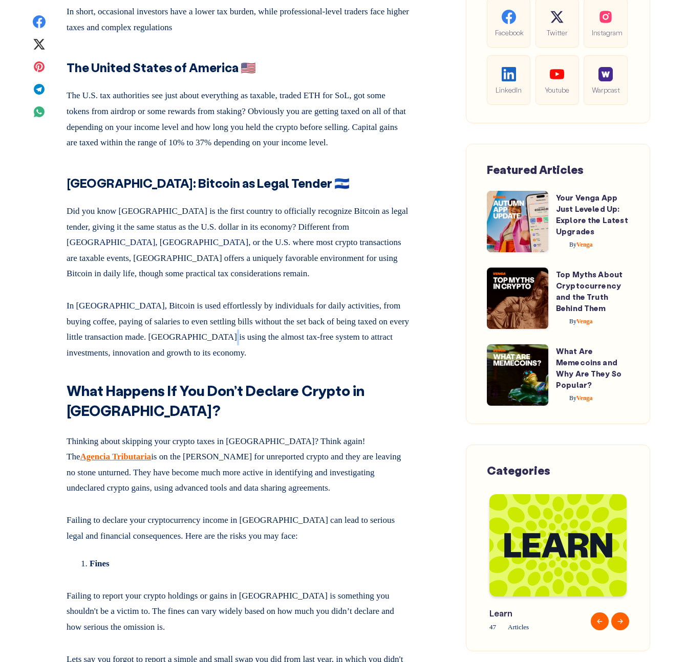
click at [262, 338] on p "In [GEOGRAPHIC_DATA], Bitcoin is used effortlessly by individuals for daily act…" at bounding box center [238, 327] width 343 height 67
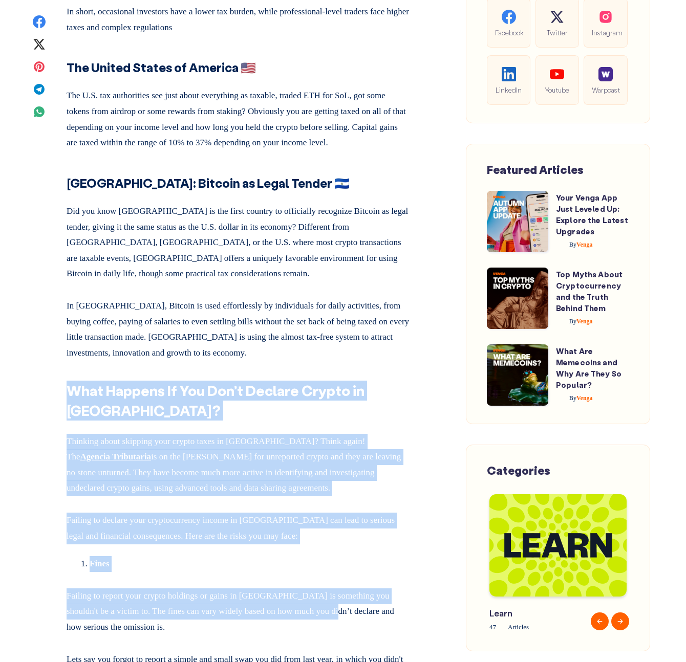
drag, startPoint x: 326, startPoint y: 379, endPoint x: 352, endPoint y: 601, distance: 224.0
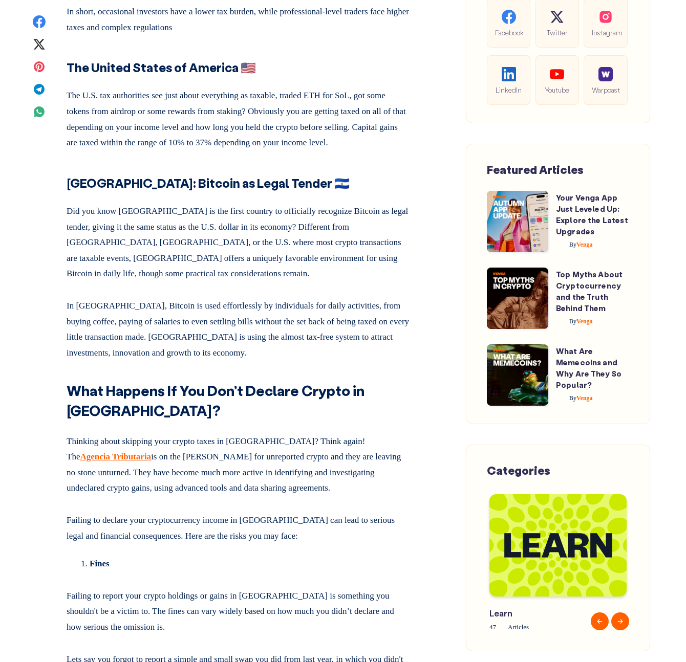
click at [352, 599] on p "Failing to report your crypto holdings or gains in [GEOGRAPHIC_DATA] is somethi…" at bounding box center [238, 609] width 343 height 51
